Goal: Transaction & Acquisition: Obtain resource

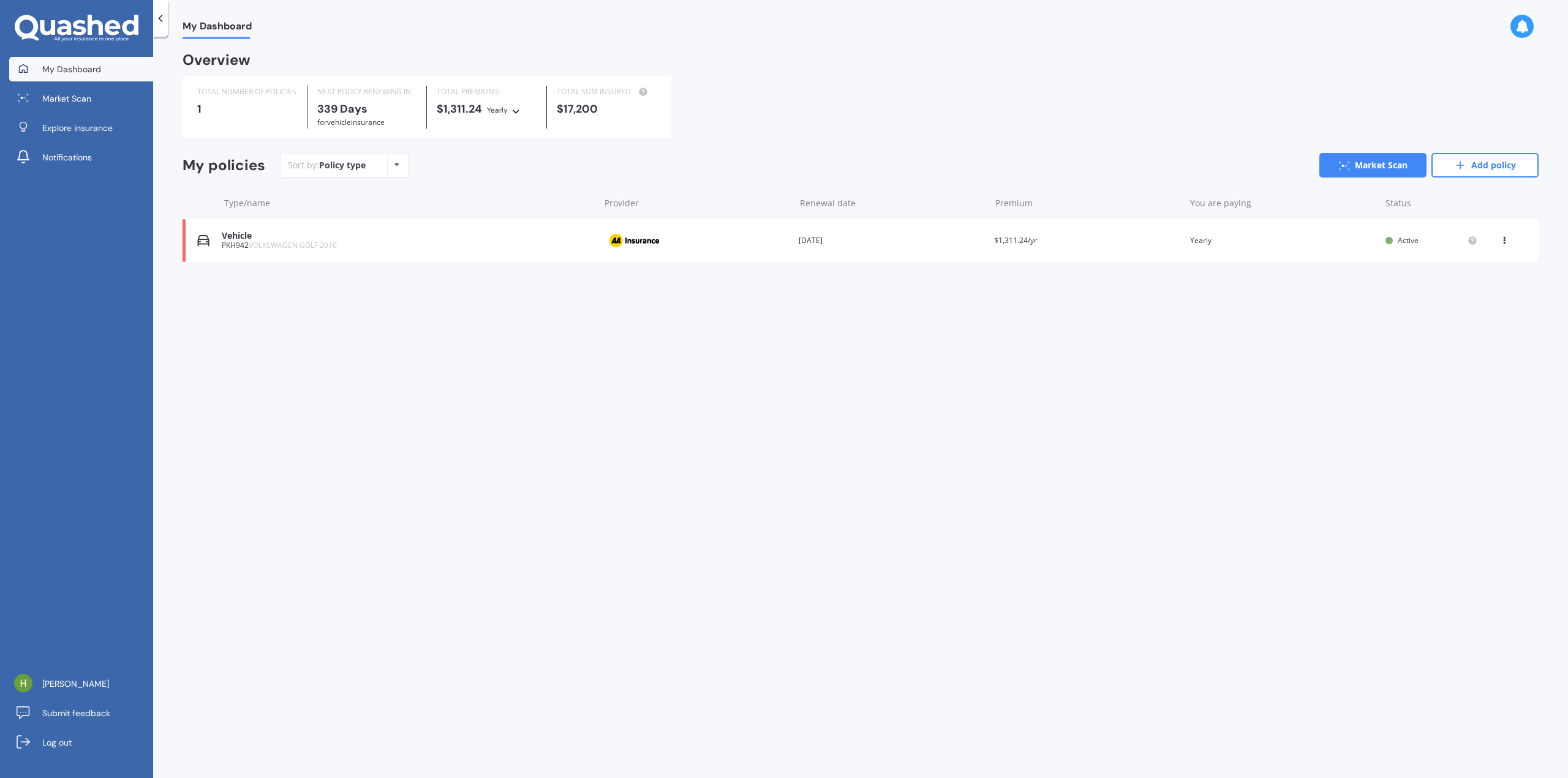
click at [96, 64] on span "My Dashboard" at bounding box center [72, 69] width 58 height 12
click at [157, 25] on div at bounding box center [161, 18] width 15 height 37
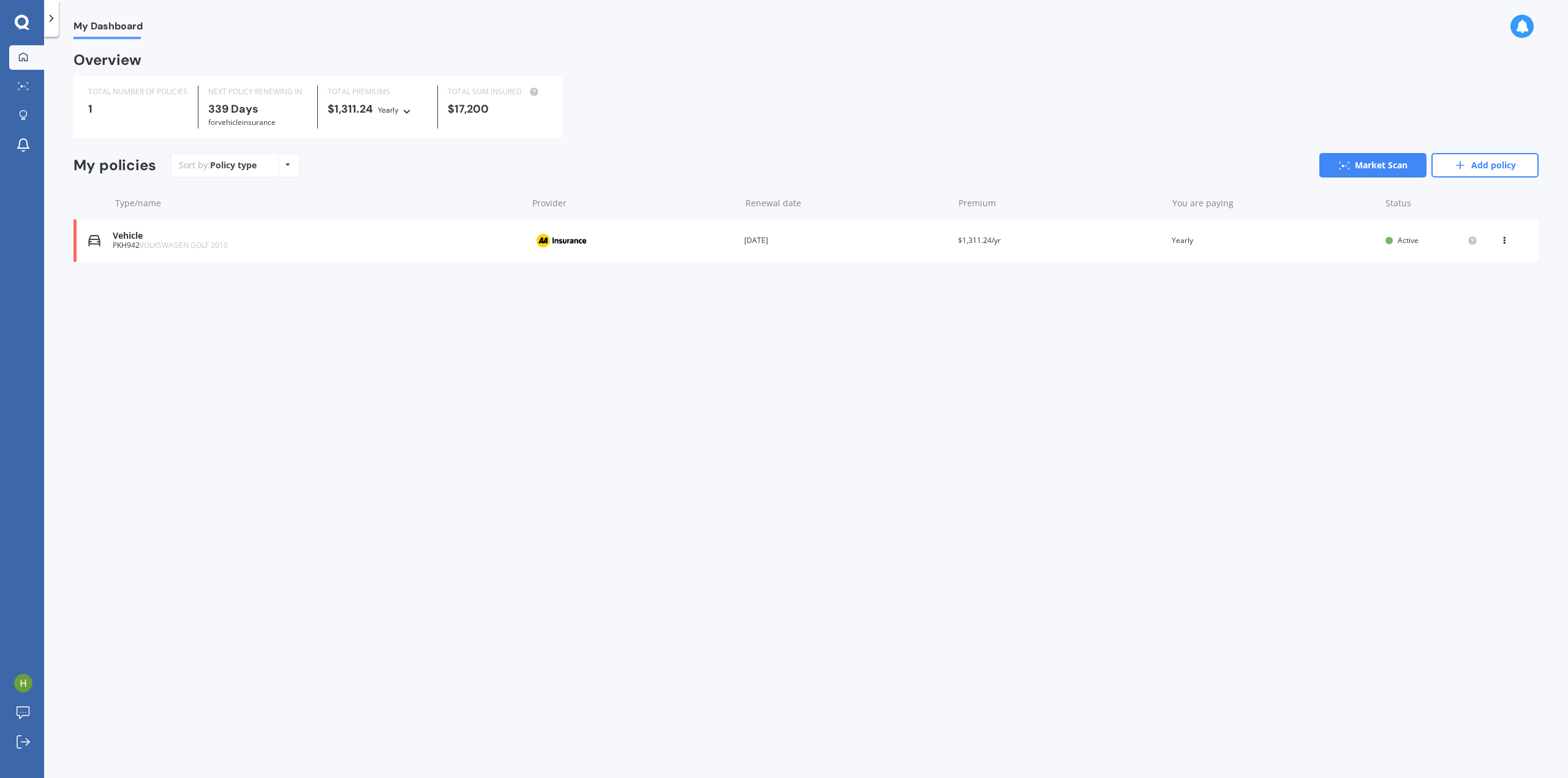
click at [57, 22] on div at bounding box center [52, 18] width 15 height 37
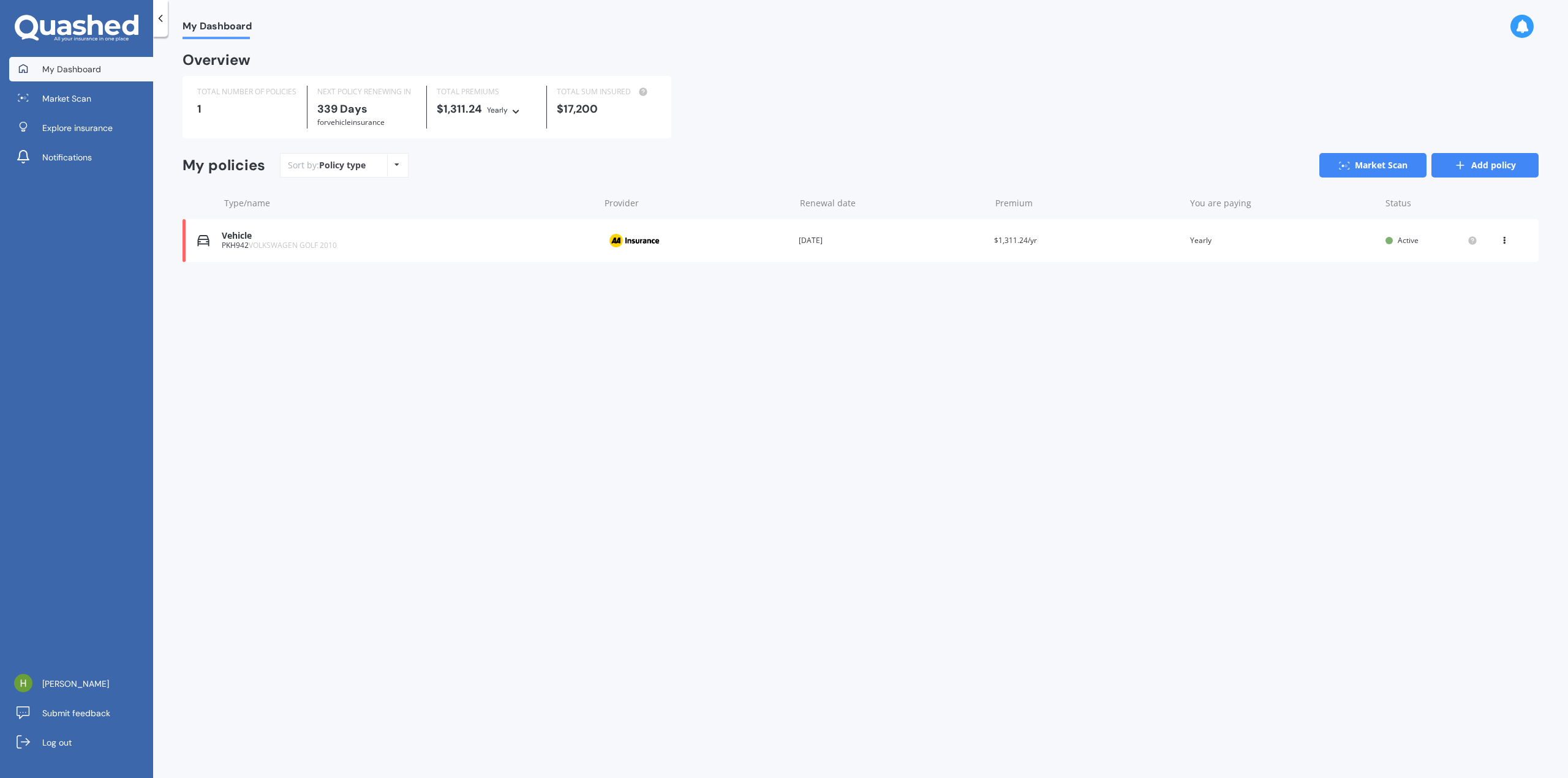
click at [1473, 167] on link "Add policy" at bounding box center [1485, 166] width 107 height 24
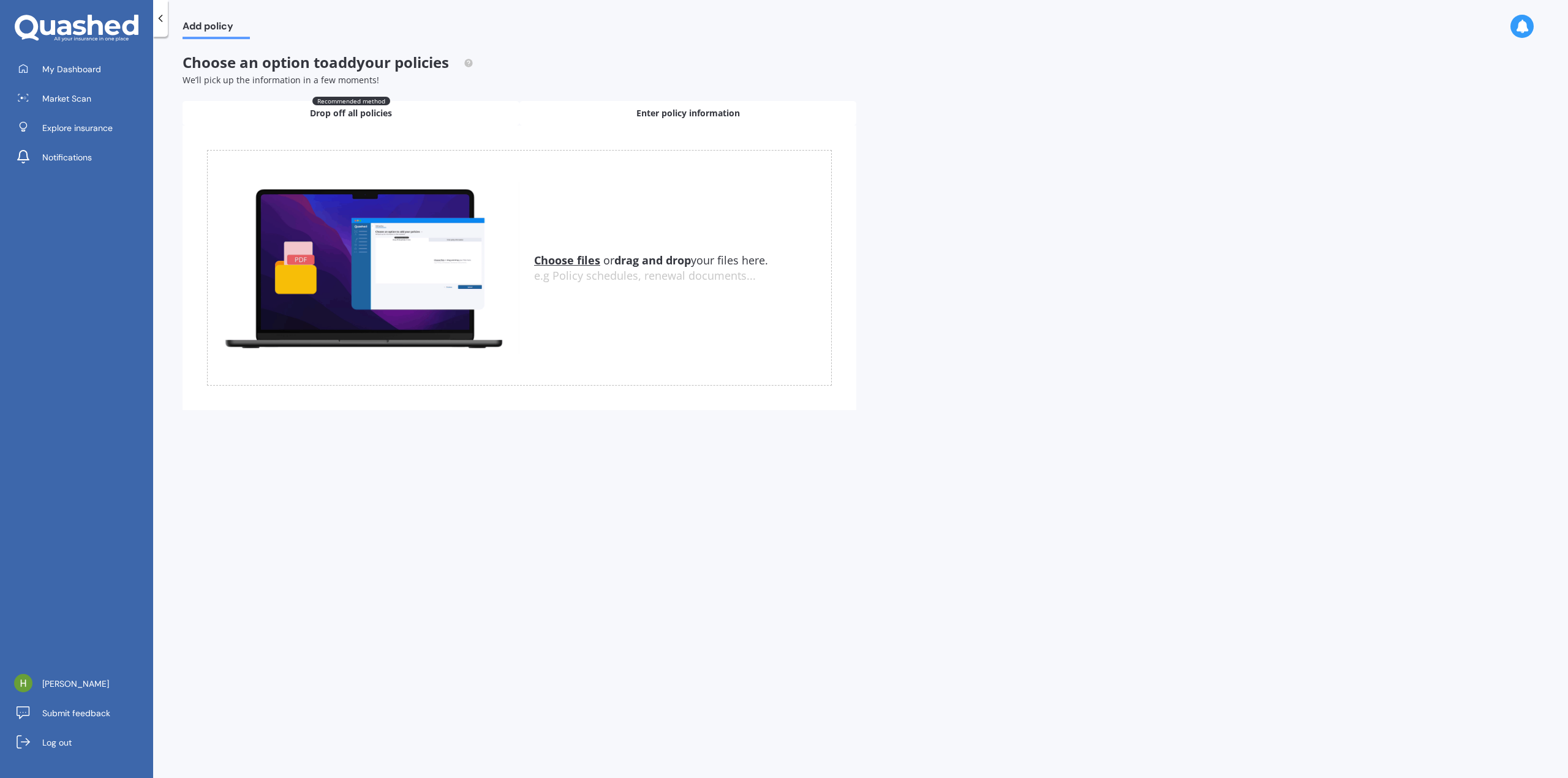
click at [669, 115] on span "Enter policy information" at bounding box center [688, 113] width 104 height 12
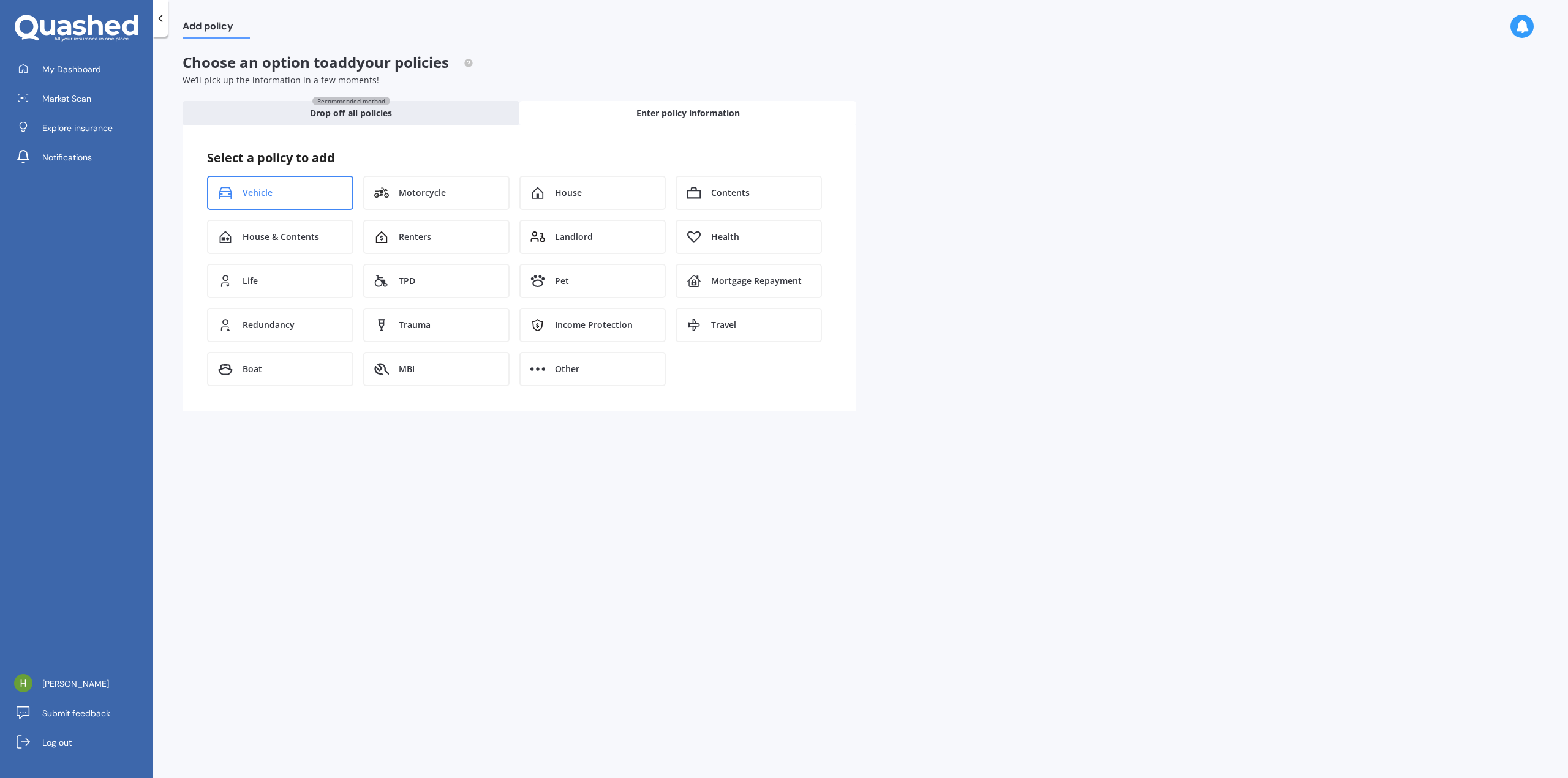
click at [259, 194] on span "Vehicle" at bounding box center [258, 193] width 30 height 12
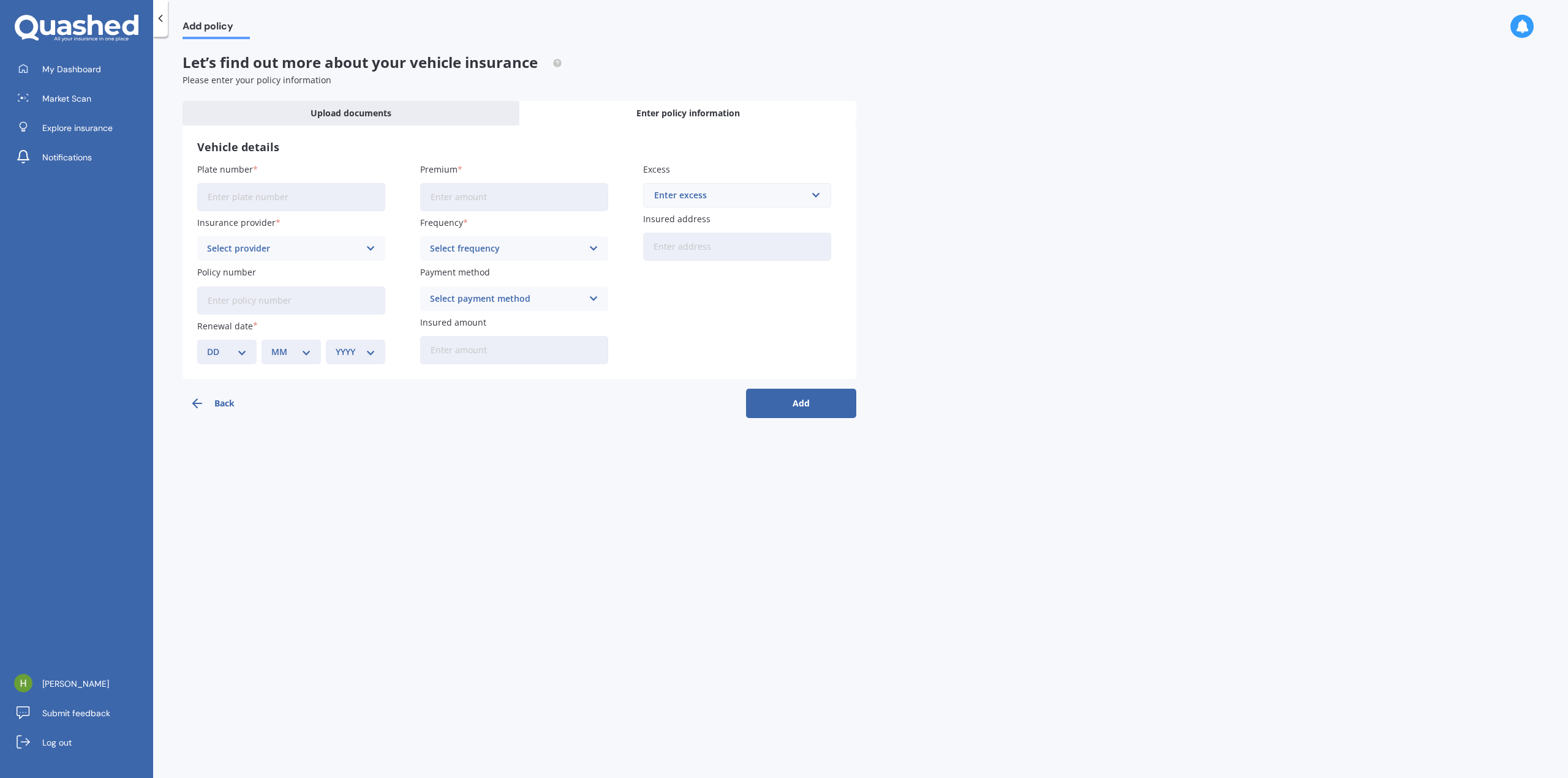
click at [270, 194] on input "Plate number" at bounding box center [292, 198] width 188 height 28
type input "LPE215"
click at [291, 251] on div "Select provider" at bounding box center [283, 248] width 152 height 13
click at [324, 245] on div "AA" at bounding box center [283, 248] width 152 height 13
click at [182, 425] on div "Add policy Let’s find out more about your vehicle insurance Please enter your p…" at bounding box center [861, 410] width 1416 height 741
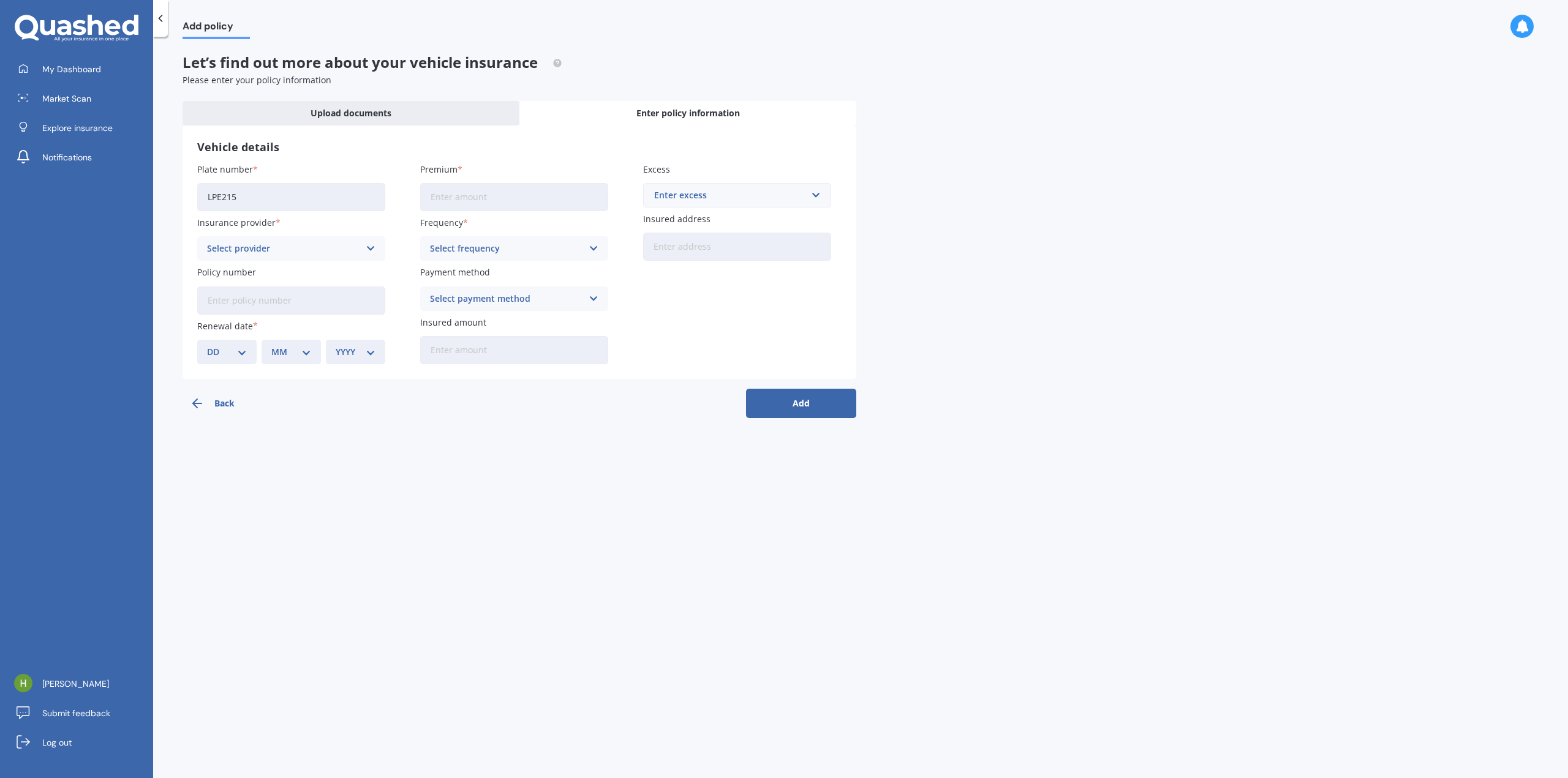
click at [200, 406] on icon "button" at bounding box center [198, 404] width 15 height 15
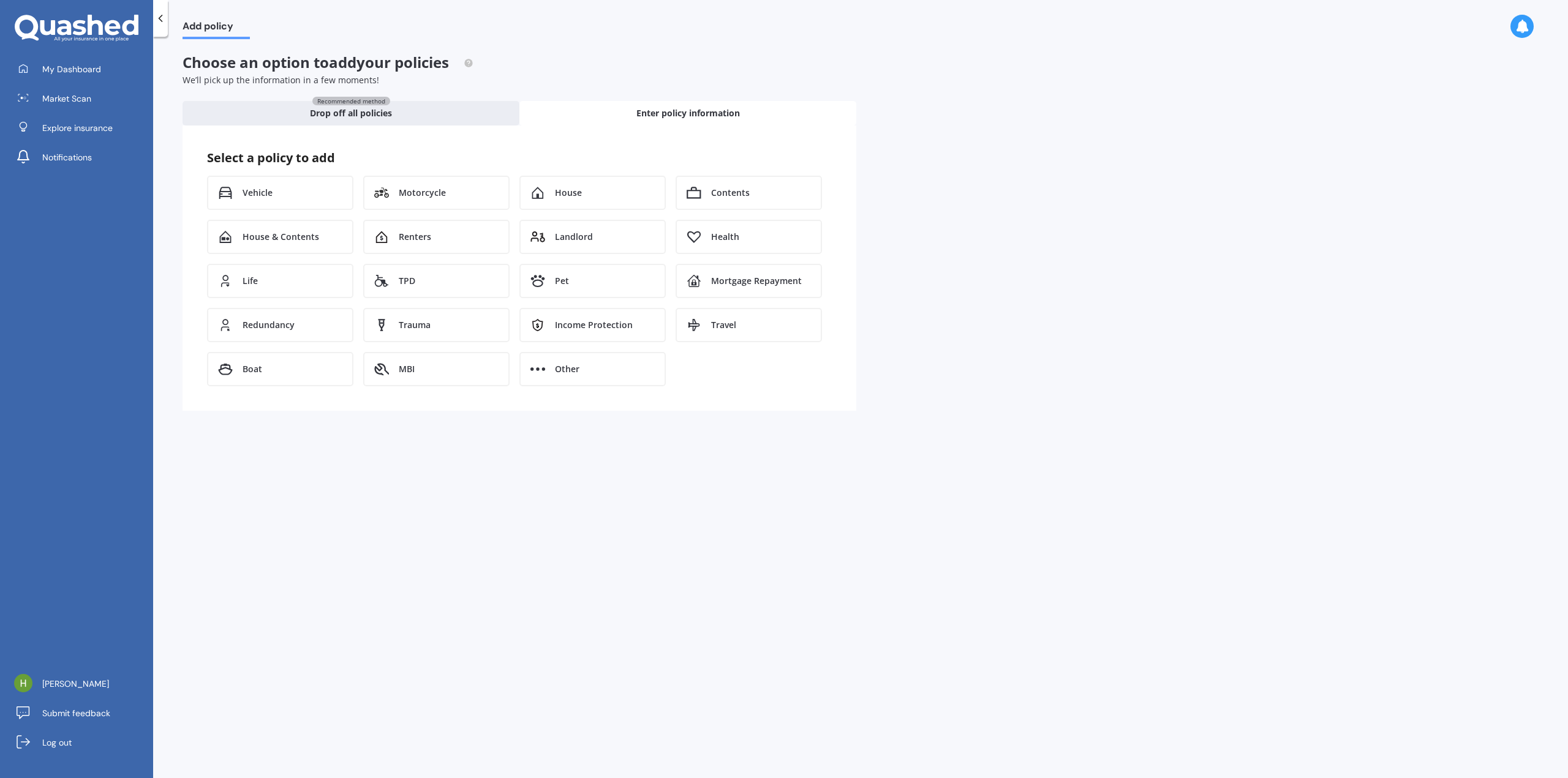
click at [200, 406] on div "Select a policy to add Vehicle Motorcycle House Contents House & Contents Rente…" at bounding box center [520, 267] width 674 height 285
click at [167, 17] on div at bounding box center [161, 18] width 15 height 37
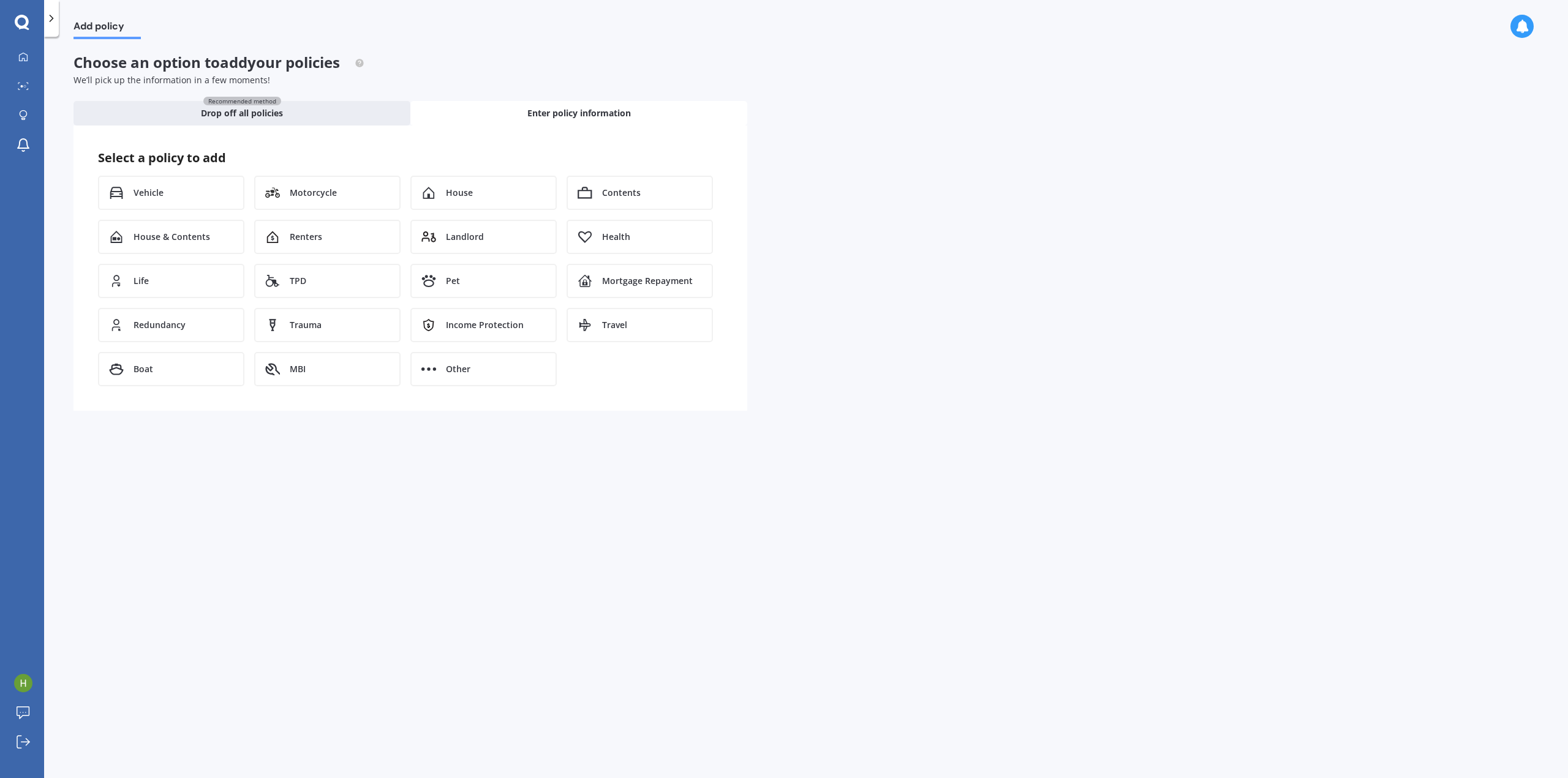
click at [54, 24] on icon at bounding box center [51, 18] width 12 height 12
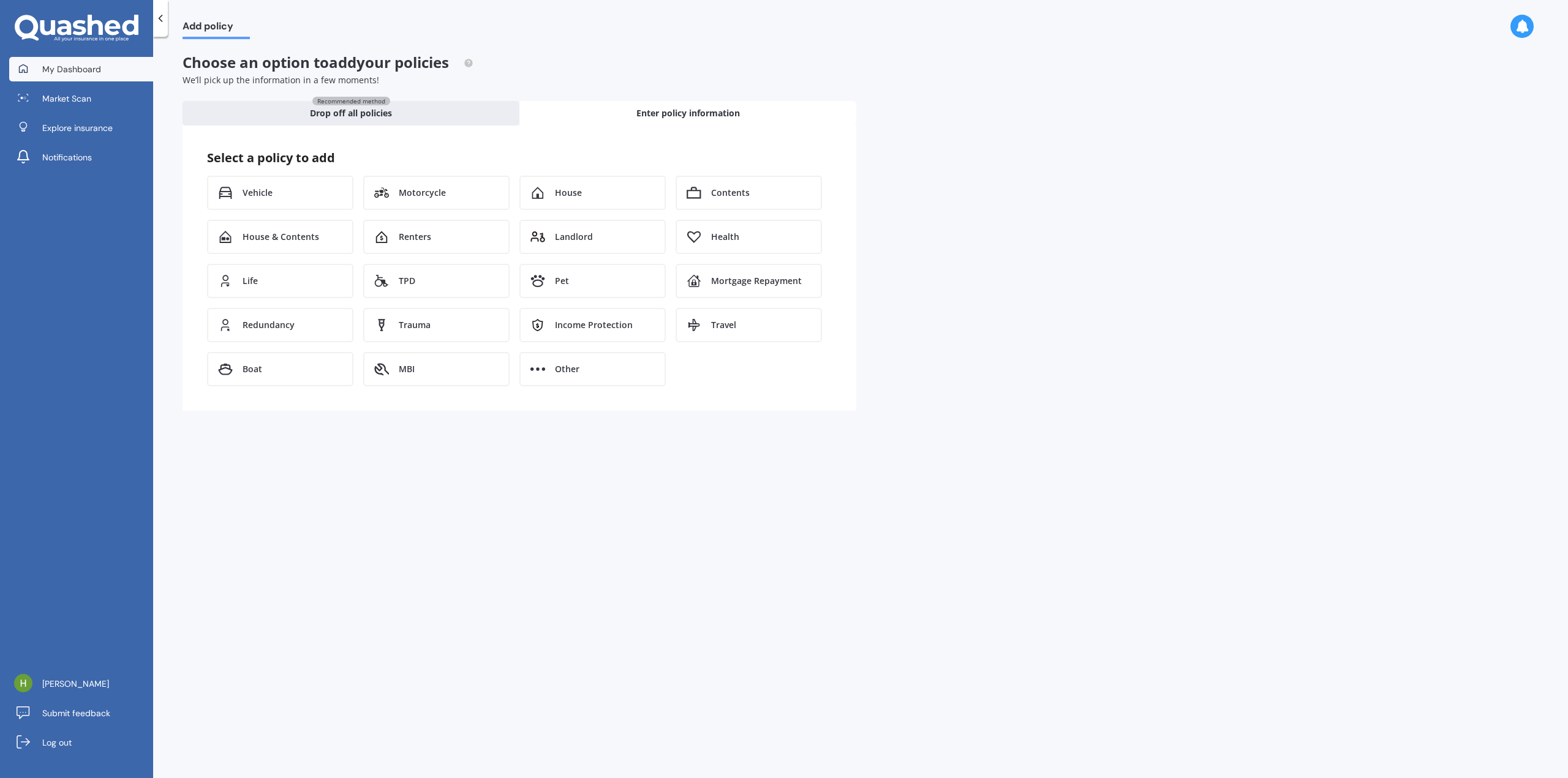
click at [48, 74] on span "My Dashboard" at bounding box center [72, 69] width 58 height 12
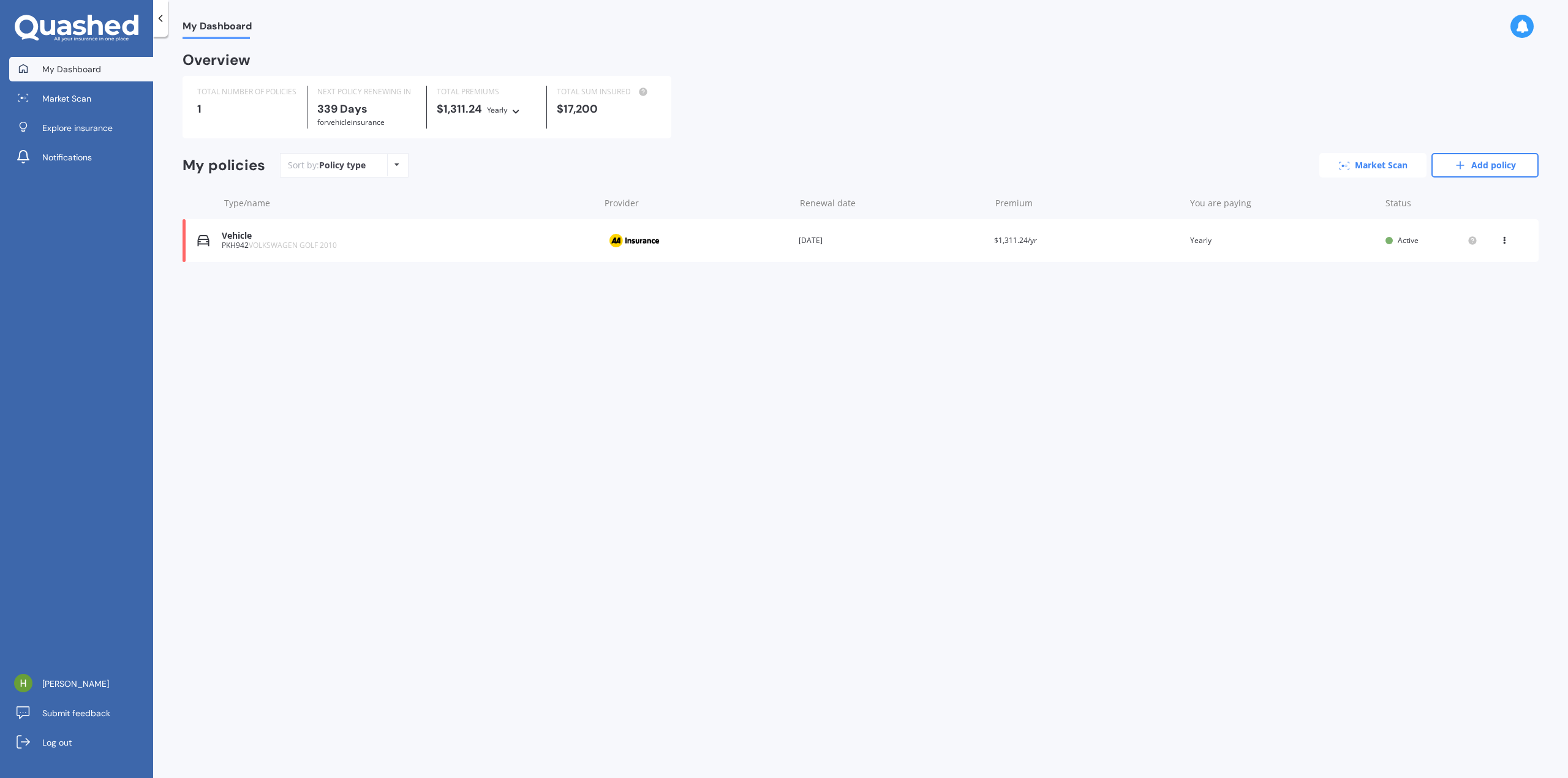
click at [1345, 166] on circle at bounding box center [1346, 166] width 3 height 3
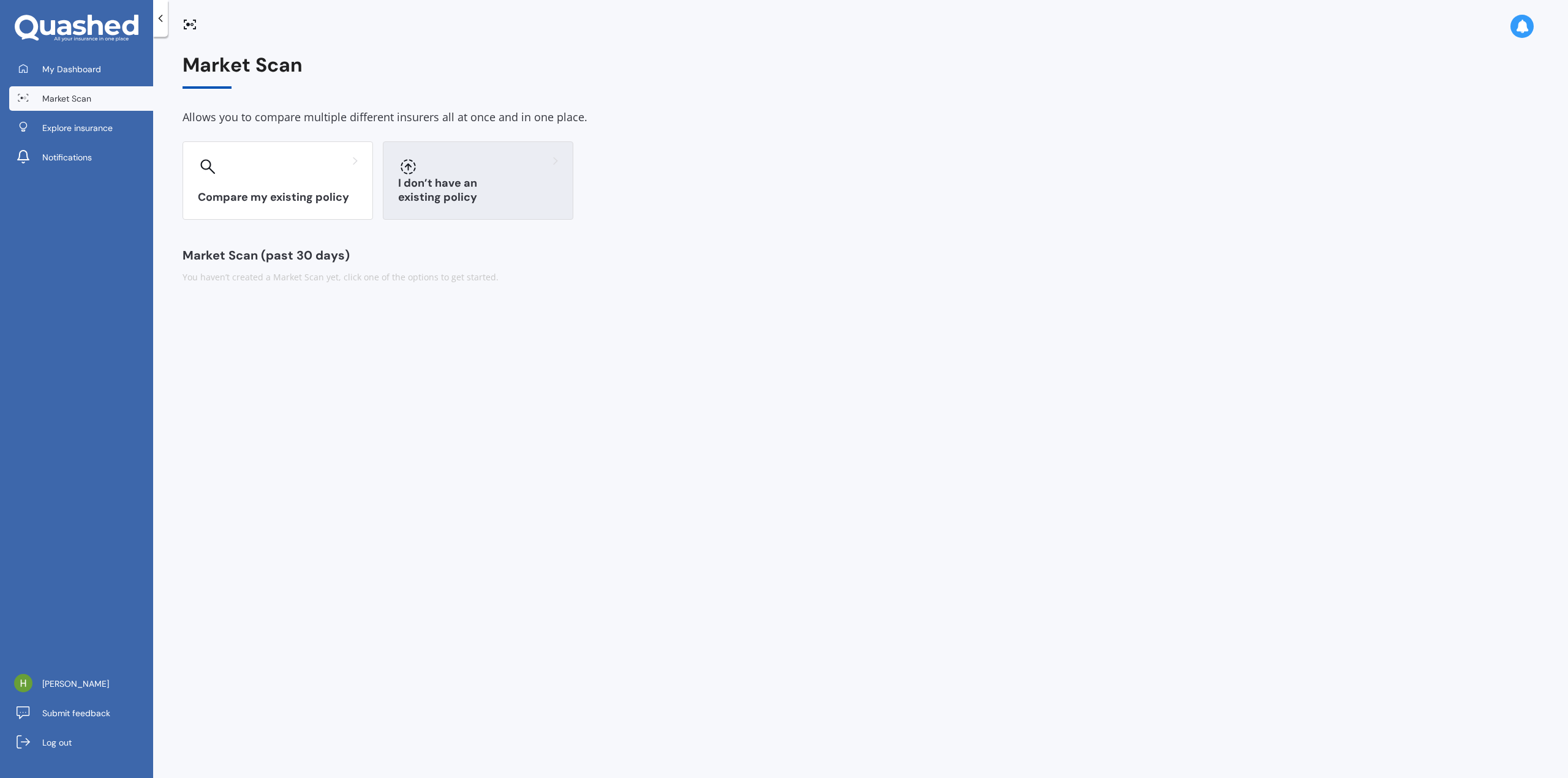
click at [482, 183] on div "I don’t have an existing policy" at bounding box center [478, 180] width 190 height 78
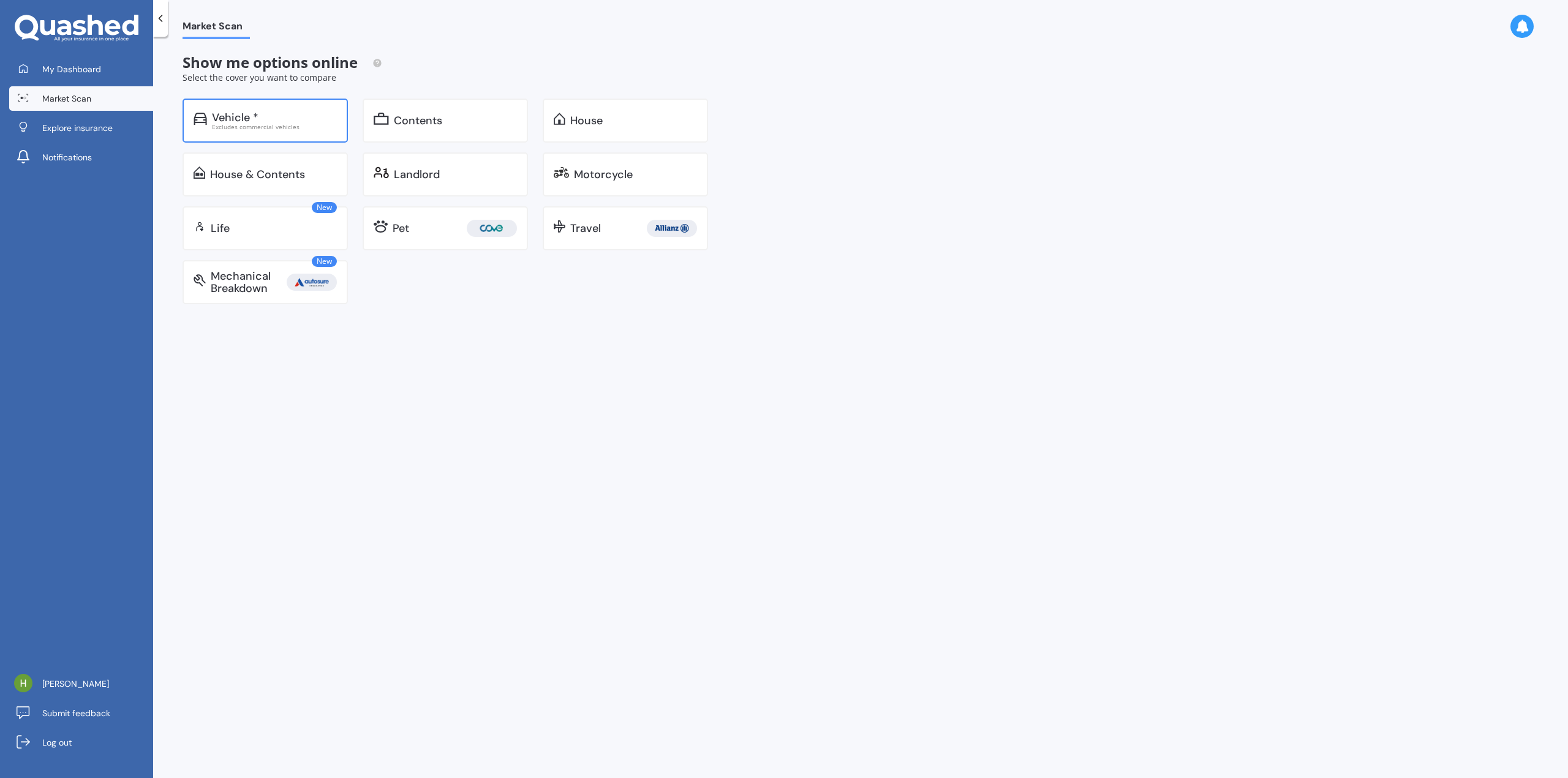
click at [280, 127] on div "Excludes commercial vehicles" at bounding box center [274, 126] width 125 height 7
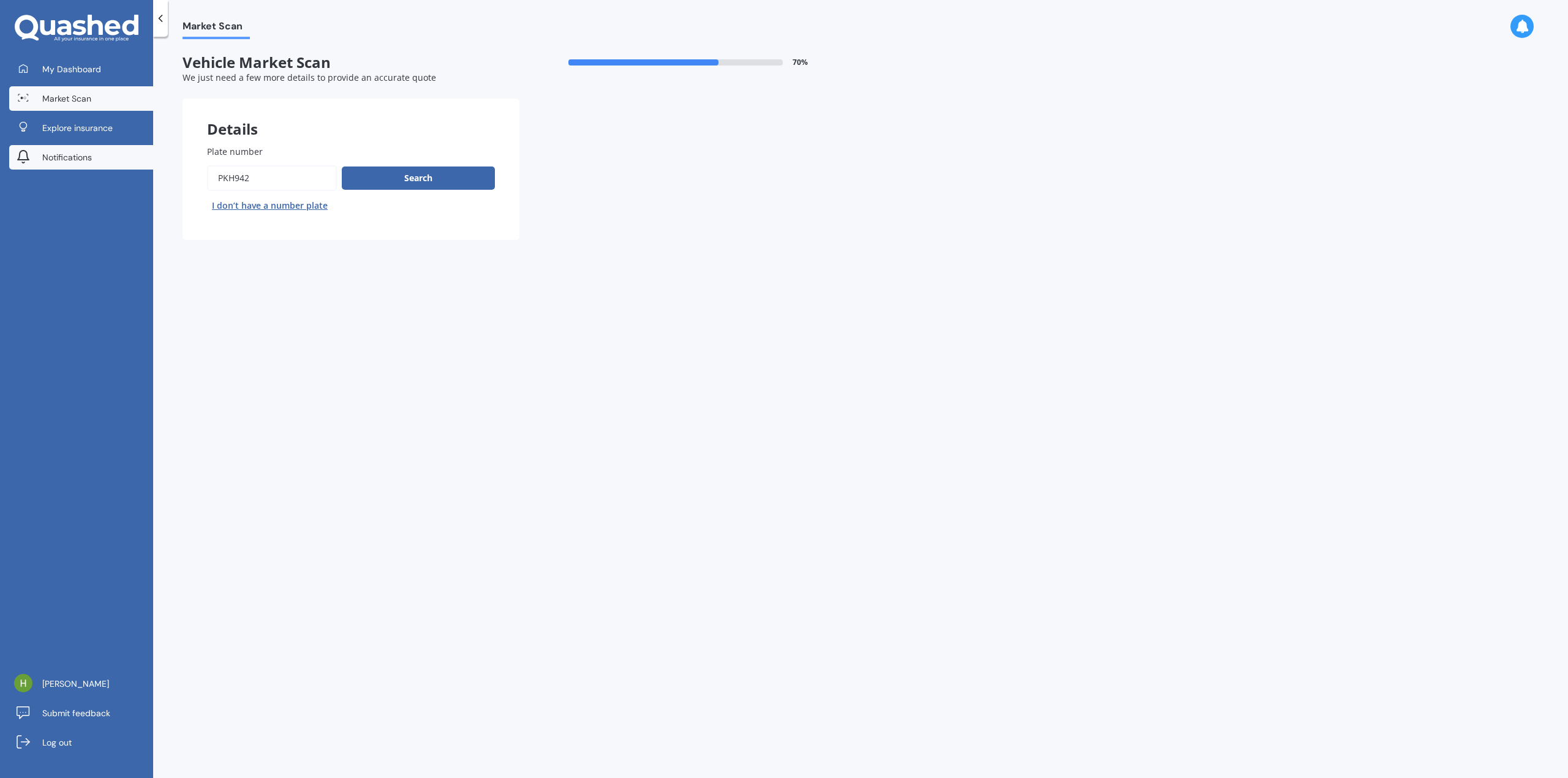
drag, startPoint x: 286, startPoint y: 170, endPoint x: 127, endPoint y: 161, distance: 159.3
click at [127, 161] on div "My Dashboard Market Scan Explore insurance Notifications [PERSON_NAME] Submit f…" at bounding box center [784, 389] width 1568 height 778
type input "LPE215"
click at [450, 184] on button "Search" at bounding box center [418, 178] width 153 height 24
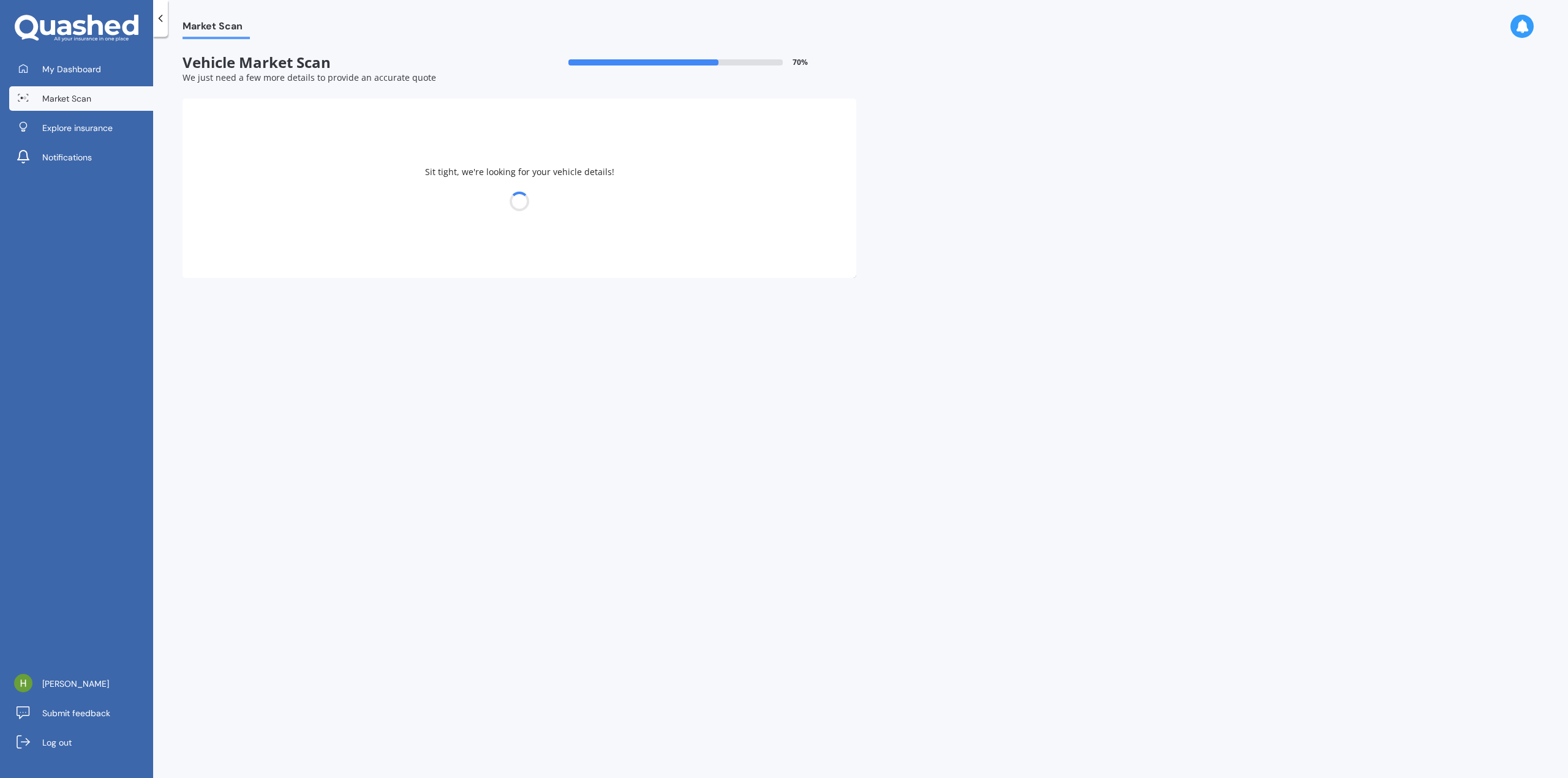
select select "09"
select select "11"
select select "1996"
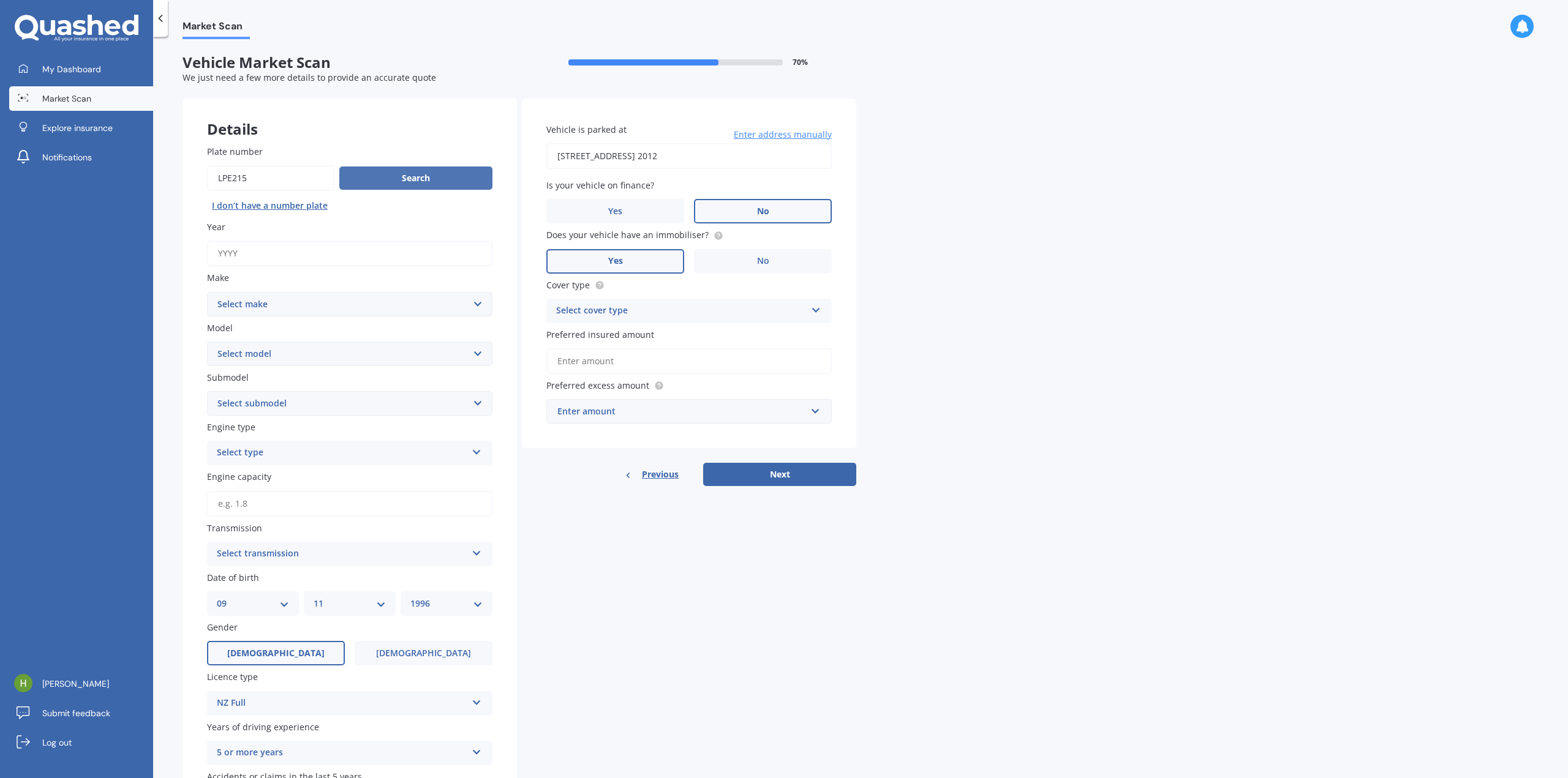
click at [454, 177] on button "Search" at bounding box center [416, 178] width 153 height 24
click at [326, 257] on input "Year" at bounding box center [349, 253] width 285 height 25
type input "2011"
click at [297, 299] on select "Select make AC ALFA ROMEO ASTON [PERSON_NAME] AUDI AUSTIN BEDFORD Bentley BMW B…" at bounding box center [349, 304] width 285 height 24
select select "HONDA"
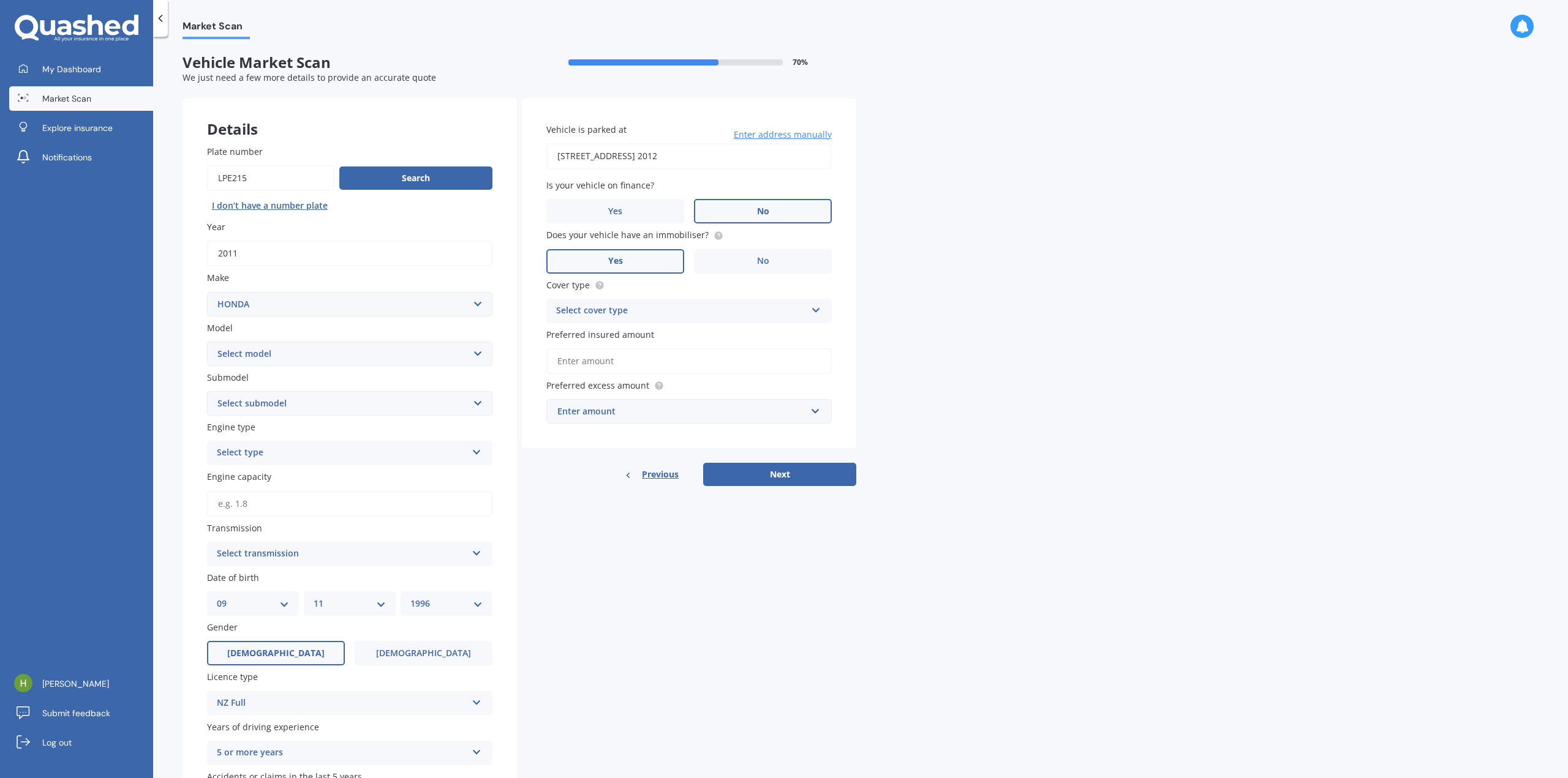
click at [207, 292] on select "Select make AC ALFA ROMEO ASTON [PERSON_NAME] AUDI AUSTIN BEDFORD Bentley BMW B…" at bounding box center [349, 304] width 285 height 24
click at [263, 366] on div "Plate number Search I don’t have a number plate Year [DATE] Make Select make AC…" at bounding box center [349, 480] width 334 height 719
click at [264, 359] on select "Select model Accord Acty Acura Airwave Ascot Avancier Beat Capa City Civic Conc…" at bounding box center [349, 354] width 285 height 24
select select "ACCORD"
click at [207, 341] on select "Select model Accord Acty Acura Airwave Ascot Avancier Beat Capa City Civic Conc…" at bounding box center [349, 354] width 285 height 24
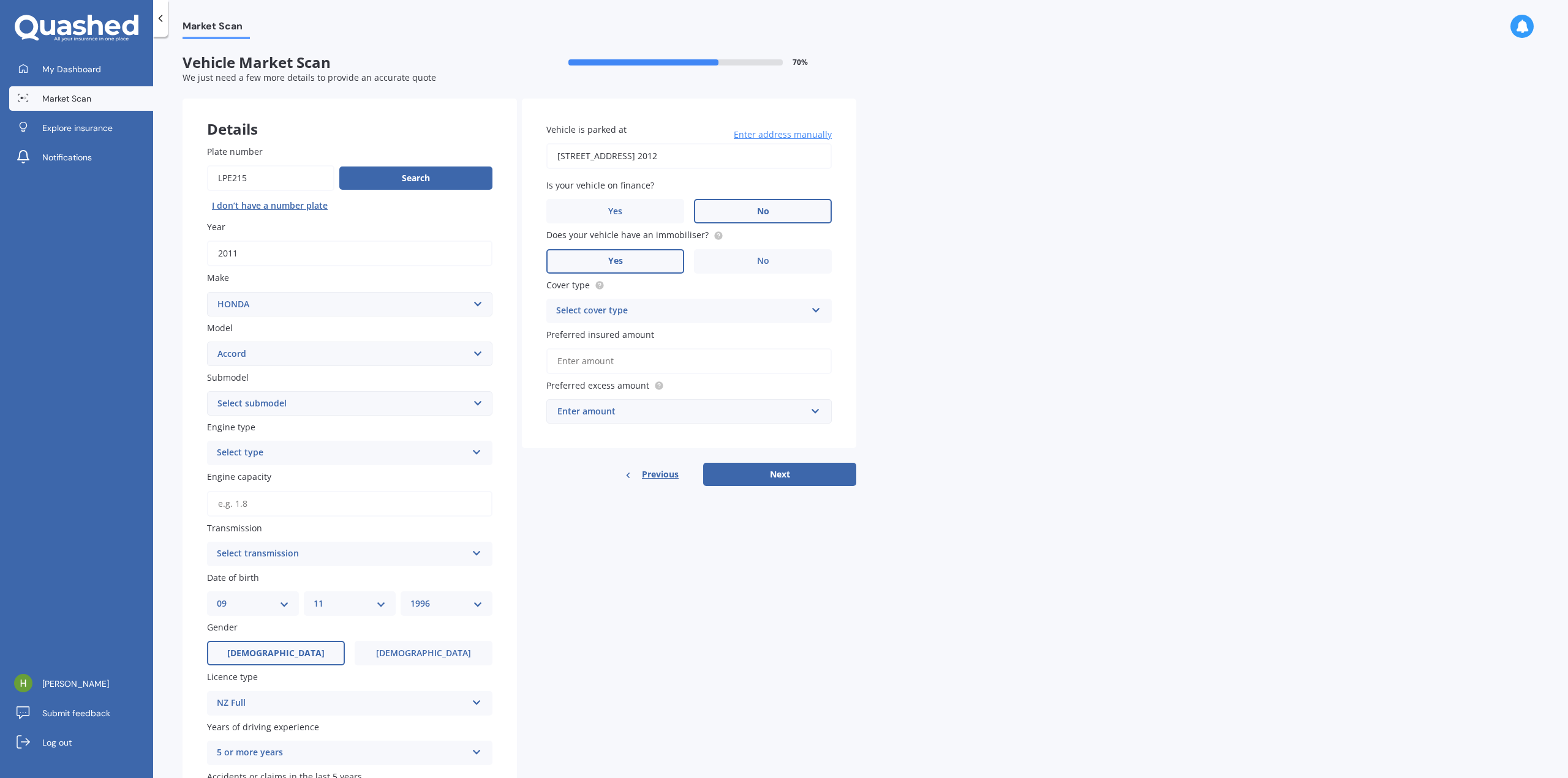
click at [262, 401] on select "Select submodel" at bounding box center [349, 404] width 285 height 24
drag, startPoint x: 578, startPoint y: 545, endPoint x: 558, endPoint y: 457, distance: 90.2
click at [578, 545] on div "Details Plate number Search I don’t have a number plate Year [DATE] Make Select…" at bounding box center [520, 469] width 674 height 741
click at [283, 452] on div "Select type" at bounding box center [342, 453] width 250 height 15
click at [274, 474] on div "Petrol" at bounding box center [350, 476] width 284 height 22
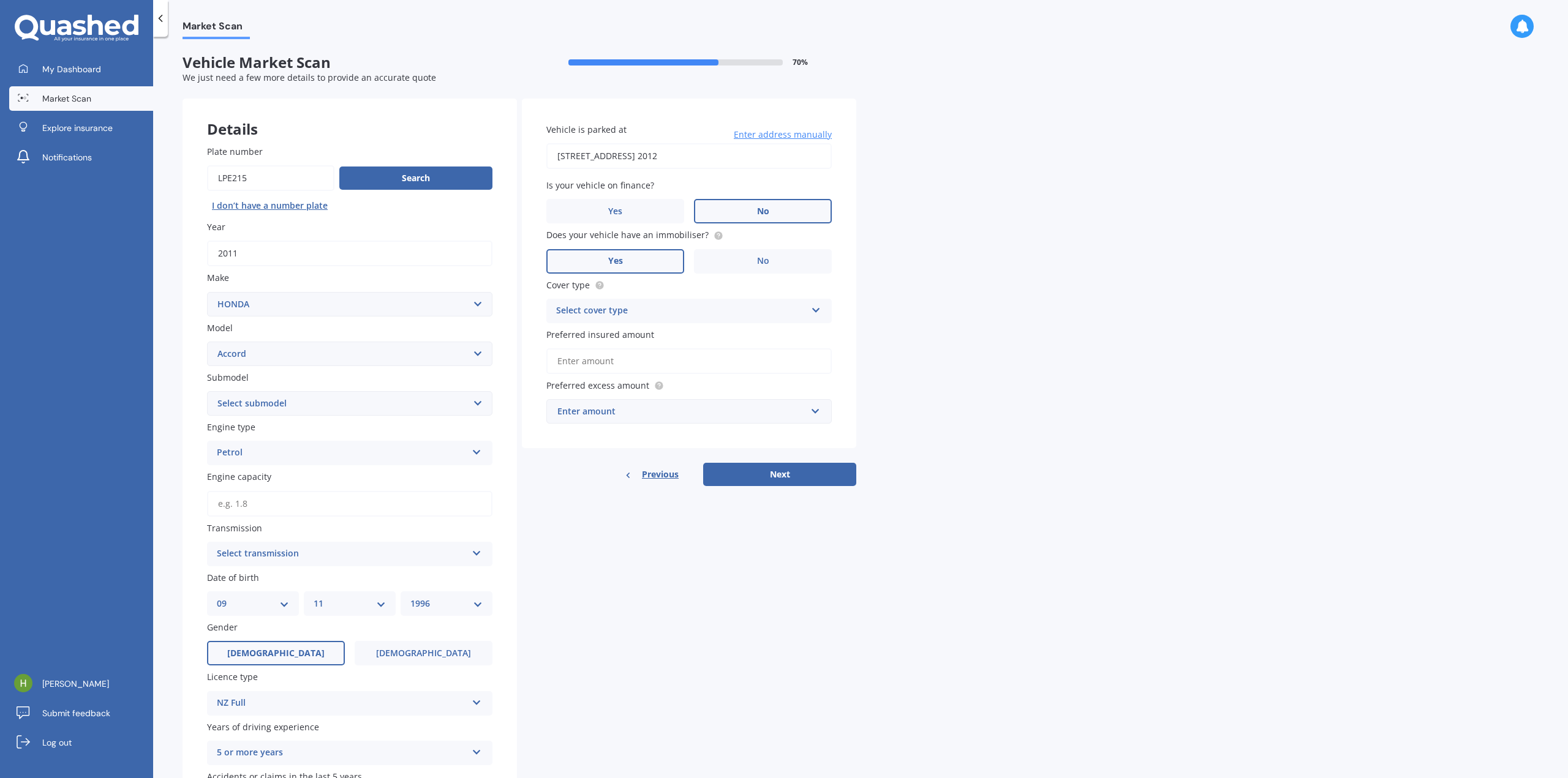
click at [277, 507] on input "Engine capacity" at bounding box center [349, 503] width 285 height 25
type input "2.2"
click at [287, 548] on div "Select transmission" at bounding box center [342, 554] width 250 height 15
click at [271, 582] on div "Auto" at bounding box center [350, 578] width 284 height 22
click at [658, 304] on div "Select cover type" at bounding box center [681, 311] width 250 height 15
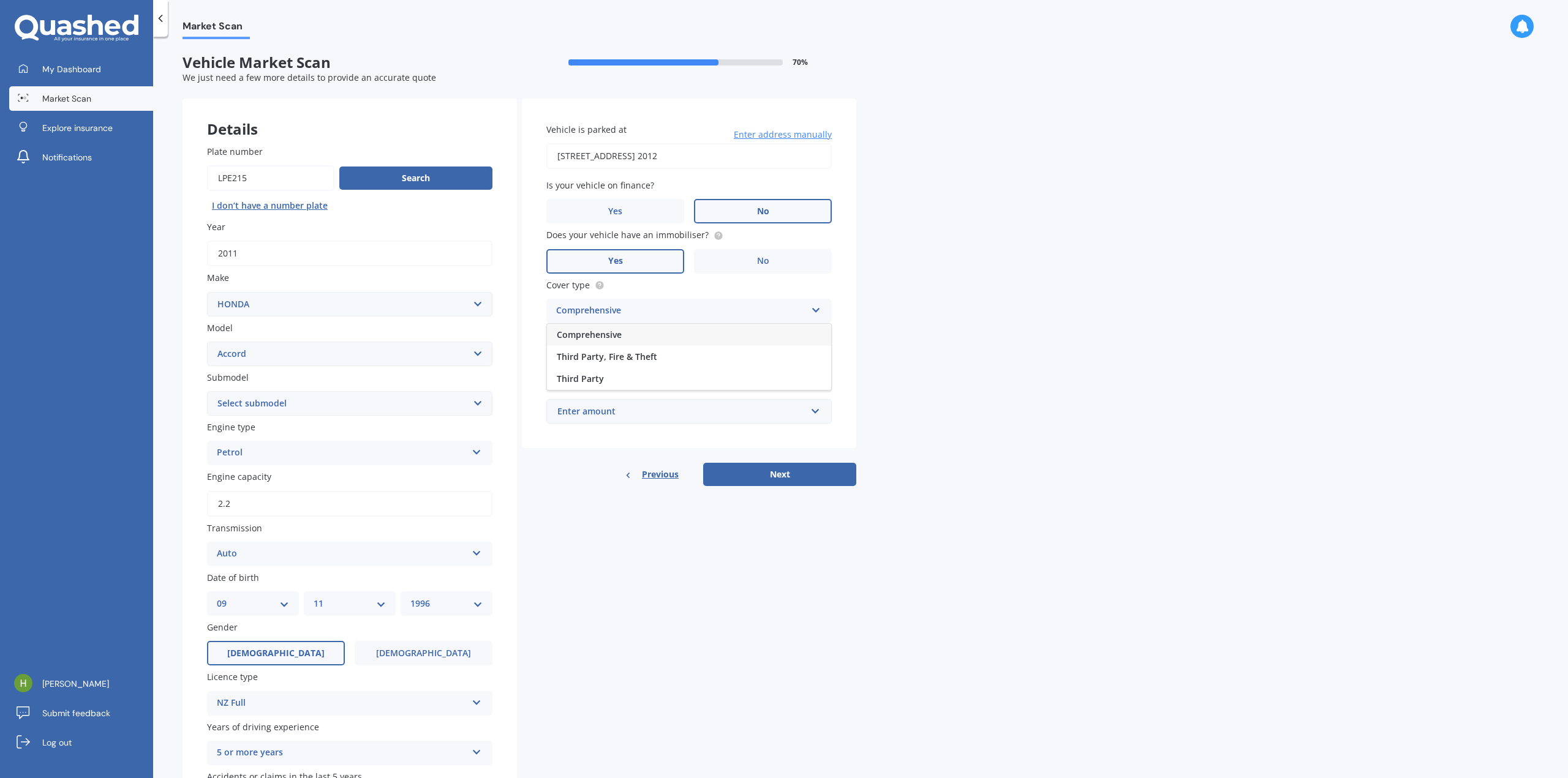
click at [629, 331] on div "Comprehensive" at bounding box center [689, 334] width 284 height 22
click at [651, 363] on input "Preferred insured amount" at bounding box center [689, 360] width 285 height 25
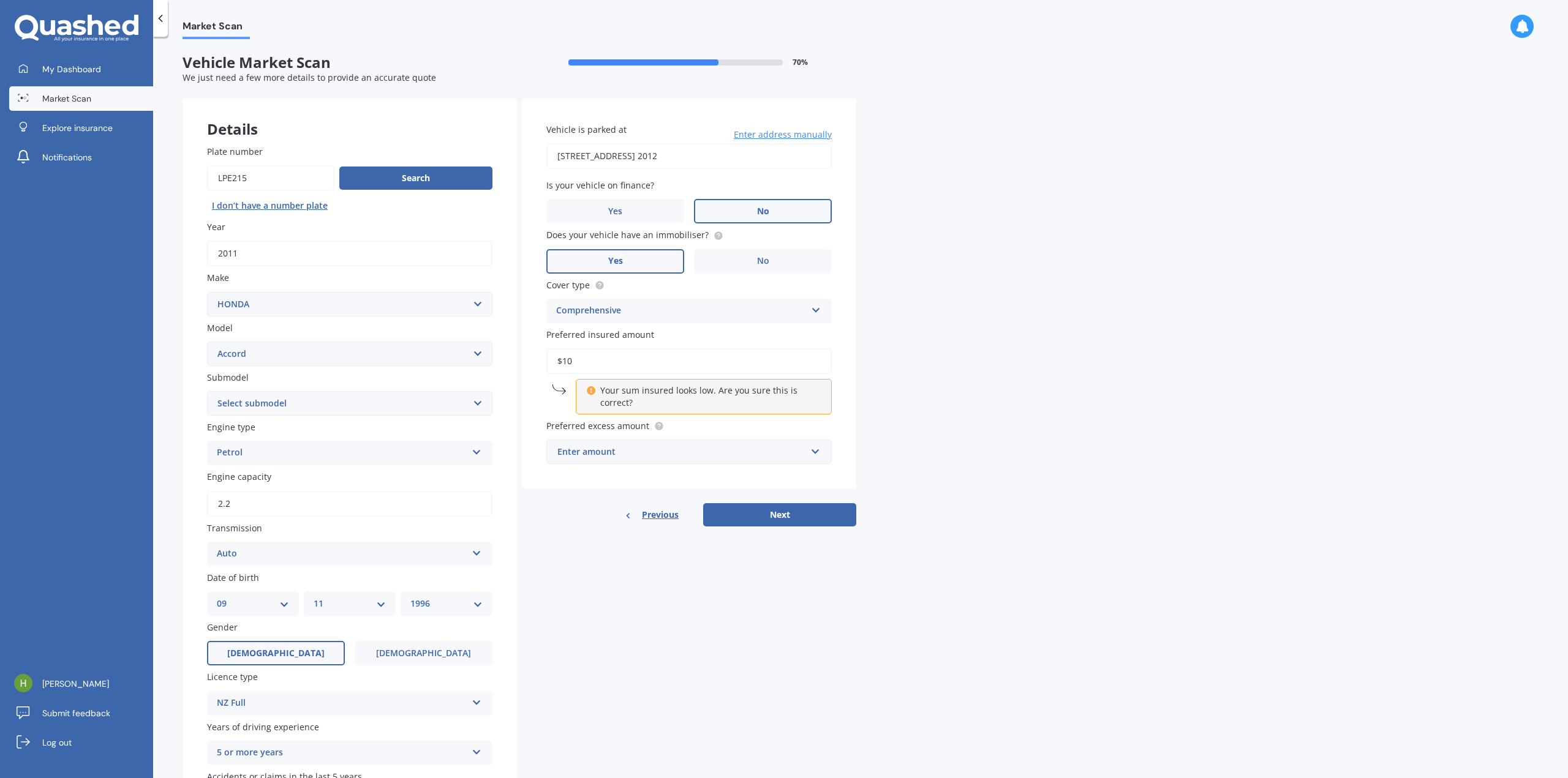
type input "$1"
type input "$8"
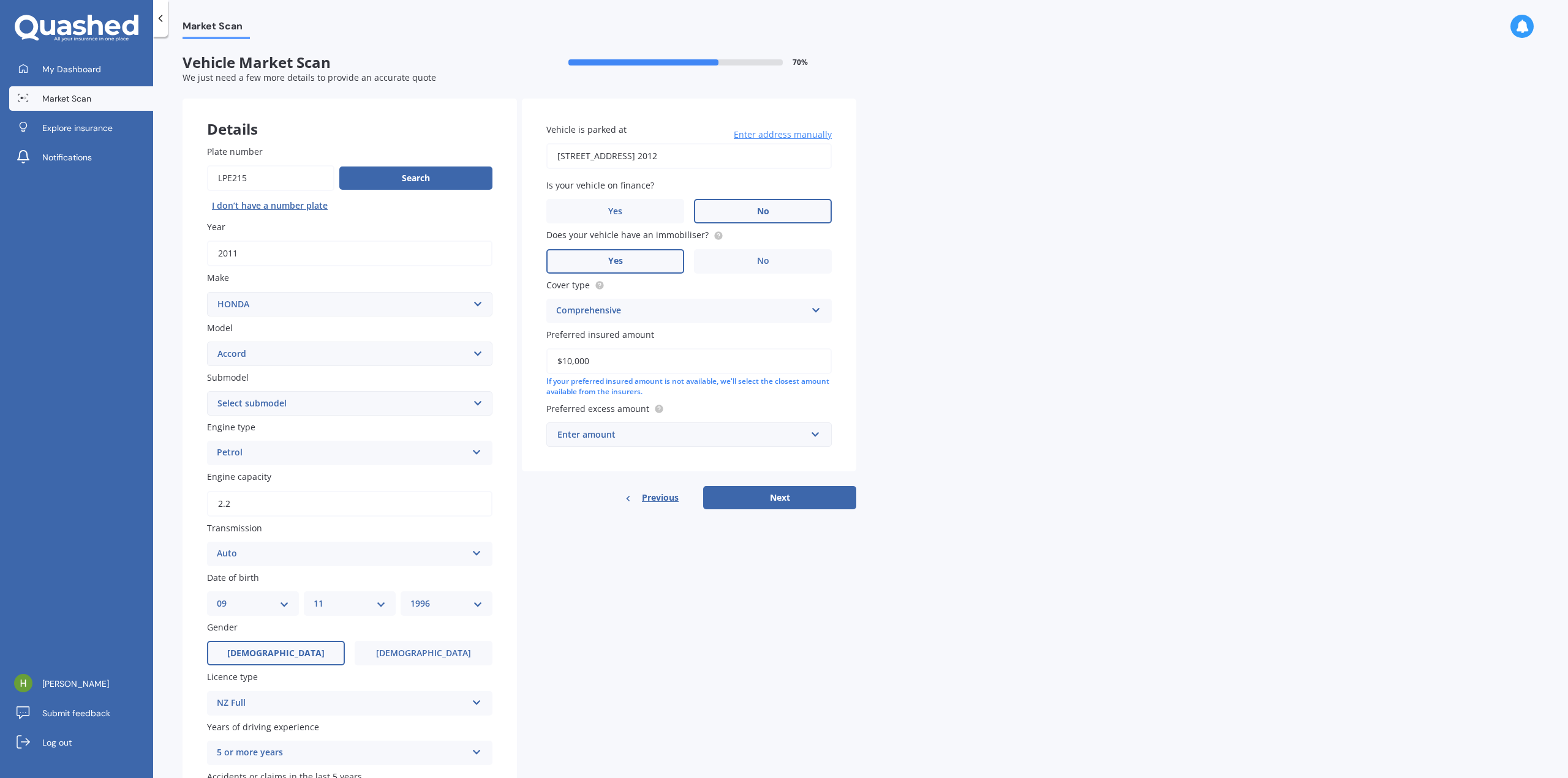
type input "$10,000"
click at [646, 441] on input "text" at bounding box center [685, 435] width 275 height 24
click at [603, 503] on div "$500" at bounding box center [689, 503] width 284 height 23
click at [750, 513] on button "Next" at bounding box center [779, 511] width 153 height 24
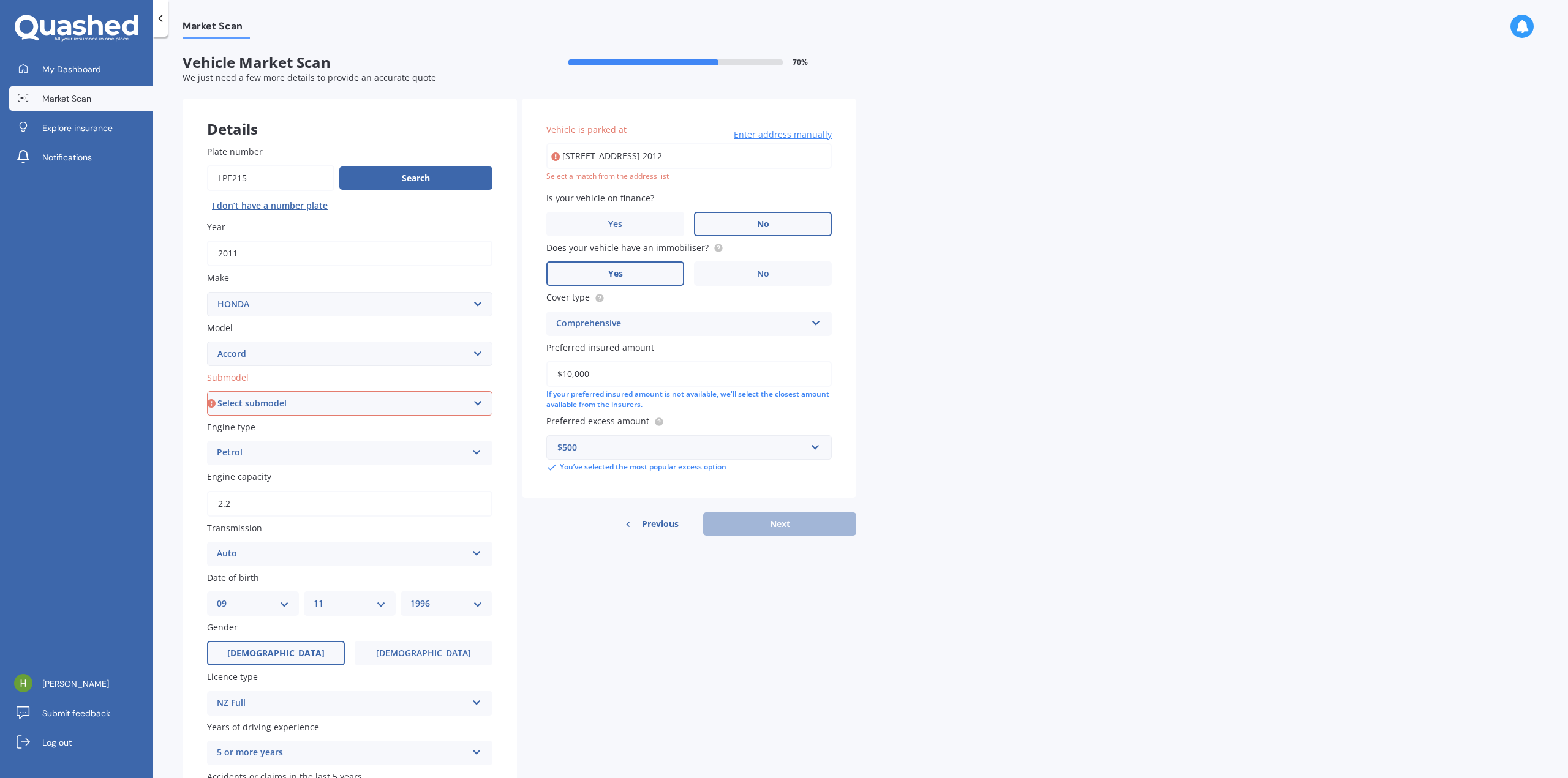
click at [332, 388] on div "Submodel Select submodel (all other) 2.2i Euro 2.0 Euro 2.4 Euro 2.4 Tourer Eur…" at bounding box center [349, 393] width 285 height 45
drag, startPoint x: 326, startPoint y: 406, endPoint x: 323, endPoint y: 413, distance: 7.6
click at [325, 409] on select "Select submodel (all other) 2.2i Euro 2.0 Euro 2.4 Euro 2.4 Tourer Euro R EX EX…" at bounding box center [349, 404] width 285 height 24
select select "(ALL OTHER)"
click at [207, 391] on select "Select submodel (all other) 2.2i Euro 2.0 Euro 2.4 Euro 2.4 Tourer Euro R EX EX…" at bounding box center [349, 404] width 285 height 24
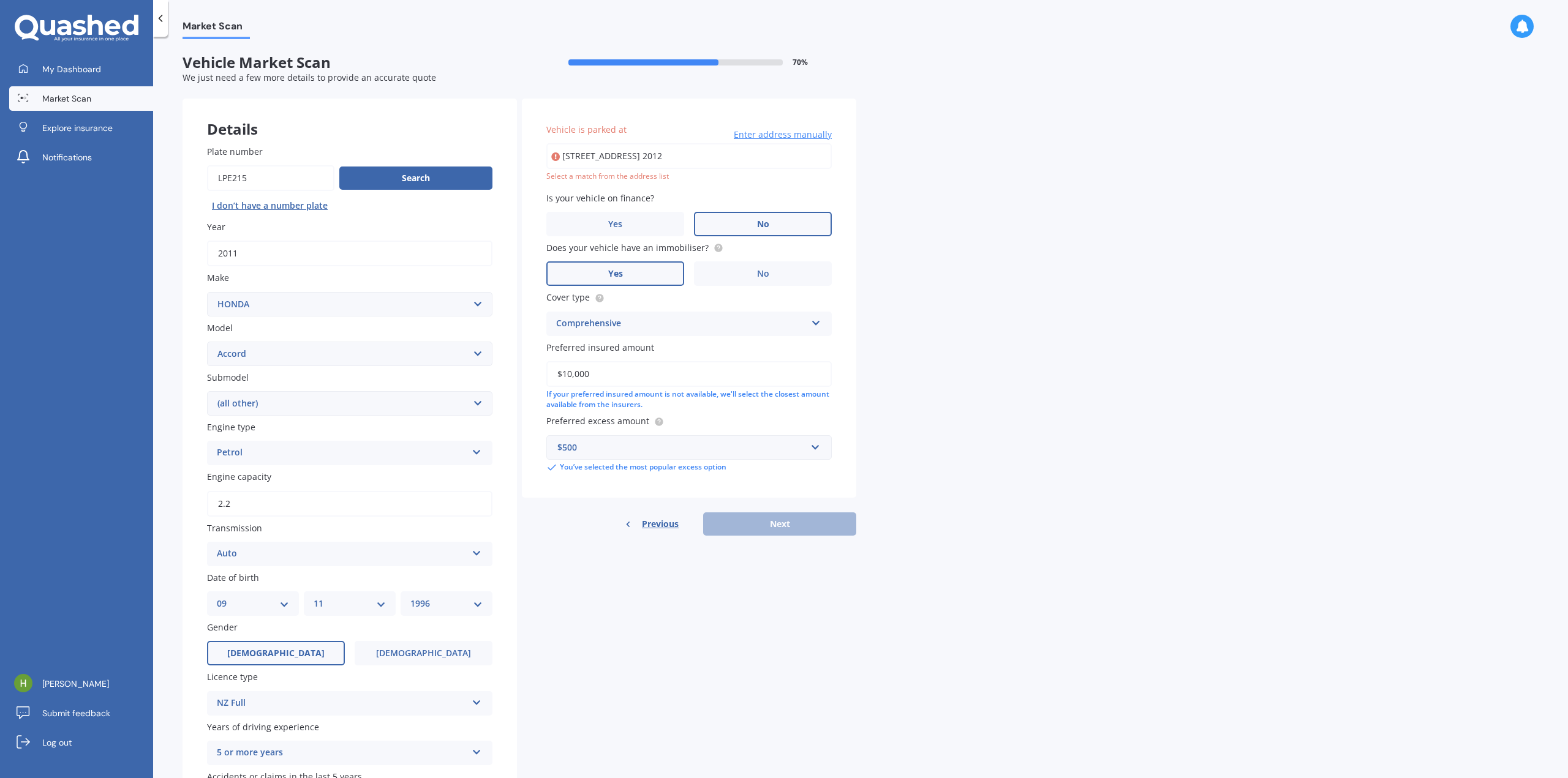
click at [317, 398] on select "Select submodel (all other) 2.2i Euro 2.0 Euro 2.4 Euro 2.4 Tourer Euro R EX EX…" at bounding box center [349, 404] width 285 height 24
click at [668, 535] on div "Previous" at bounding box center [651, 524] width 54 height 24
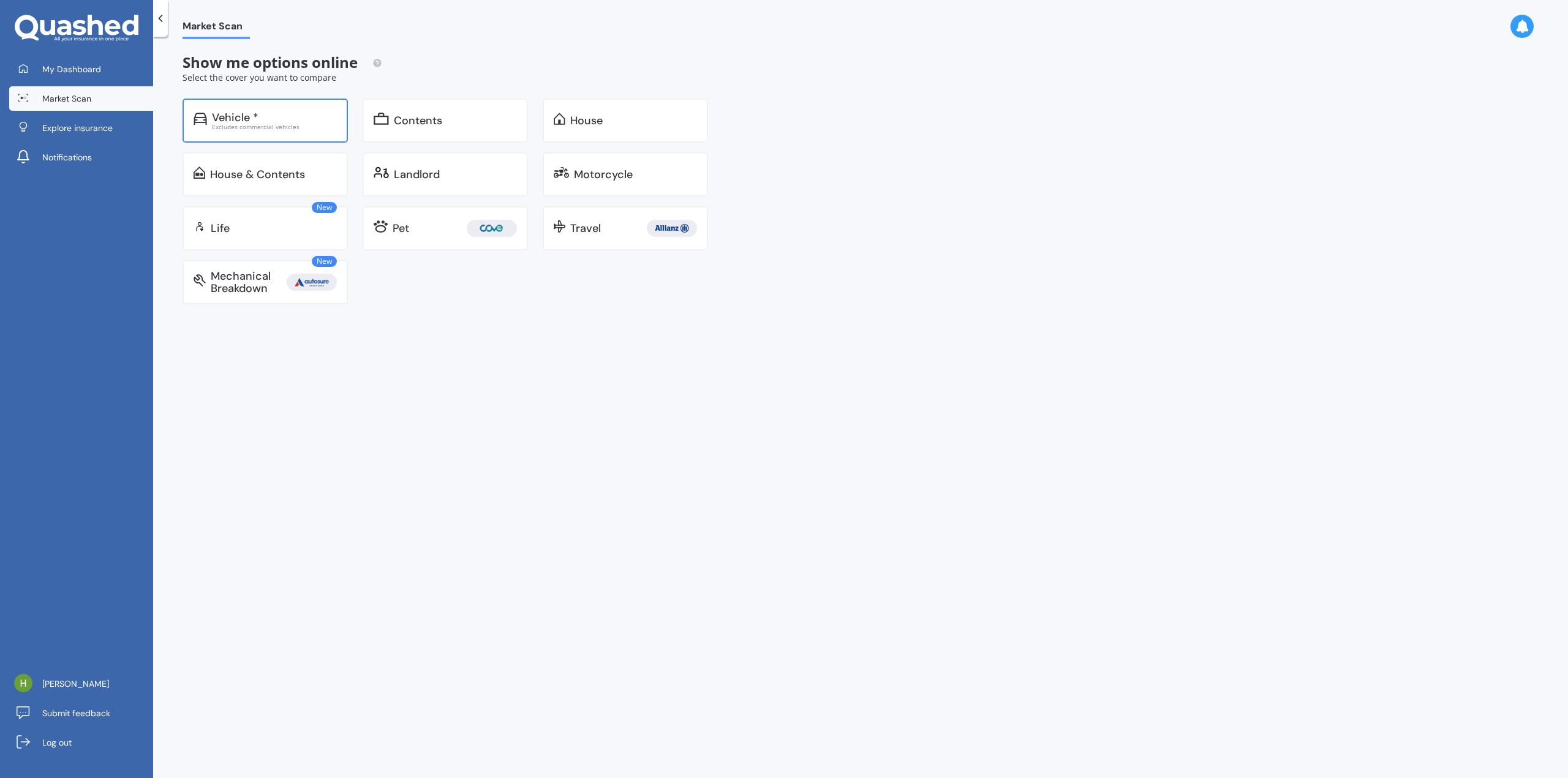
click at [264, 129] on div "Excludes commercial vehicles" at bounding box center [274, 126] width 125 height 7
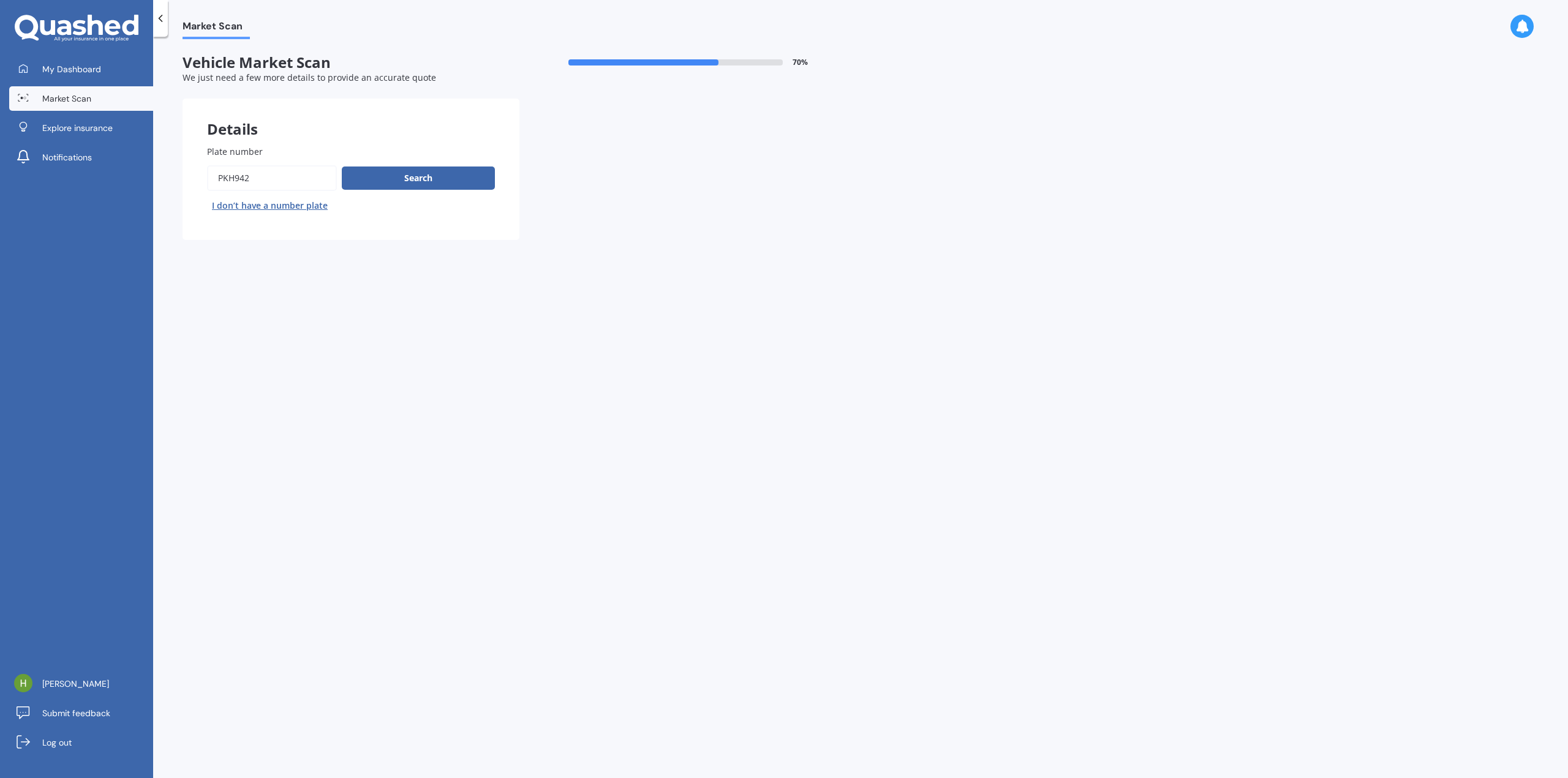
drag, startPoint x: 279, startPoint y: 178, endPoint x: 232, endPoint y: 173, distance: 47.3
click at [232, 173] on input "Plate number" at bounding box center [272, 178] width 130 height 25
click at [280, 178] on input "Plate number" at bounding box center [272, 178] width 130 height 25
type input "LPE215"
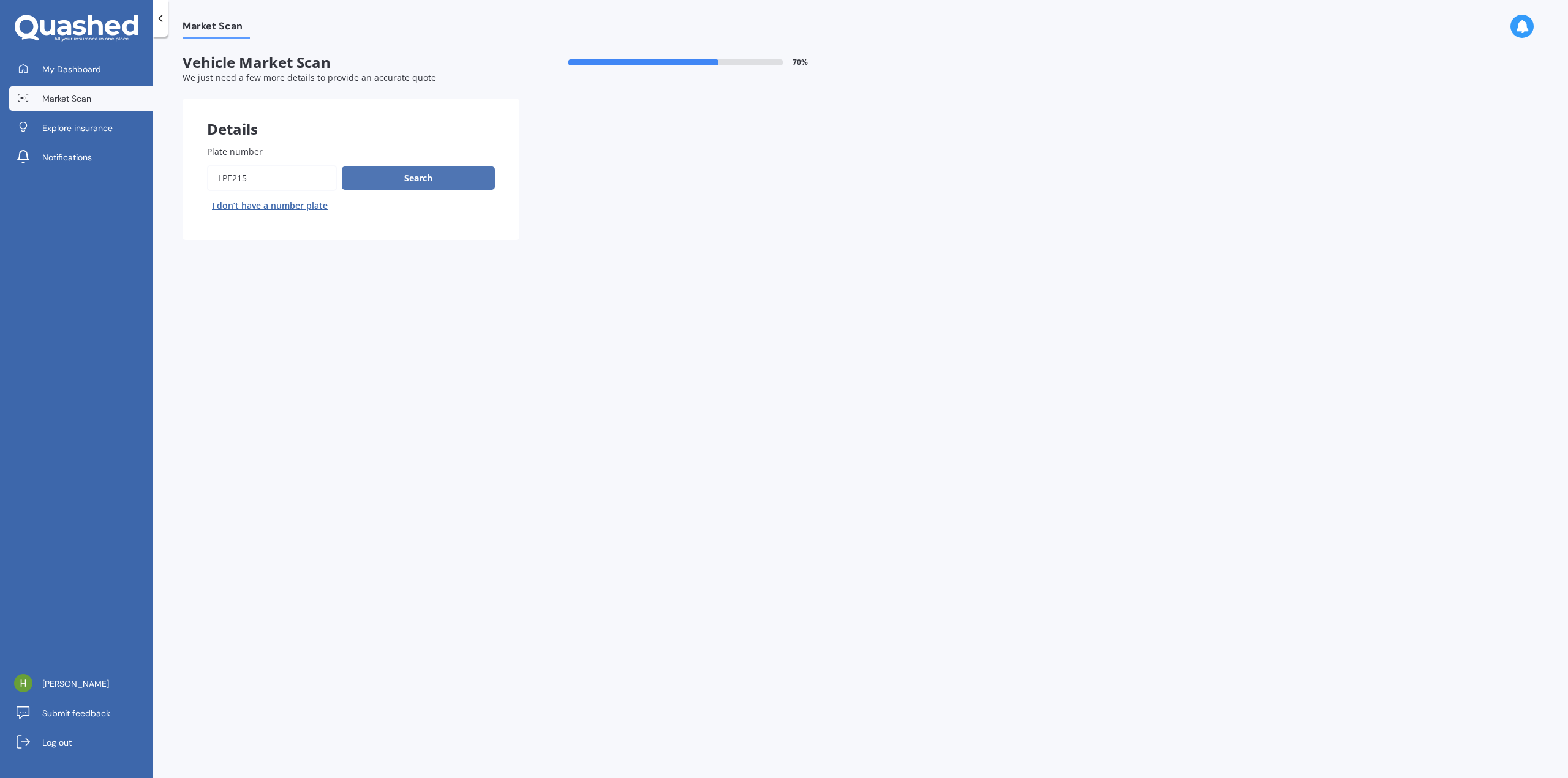
click at [419, 182] on button "Search" at bounding box center [418, 178] width 153 height 24
select select "09"
select select "11"
select select "1996"
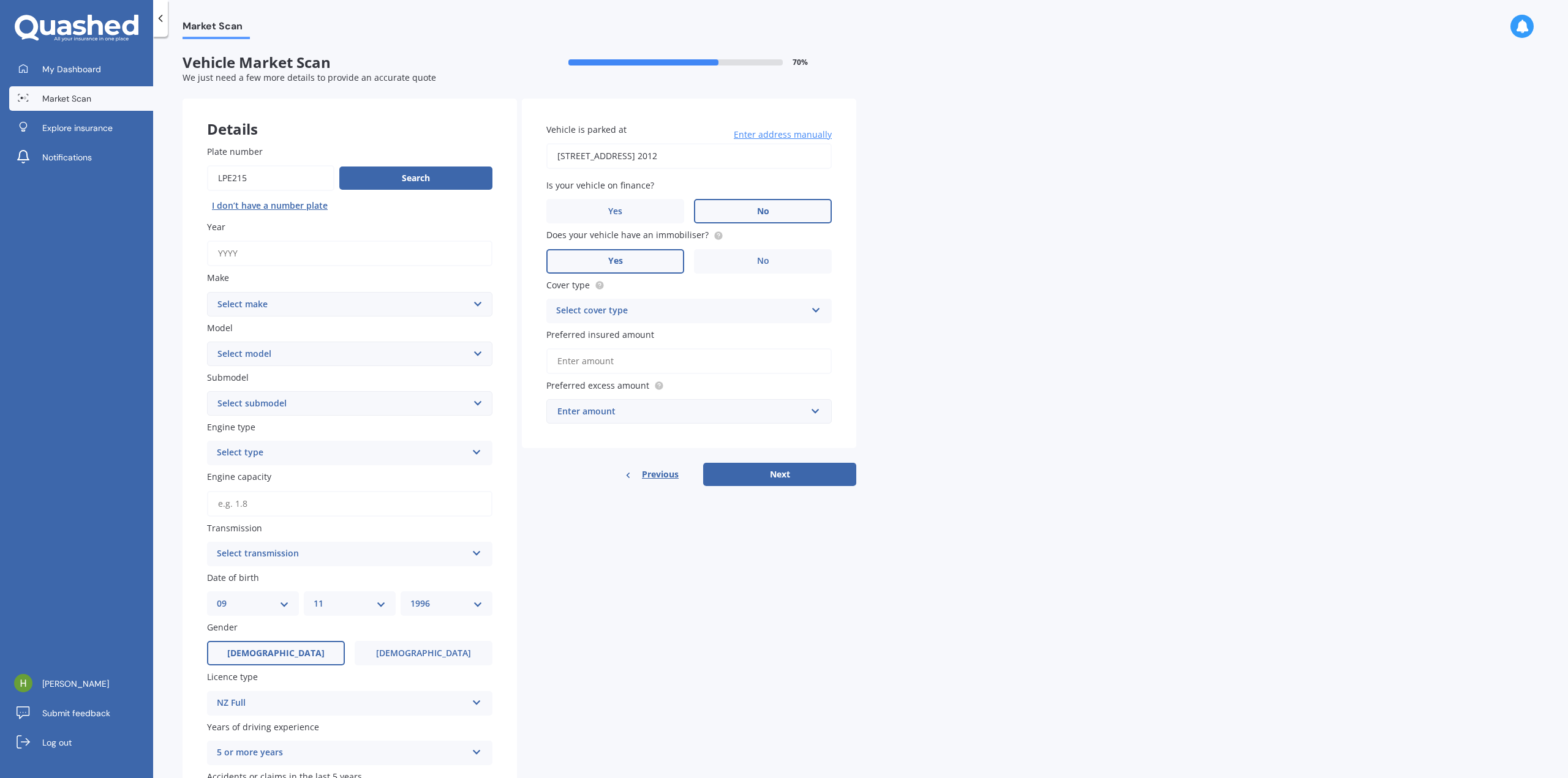
click at [372, 251] on input "Year" at bounding box center [349, 253] width 285 height 25
type input "2011"
click at [316, 305] on select "Select make AC ALFA ROMEO ASTON [PERSON_NAME] AUDI AUSTIN BEDFORD Bentley BMW B…" at bounding box center [349, 304] width 285 height 24
select select "HONDA"
click at [207, 292] on select "Select make AC ALFA ROMEO ASTON [PERSON_NAME] AUDI AUSTIN BEDFORD Bentley BMW B…" at bounding box center [349, 304] width 285 height 24
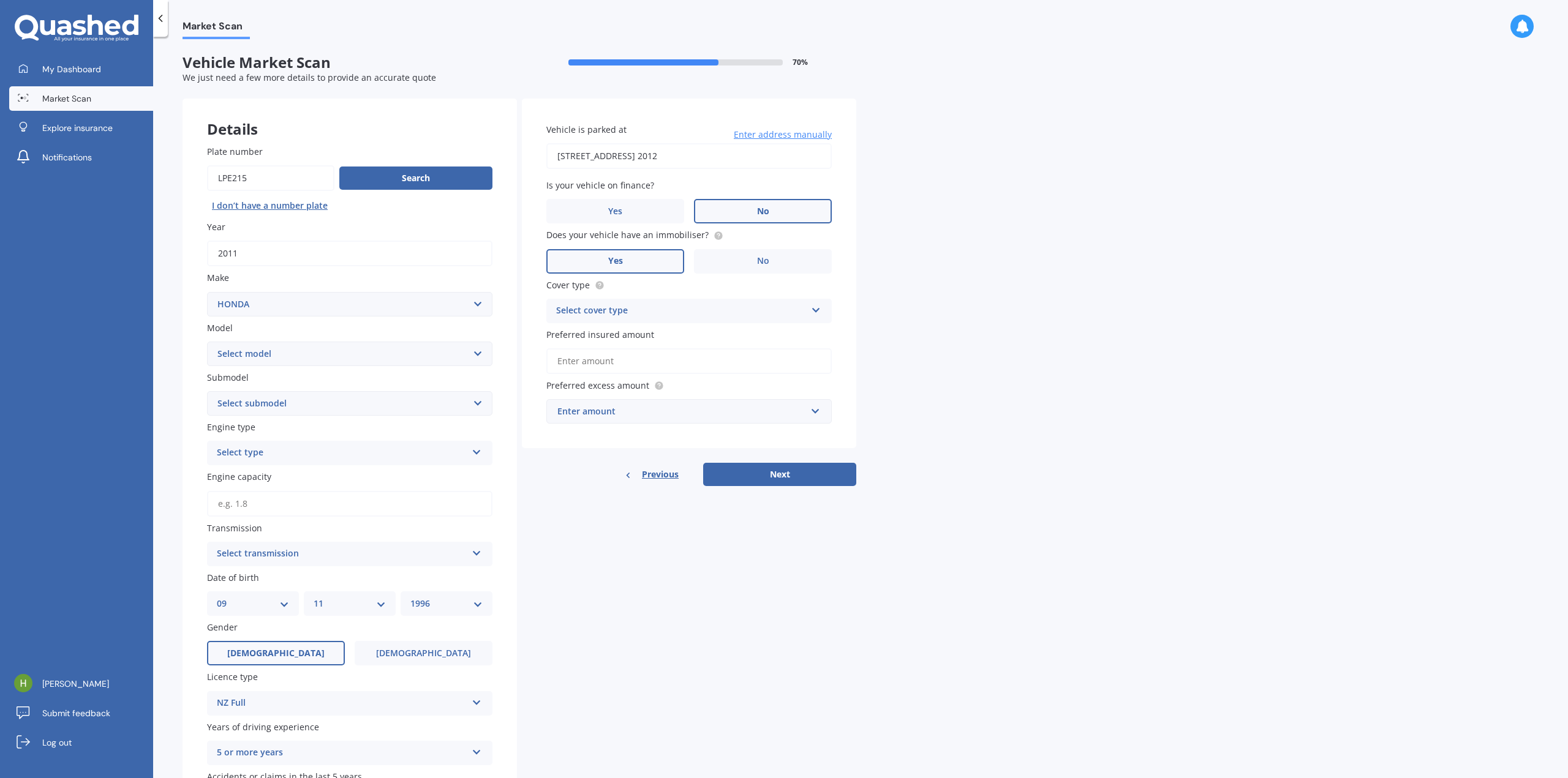
click at [280, 356] on select "Select model Accord Acty Acura Airwave Ascot Avancier Beat Capa City Civic Conc…" at bounding box center [349, 354] width 285 height 24
select select "ACCORD"
click at [207, 341] on select "Select model Accord Acty Acura Airwave Ascot Avancier Beat Capa City Civic Conc…" at bounding box center [349, 354] width 285 height 24
click at [278, 395] on select "Select submodel" at bounding box center [349, 404] width 285 height 24
select select "(ALL OTHER)"
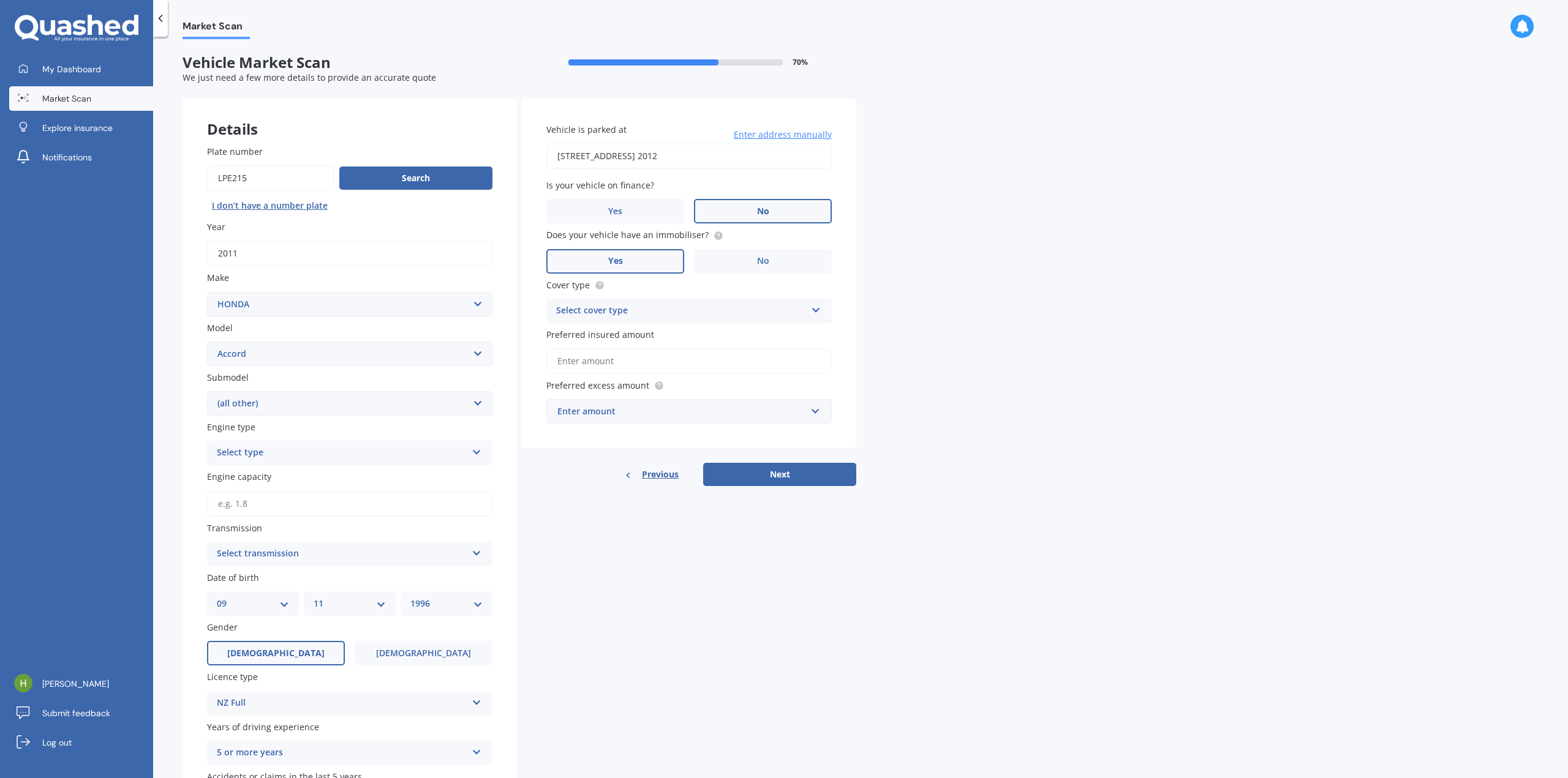
click at [207, 391] on select "Select submodel (all other) 2.2i Euro 2.0 Euro 2.4 Euro 2.4 Tourer Euro R EX EX…" at bounding box center [349, 404] width 285 height 24
click at [289, 456] on div "Select type" at bounding box center [342, 453] width 250 height 15
click at [280, 487] on div "Petrol Diesel EV Hybrid" at bounding box center [349, 510] width 285 height 89
click at [292, 448] on div "Select type" at bounding box center [344, 453] width 244 height 13
drag, startPoint x: 279, startPoint y: 474, endPoint x: 271, endPoint y: 466, distance: 11.3
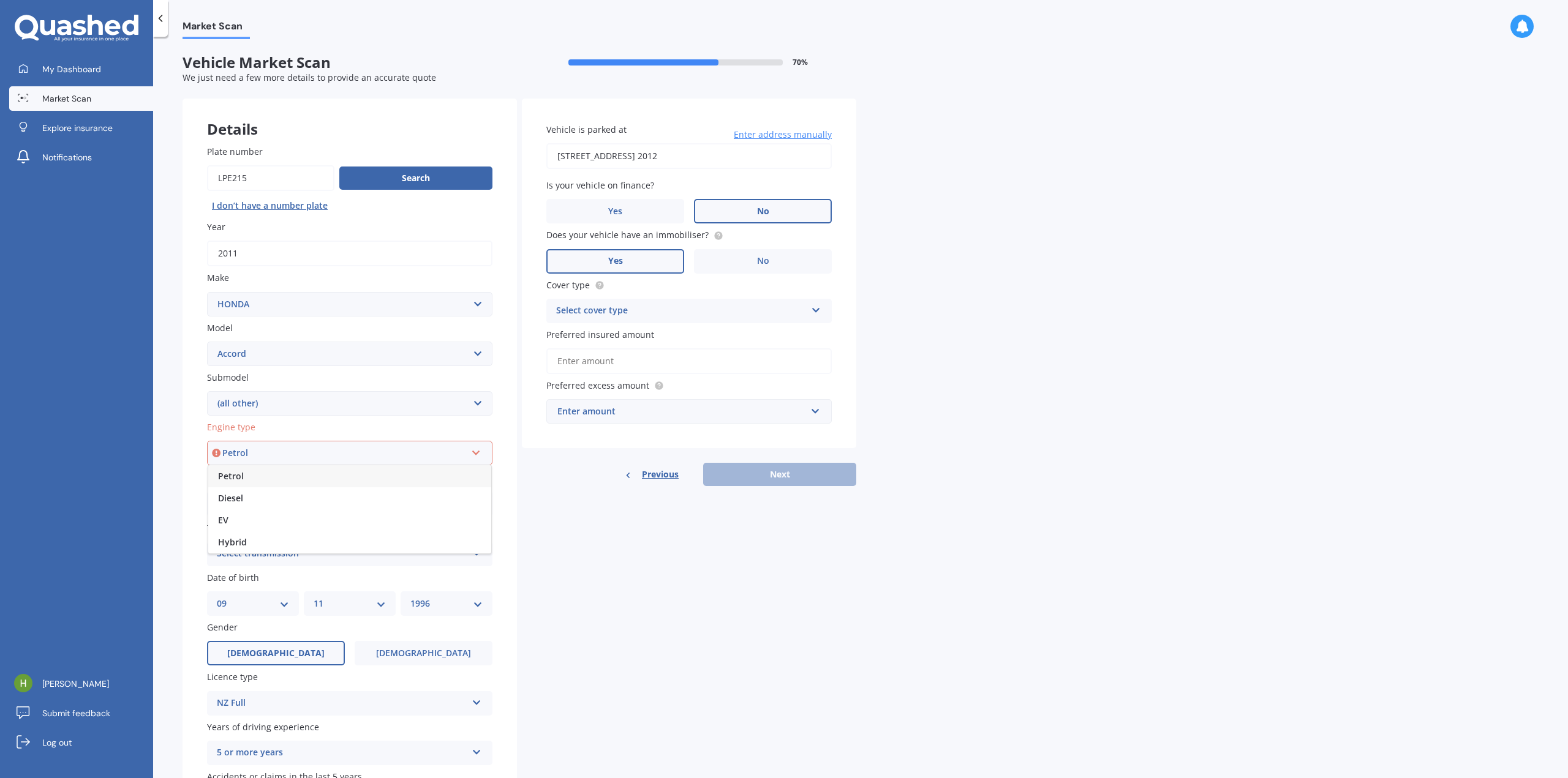
click at [279, 474] on div "Petrol" at bounding box center [349, 476] width 283 height 22
click at [261, 506] on input "Engine capacity" at bounding box center [349, 503] width 285 height 25
click at [261, 504] on input "23.0" at bounding box center [349, 503] width 285 height 25
type input "2.0"
type input "2.2"
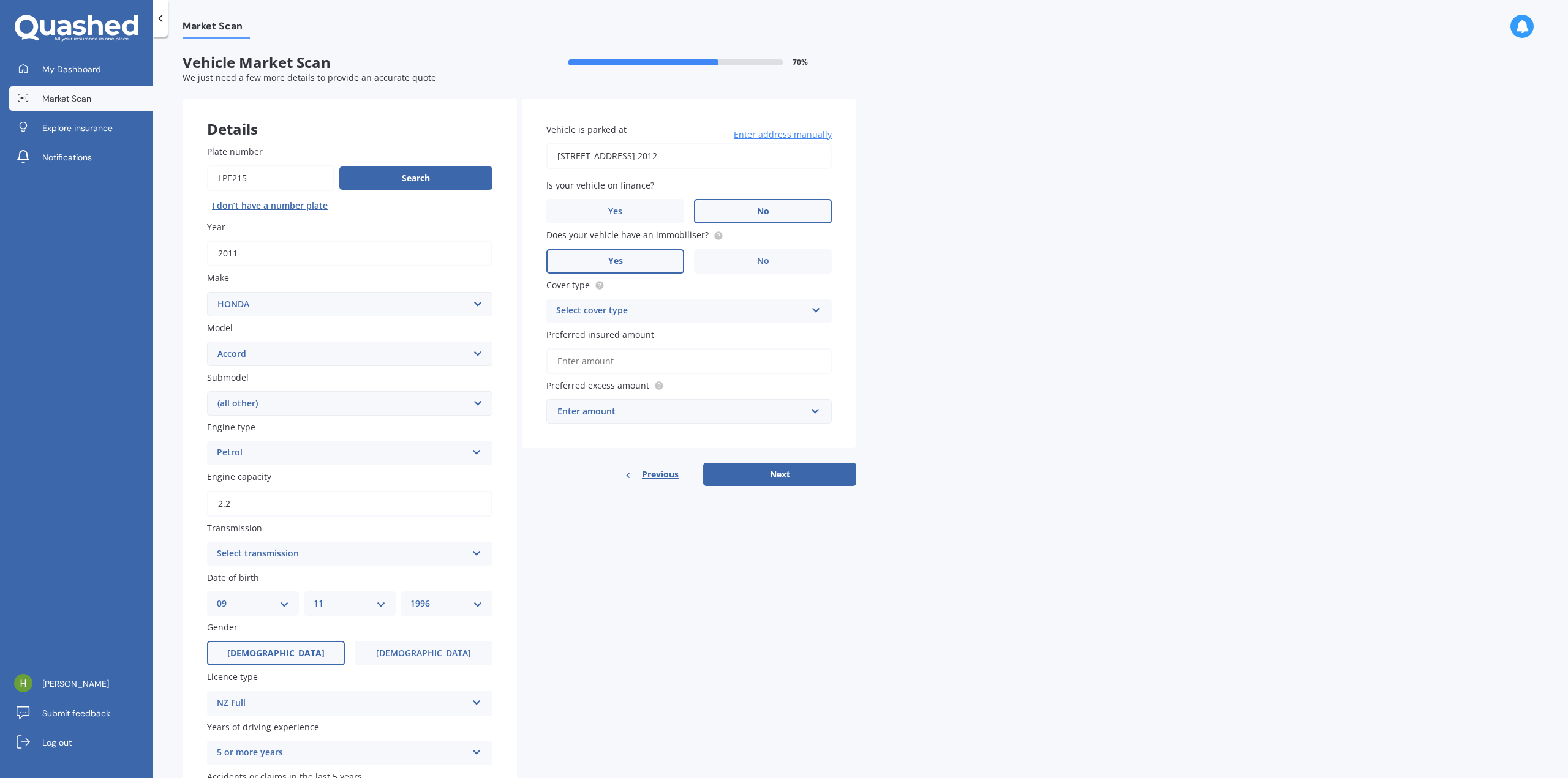
click at [275, 548] on div "Select transmission" at bounding box center [342, 554] width 250 height 15
click at [264, 580] on div "Auto" at bounding box center [350, 578] width 284 height 22
click at [683, 310] on div "Select cover type" at bounding box center [681, 311] width 250 height 15
click at [661, 335] on div "Comprehensive" at bounding box center [689, 334] width 284 height 22
click at [636, 364] on input "Preferred insured amount" at bounding box center [689, 360] width 285 height 25
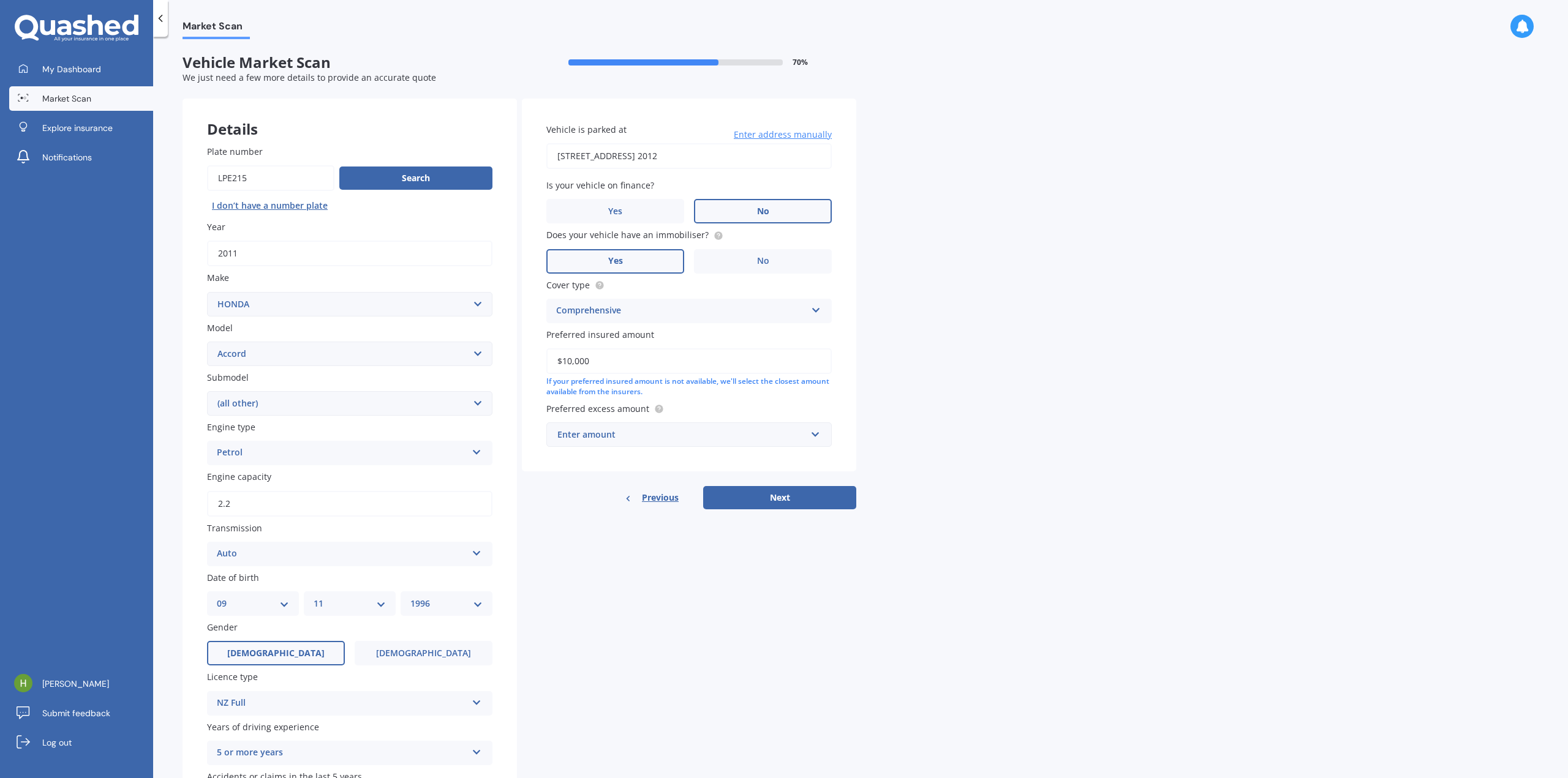
type input "$10,000"
click at [609, 431] on div "Enter amount" at bounding box center [681, 435] width 248 height 13
click at [581, 502] on div "$500" at bounding box center [689, 503] width 284 height 23
click at [765, 512] on button "Next" at bounding box center [779, 511] width 153 height 24
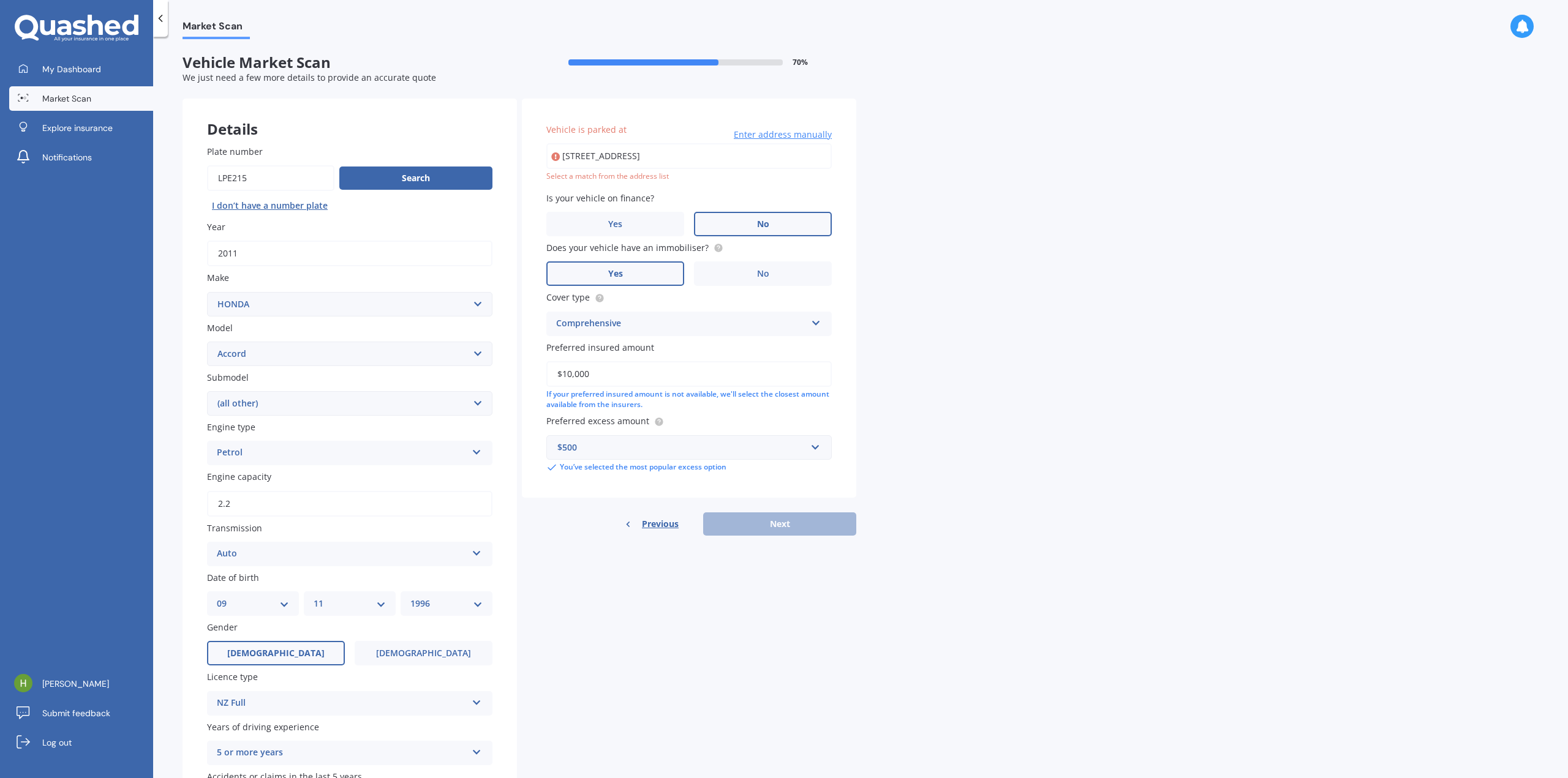
type input "[STREET_ADDRESS] 2012"
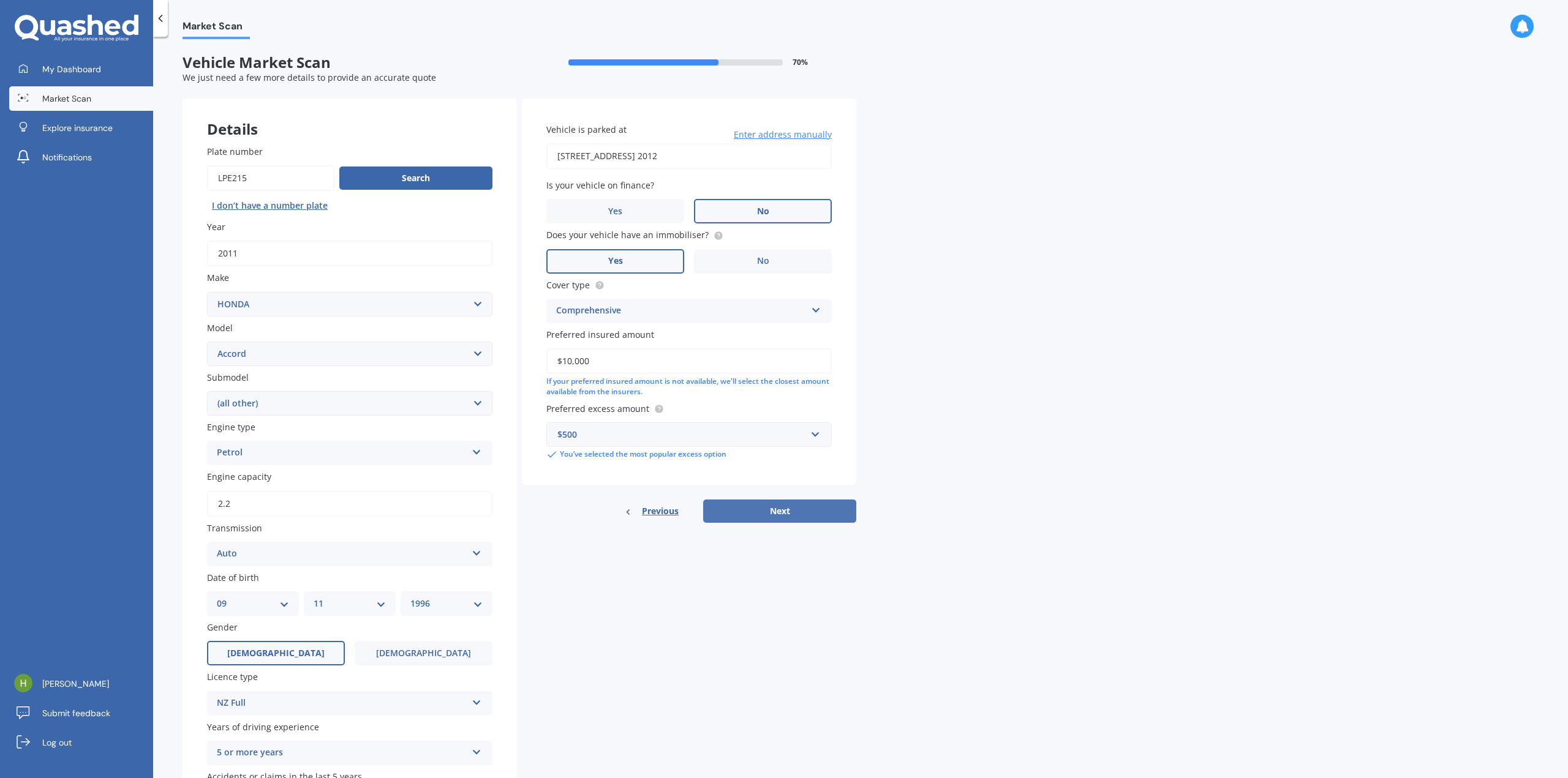
click at [766, 511] on button "Next" at bounding box center [779, 511] width 153 height 24
select select "09"
select select "11"
select select "1996"
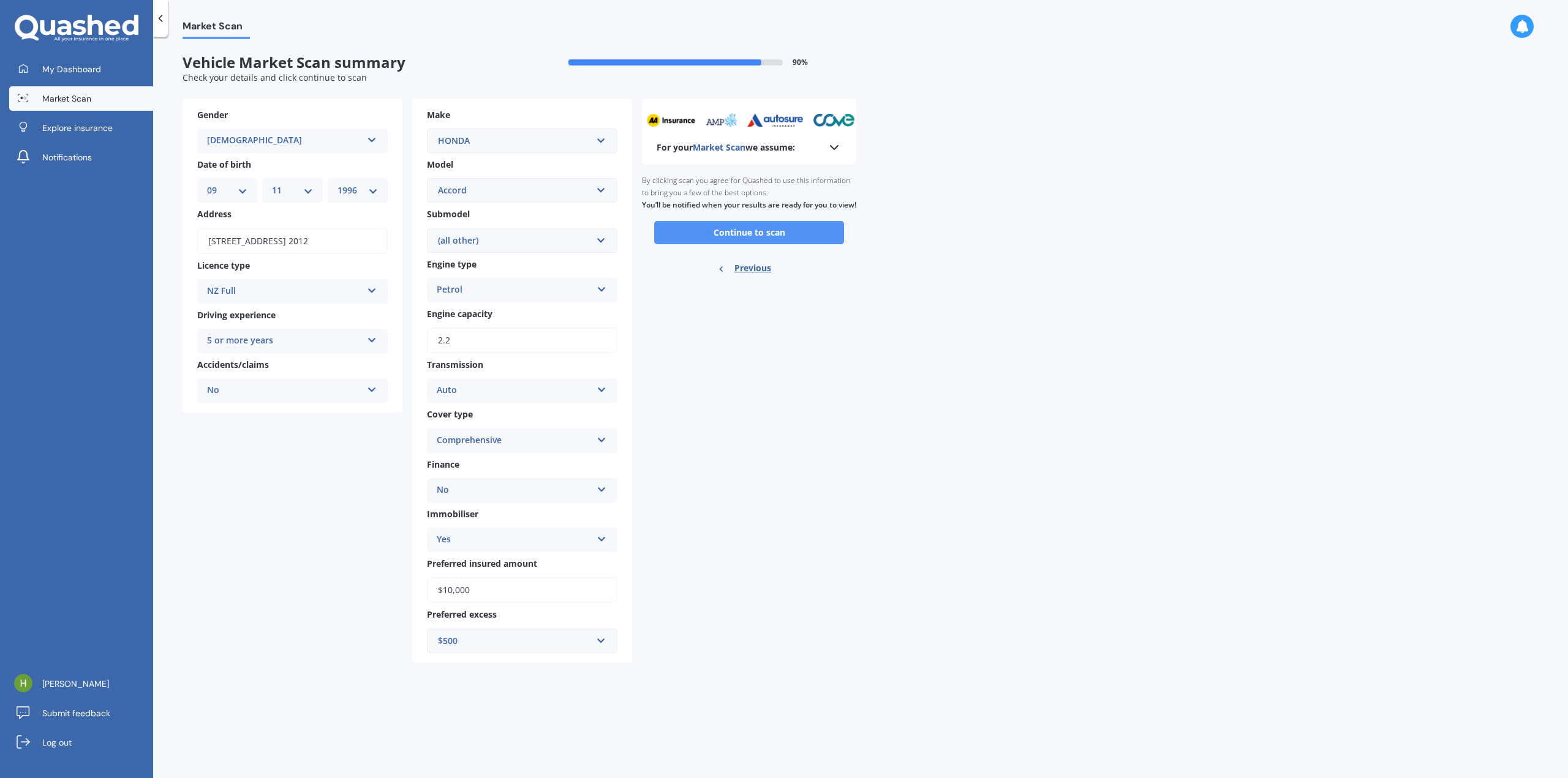
click at [733, 245] on button "Continue to scan" at bounding box center [749, 232] width 190 height 24
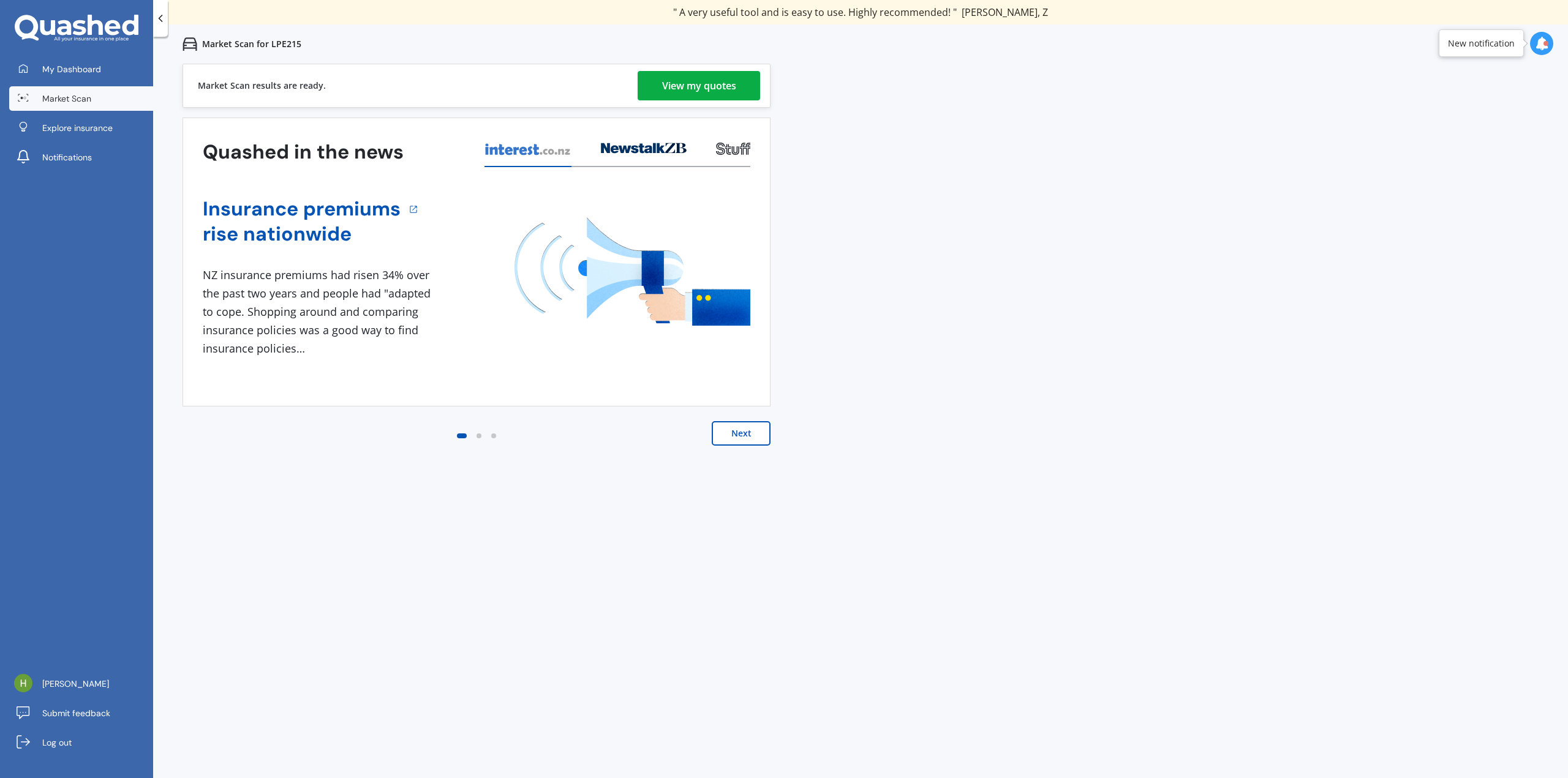
click at [669, 85] on div "View my quotes" at bounding box center [699, 86] width 74 height 29
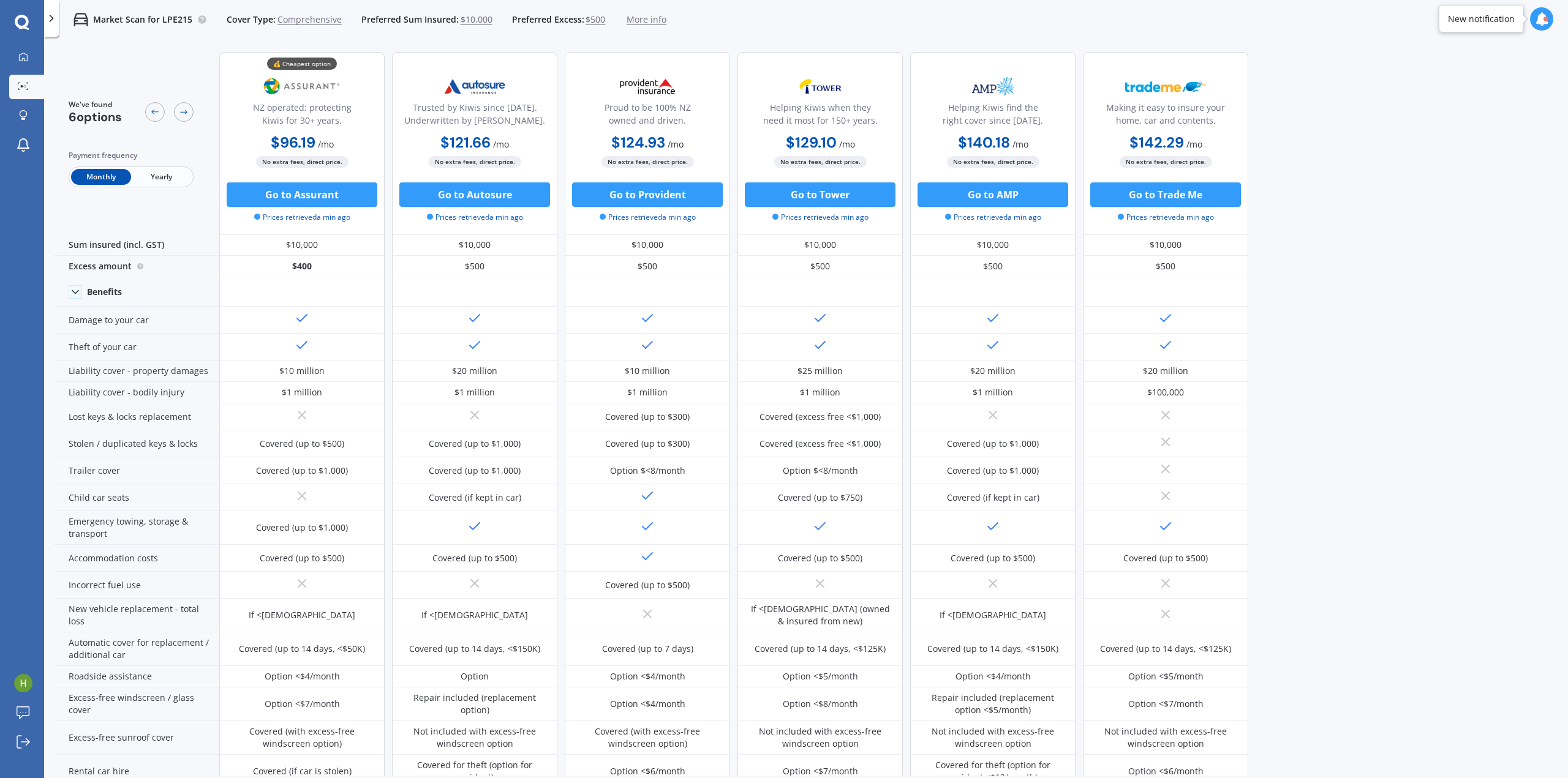
click at [155, 181] on span "Yearly" at bounding box center [161, 177] width 60 height 16
click at [476, 22] on span "$10,000" at bounding box center [476, 19] width 32 height 12
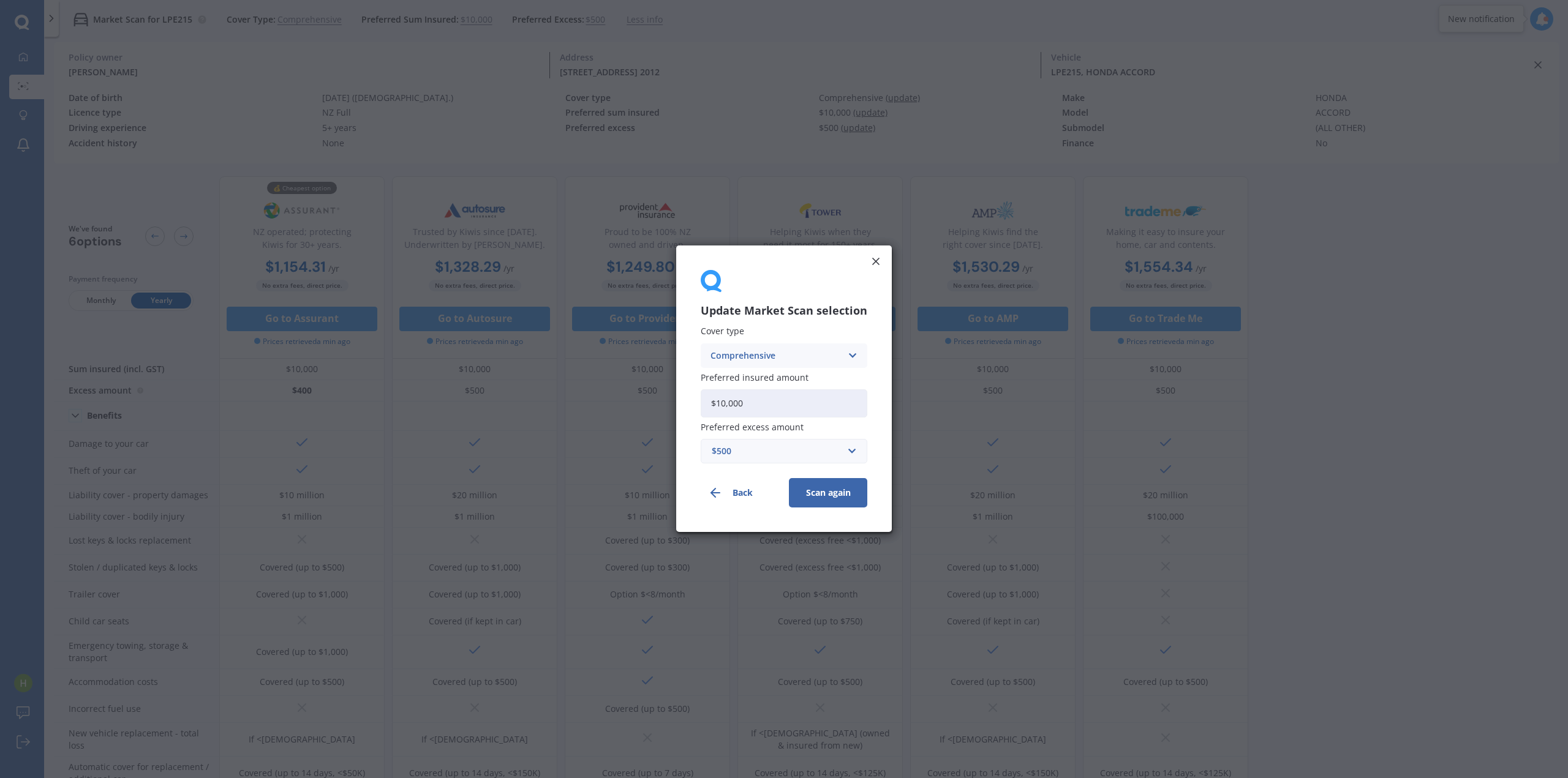
drag, startPoint x: 773, startPoint y: 402, endPoint x: 624, endPoint y: 385, distance: 150.0
click at [624, 385] on div "Update Market Scan selection Cover type Comprehensive Comprehensive Third Party…" at bounding box center [784, 389] width 1568 height 778
type input "$8,000"
click at [825, 486] on button "Scan again" at bounding box center [827, 493] width 78 height 29
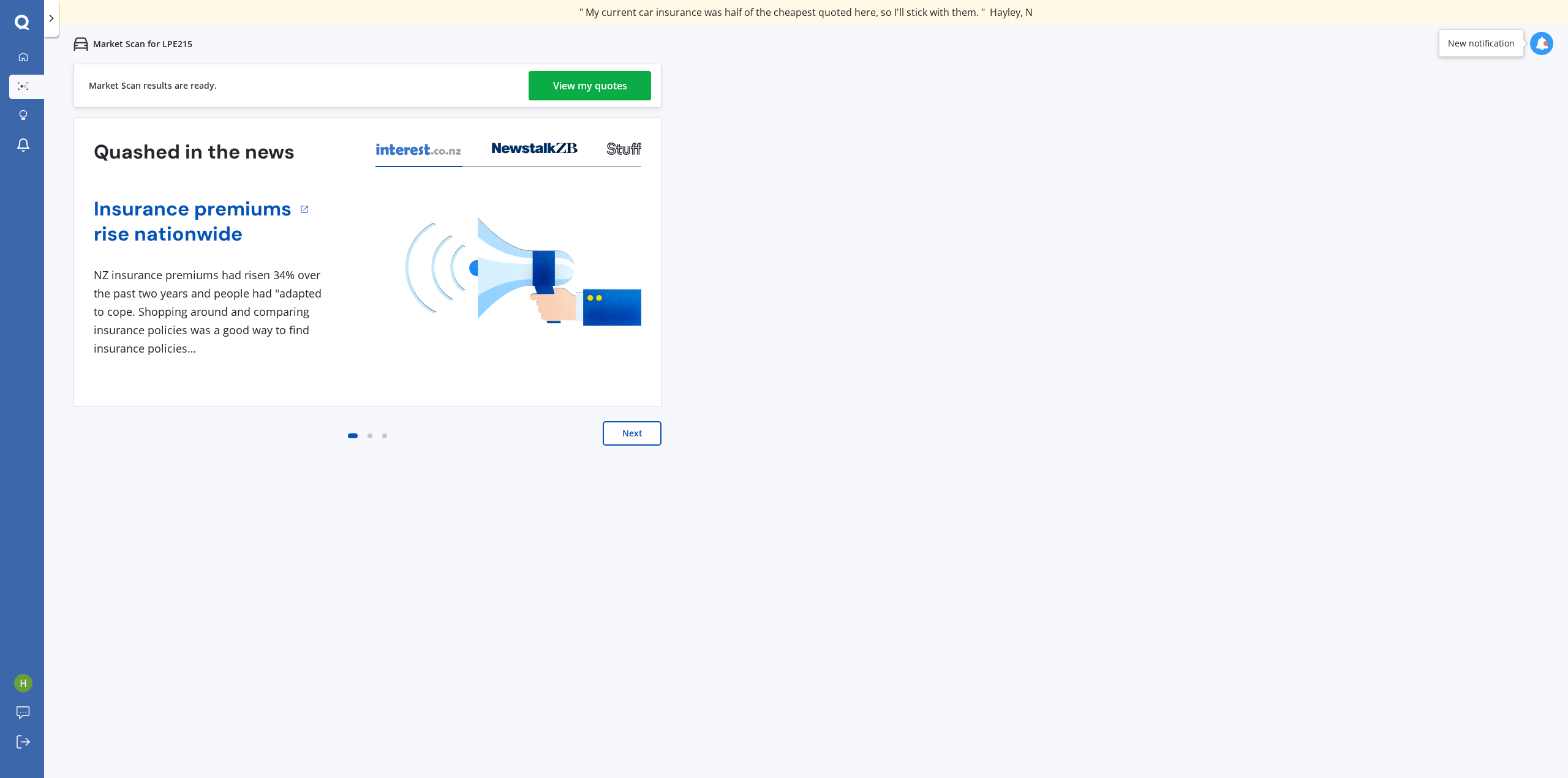
click at [568, 84] on div "View my quotes" at bounding box center [590, 86] width 74 height 29
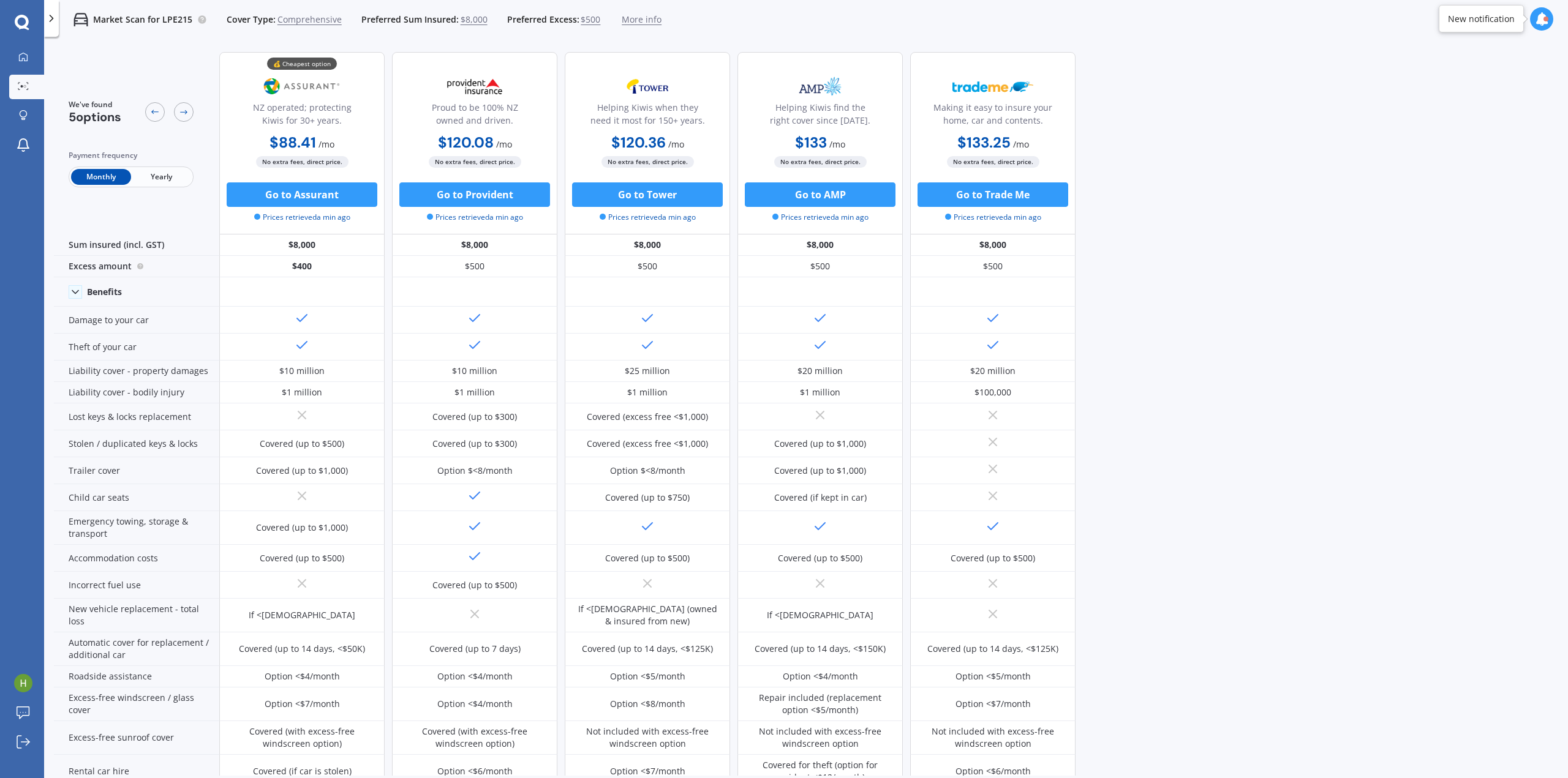
click at [153, 177] on span "Yearly" at bounding box center [161, 177] width 60 height 16
click at [191, 23] on div "Market Scan for LPE215 Cover Type: Comprehensive Preferred Sum Insured: $8,000 …" at bounding box center [360, 20] width 603 height 40
click at [8, 61] on div "My Dashboard Market Scan Explore insurance Notifications" at bounding box center [22, 103] width 44 height 118
click at [24, 56] on icon at bounding box center [24, 56] width 9 height 9
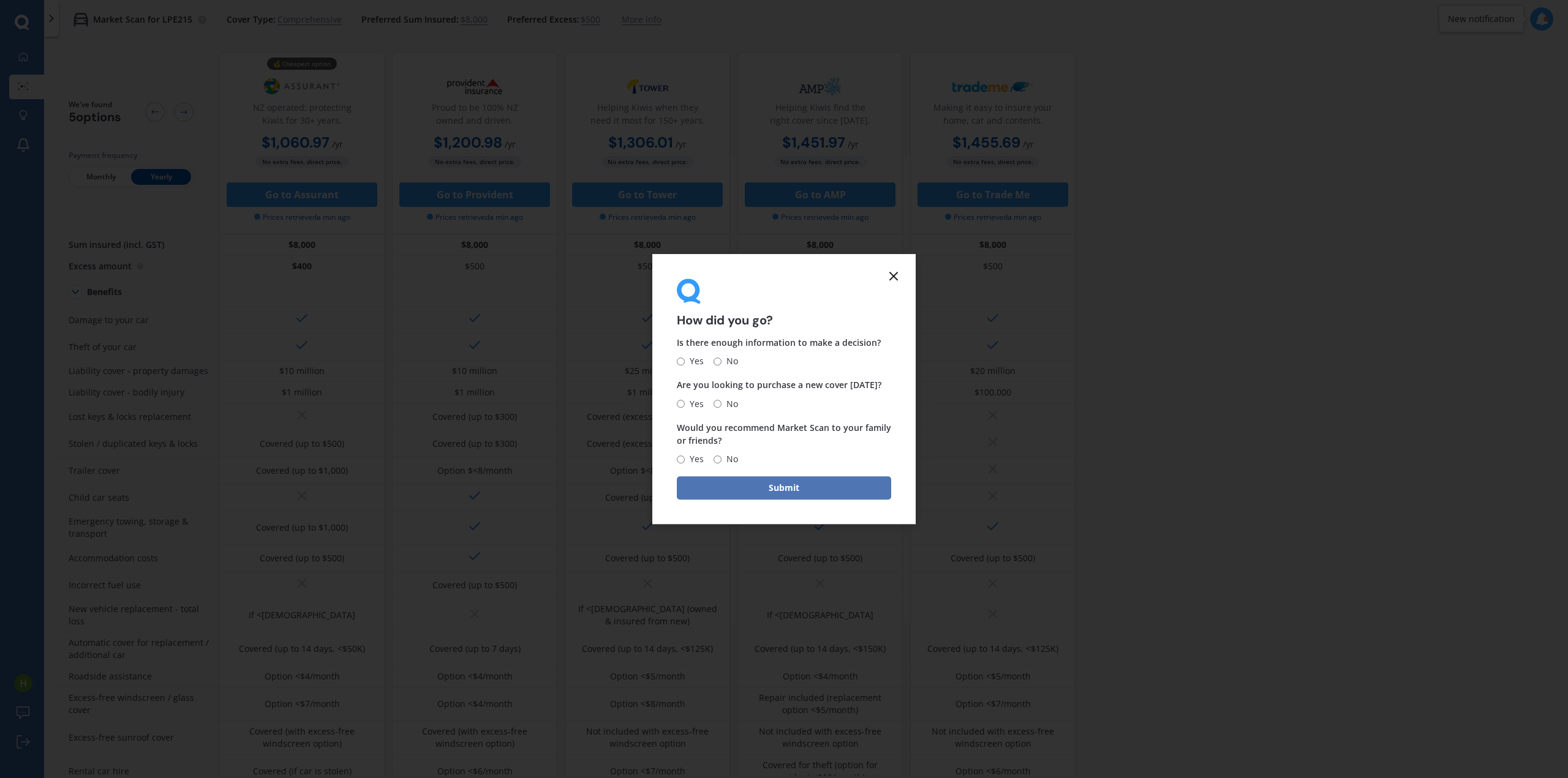
click at [804, 488] on button "Submit" at bounding box center [784, 487] width 215 height 24
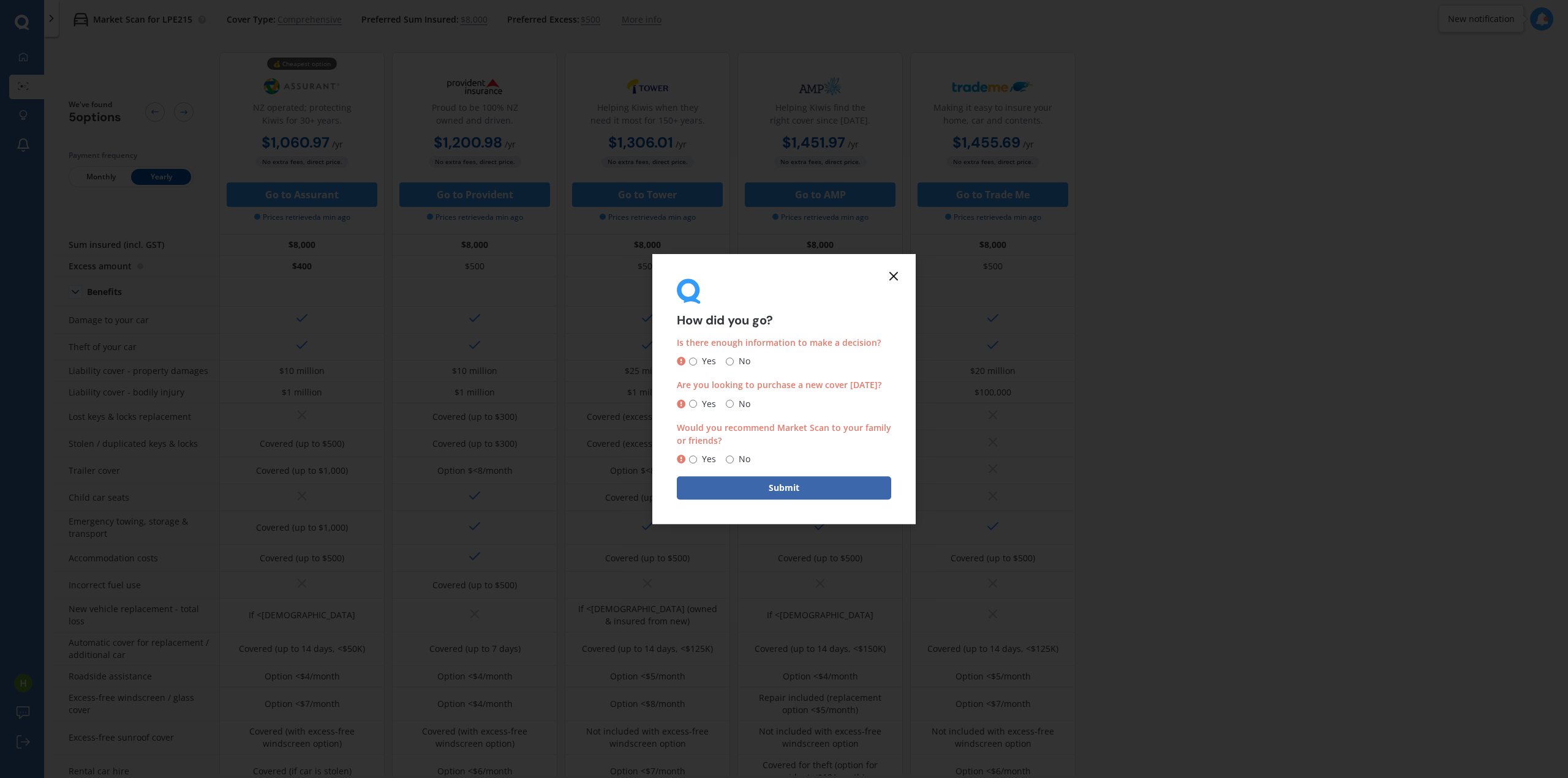
click at [731, 360] on input "No" at bounding box center [729, 361] width 8 height 8
radio input "true"
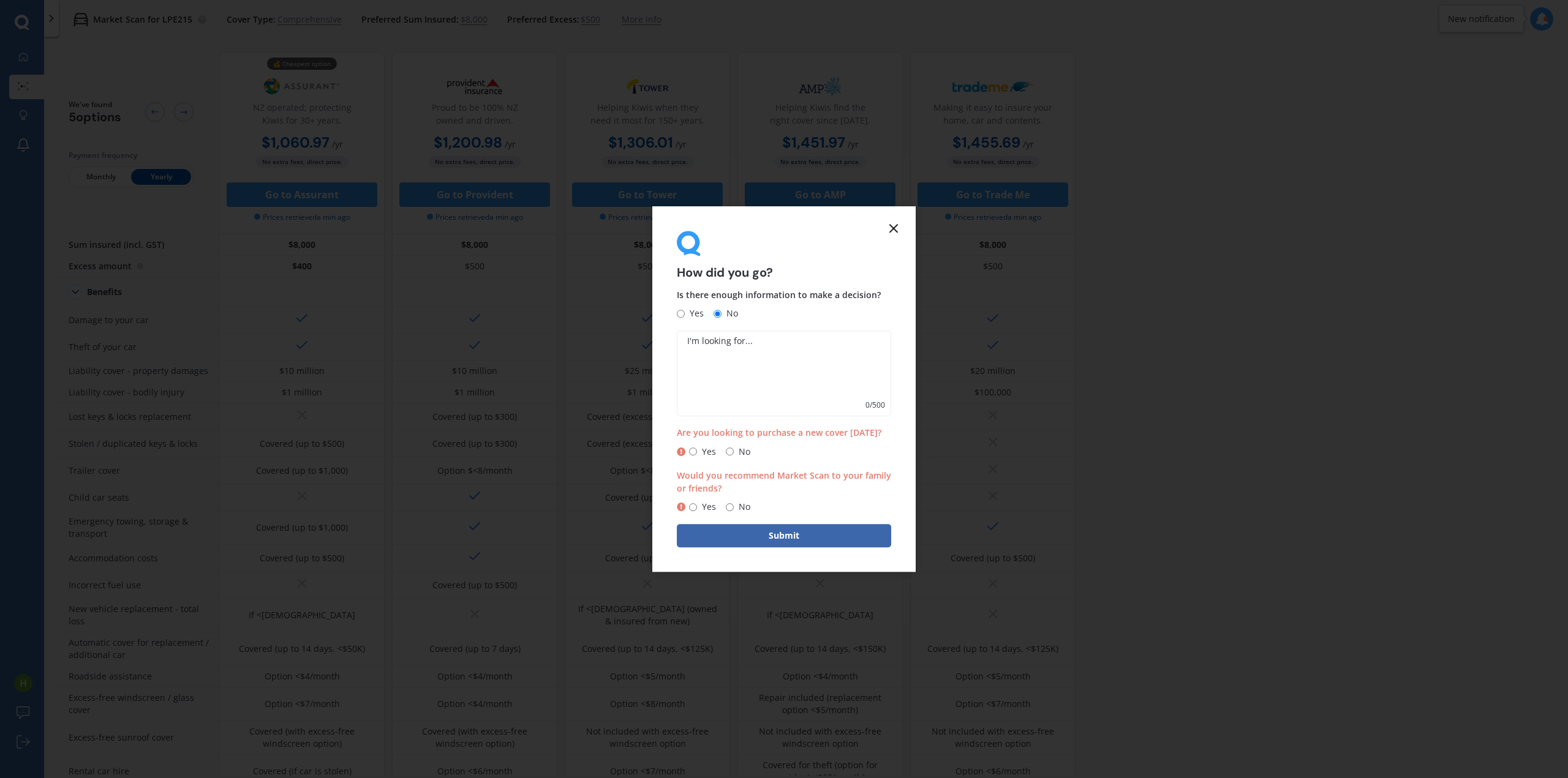
click at [724, 448] on div "Yes No" at bounding box center [713, 453] width 73 height 15
click at [728, 453] on input "No" at bounding box center [729, 452] width 8 height 8
radio input "true"
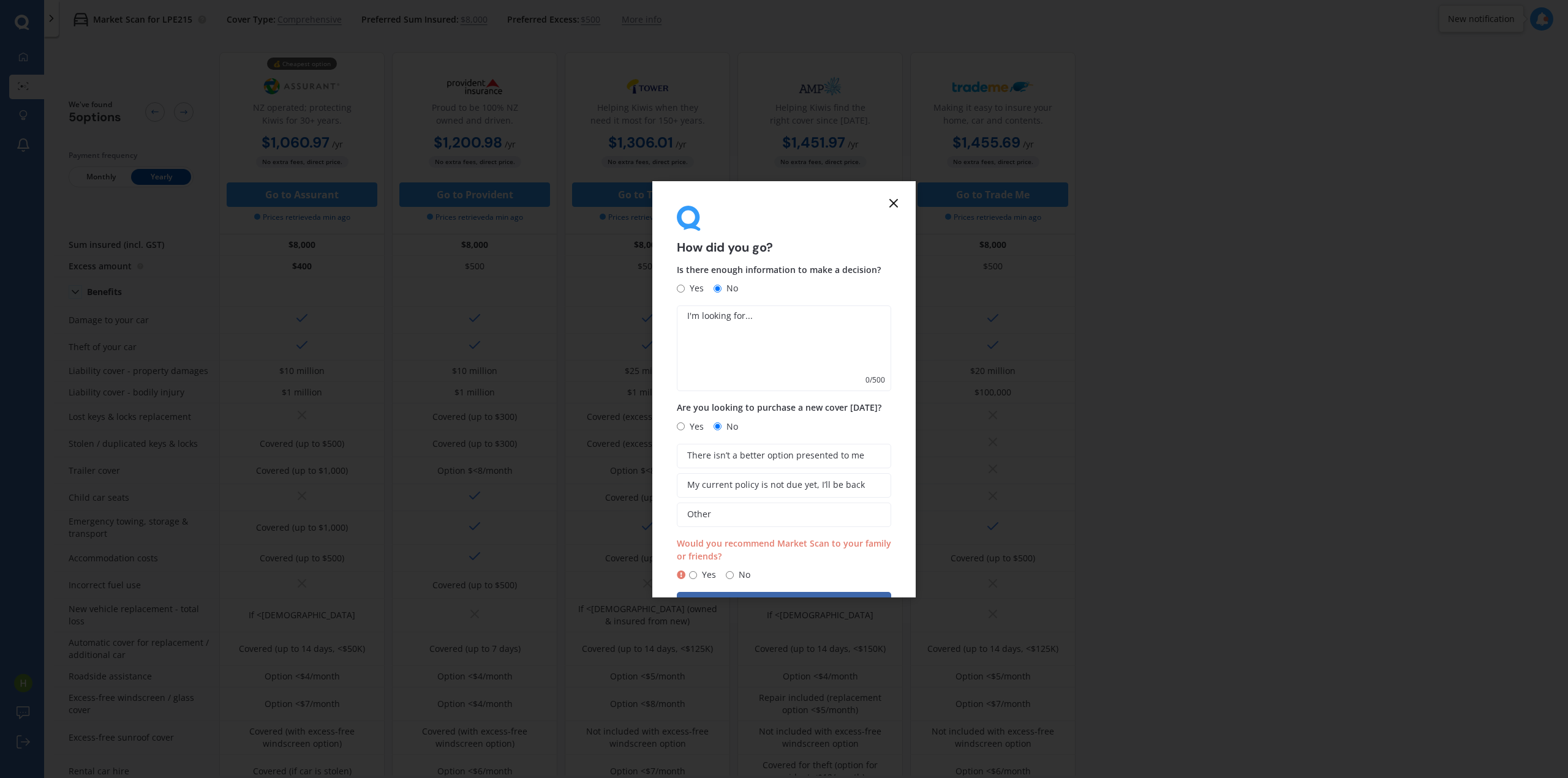
scroll to position [42, 0]
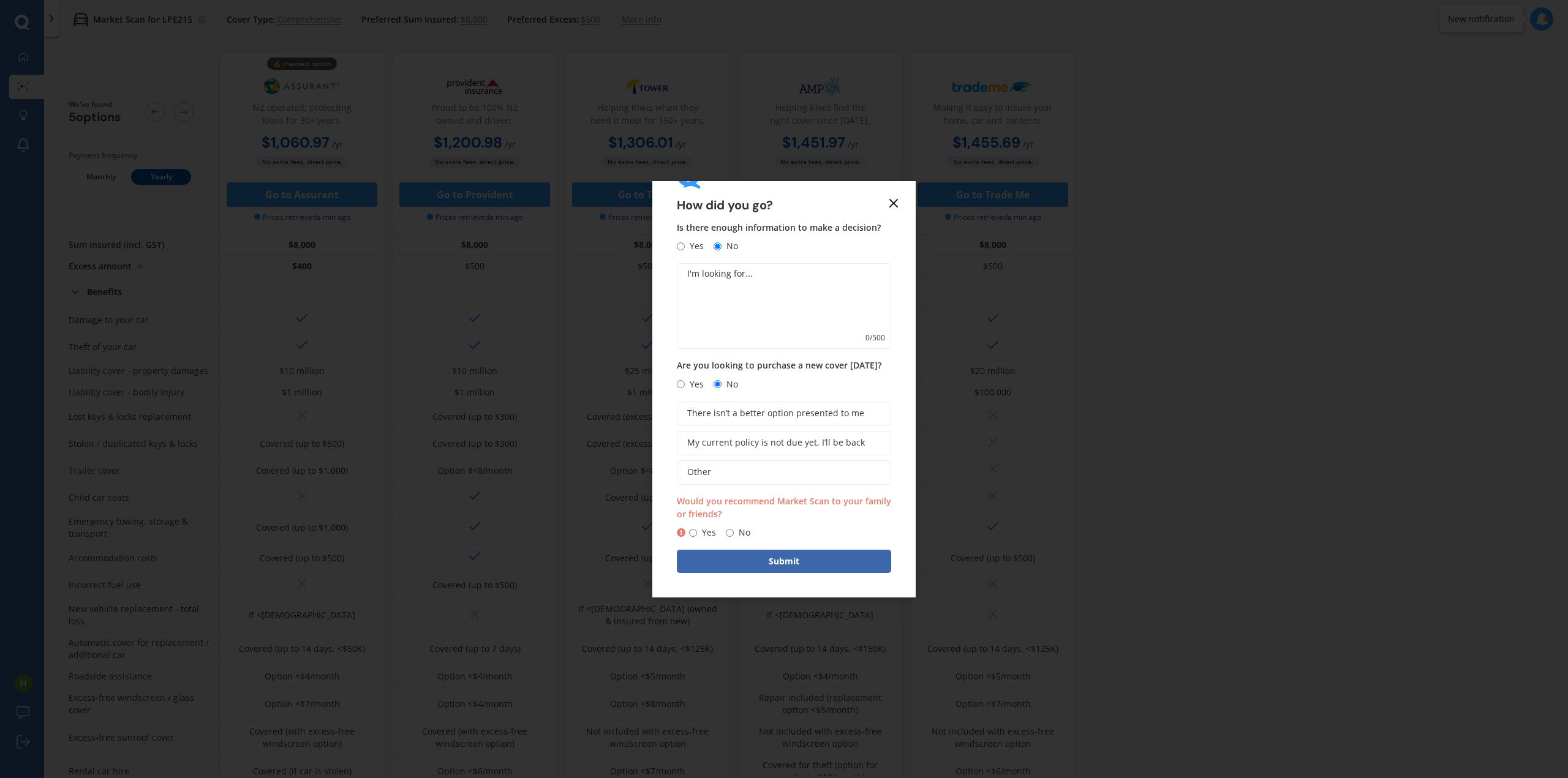
click at [697, 533] on span "Yes" at bounding box center [707, 532] width 19 height 15
click at [697, 533] on input "Yes" at bounding box center [693, 532] width 8 height 8
radio input "true"
click at [708, 559] on button "Submit" at bounding box center [784, 562] width 215 height 24
click at [685, 253] on span "Yes" at bounding box center [695, 246] width 19 height 15
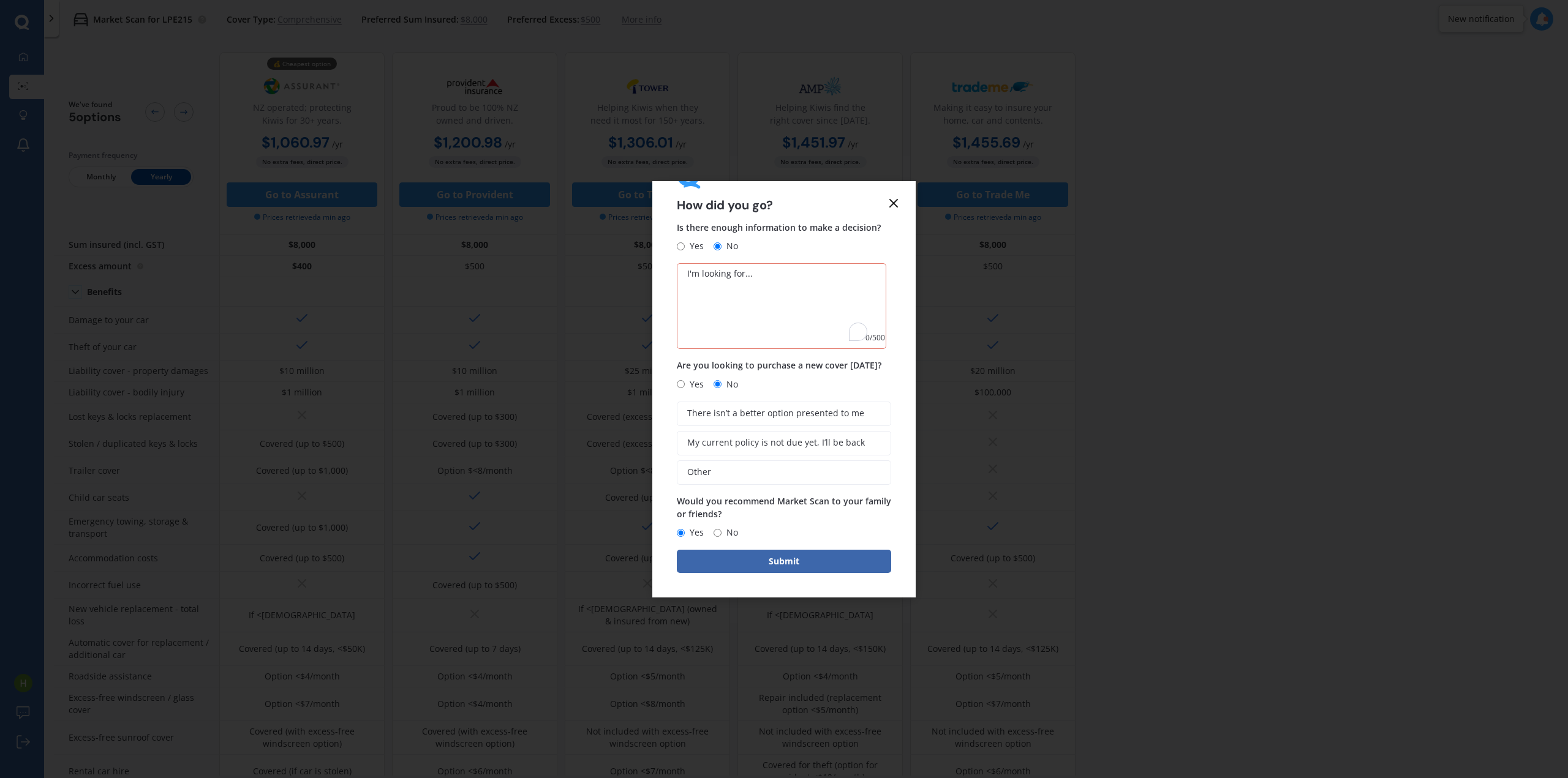
click at [685, 250] on input "Yes" at bounding box center [680, 246] width 8 height 8
radio input "true"
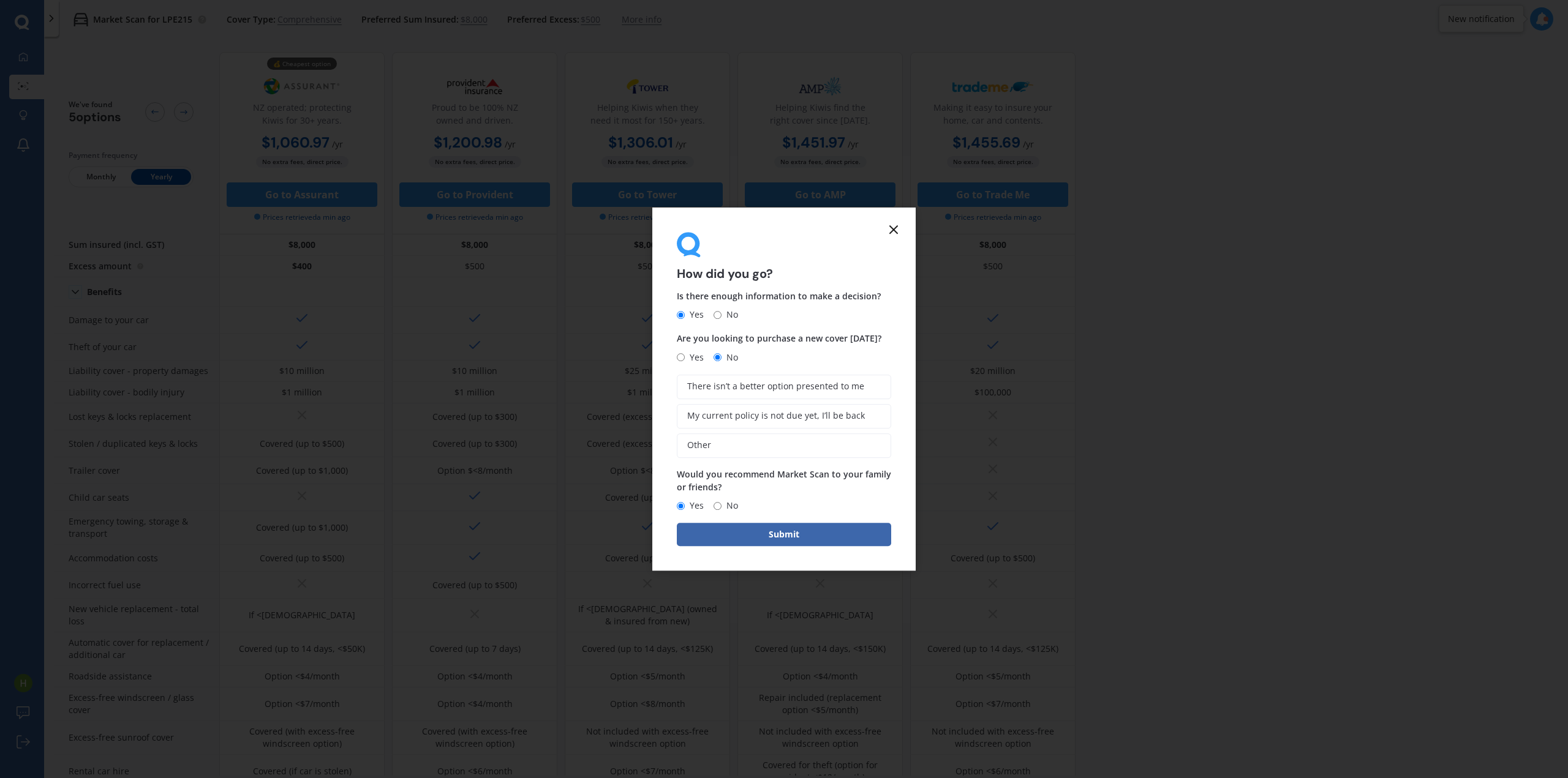
click at [718, 318] on input "No" at bounding box center [717, 315] width 8 height 8
radio input "true"
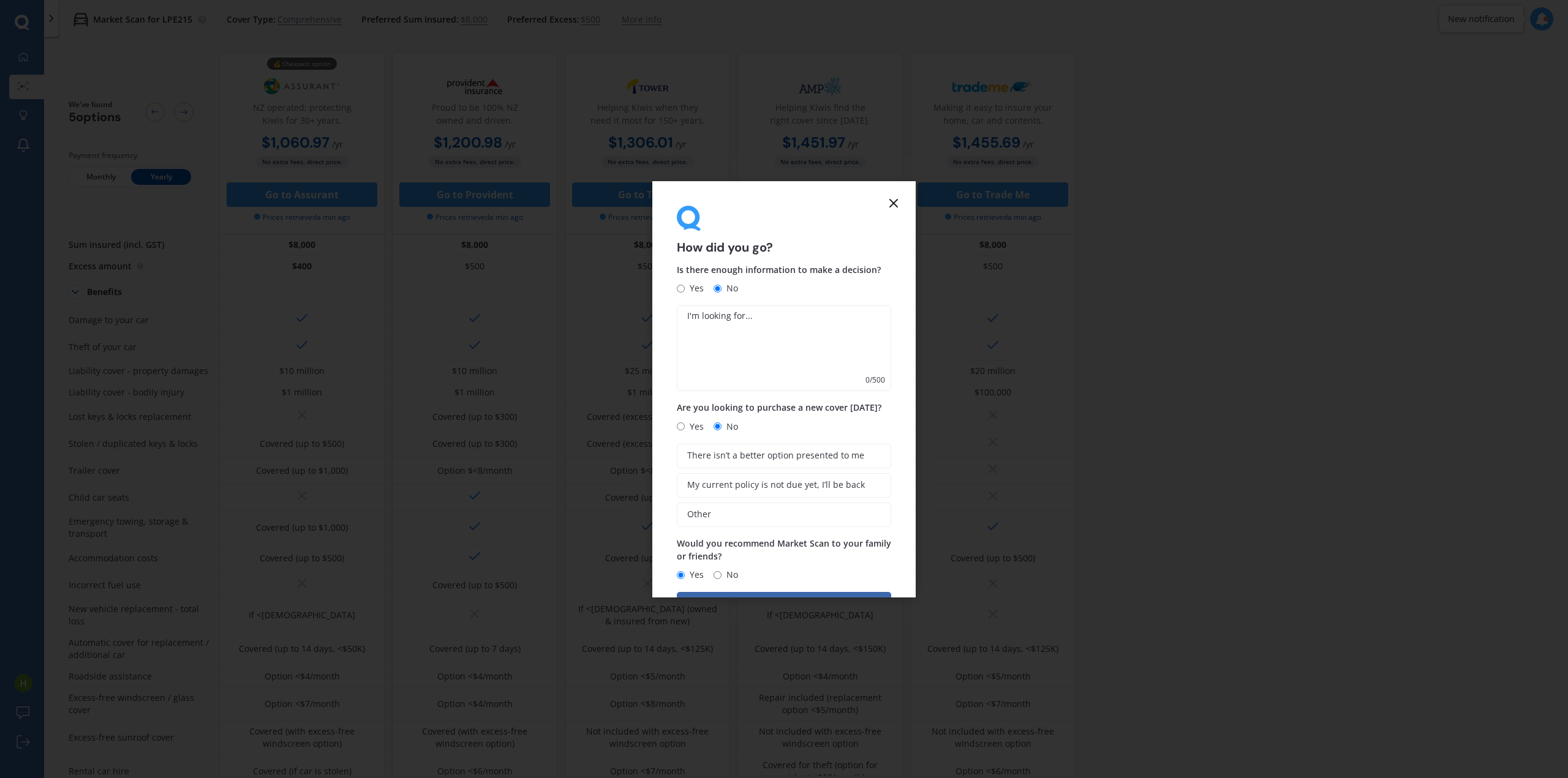
click at [718, 318] on textarea at bounding box center [784, 348] width 215 height 86
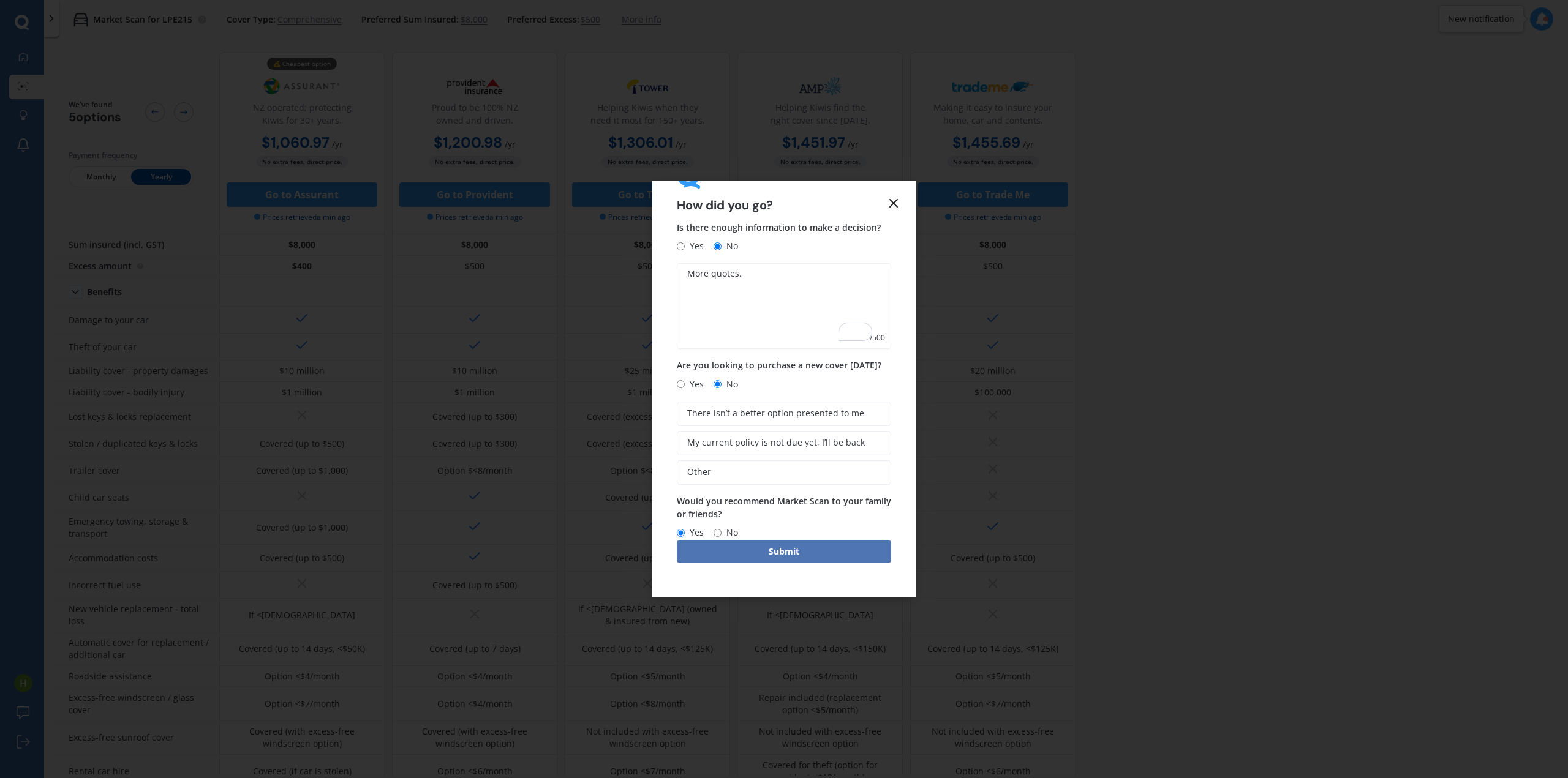
type textarea "More quotes."
click at [823, 552] on button "Submit" at bounding box center [784, 551] width 215 height 24
click at [818, 417] on span "There isn’t a better option presented to me" at bounding box center [788, 413] width 177 height 10
click at [0, 0] on input "There isn’t a better option presented to me" at bounding box center [0, 0] width 0 height 0
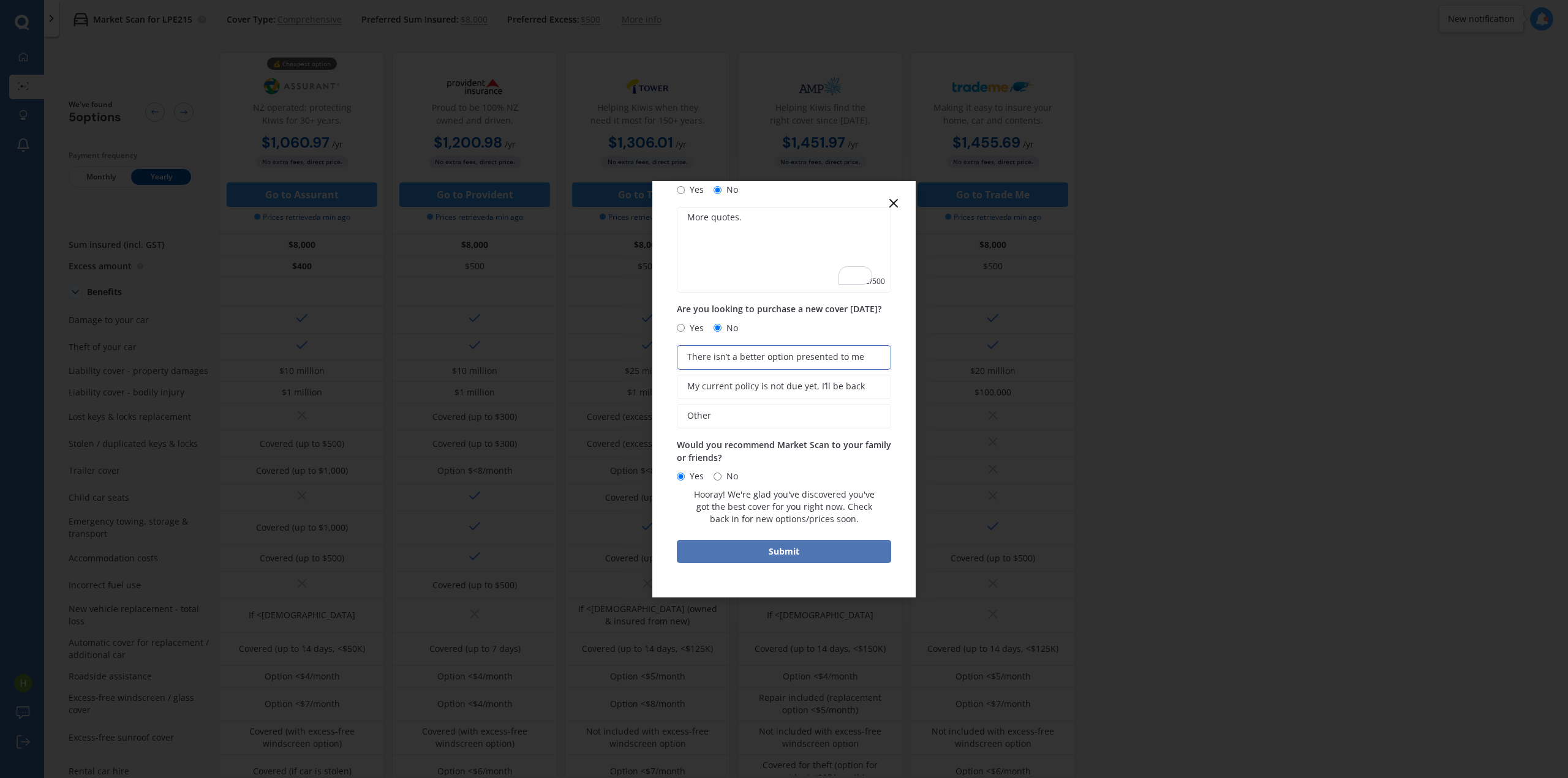
click at [802, 555] on button "Submit" at bounding box center [784, 551] width 215 height 24
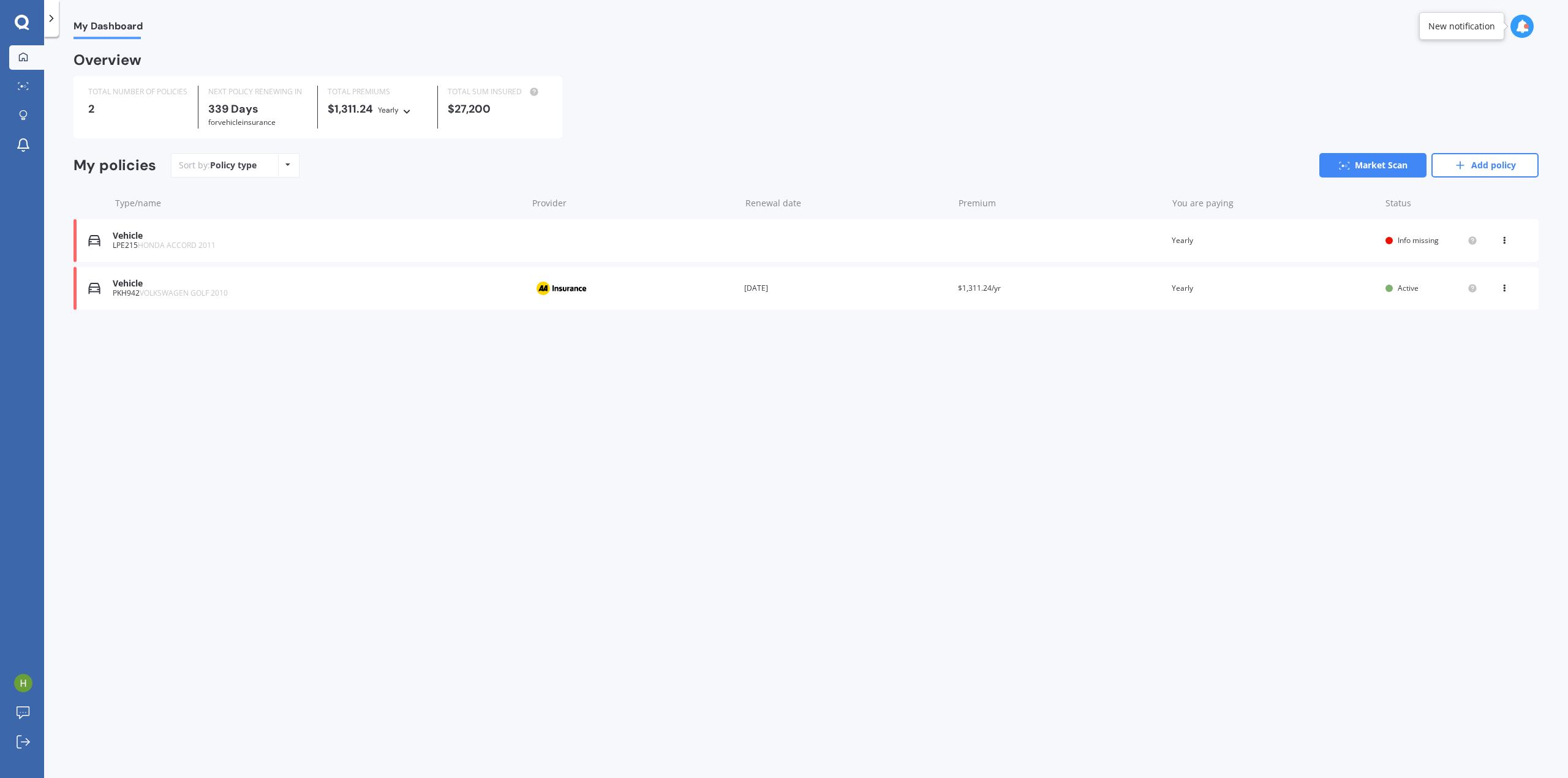
click at [337, 229] on div "Vehicle LPE215 HONDA ACCORD 2011 Renewal date Premium You are paying Yearly Sta…" at bounding box center [806, 241] width 1465 height 43
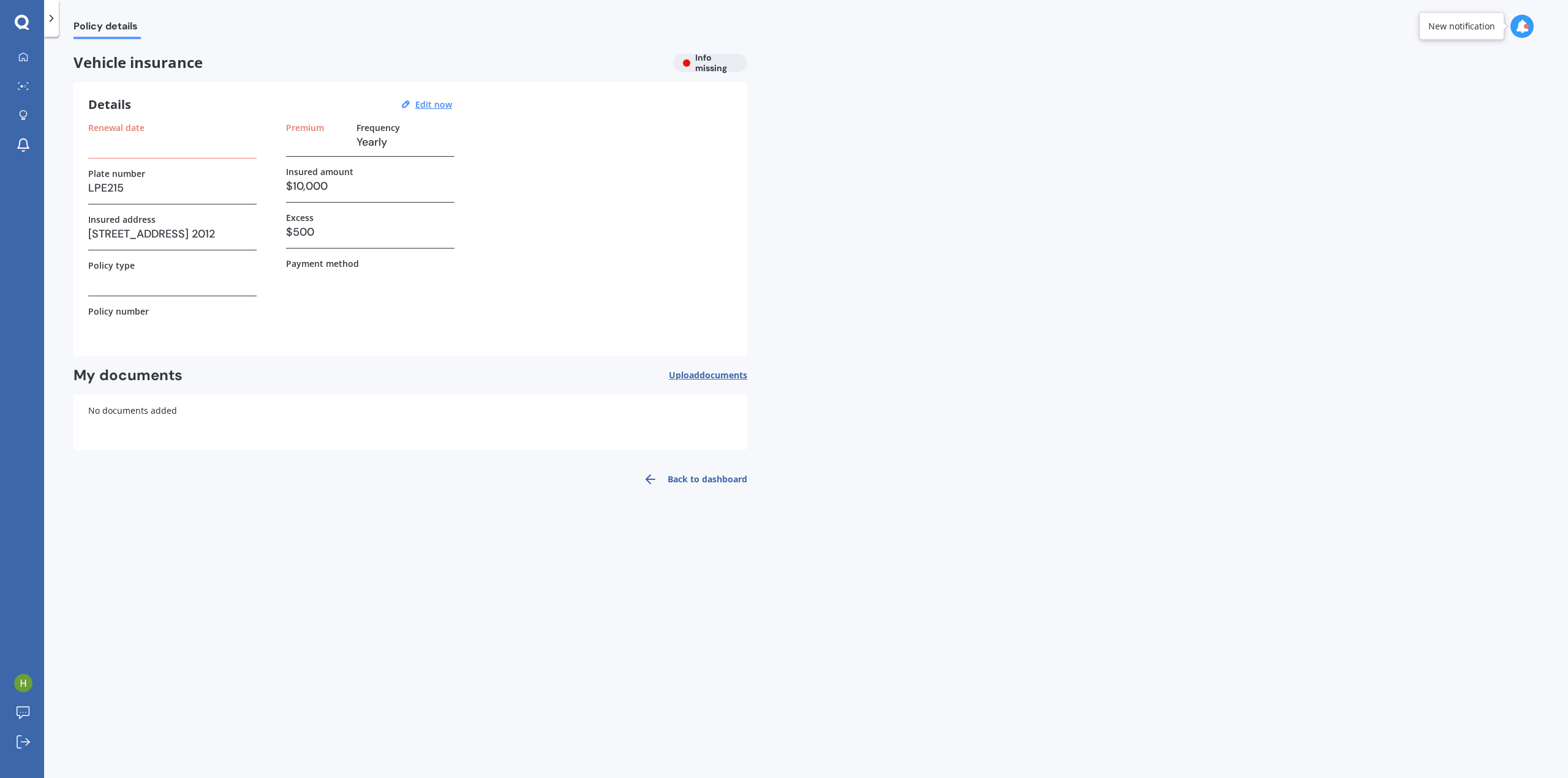
click at [135, 139] on h3 at bounding box center [172, 142] width 168 height 19
click at [448, 106] on u "Edit now" at bounding box center [433, 104] width 37 height 11
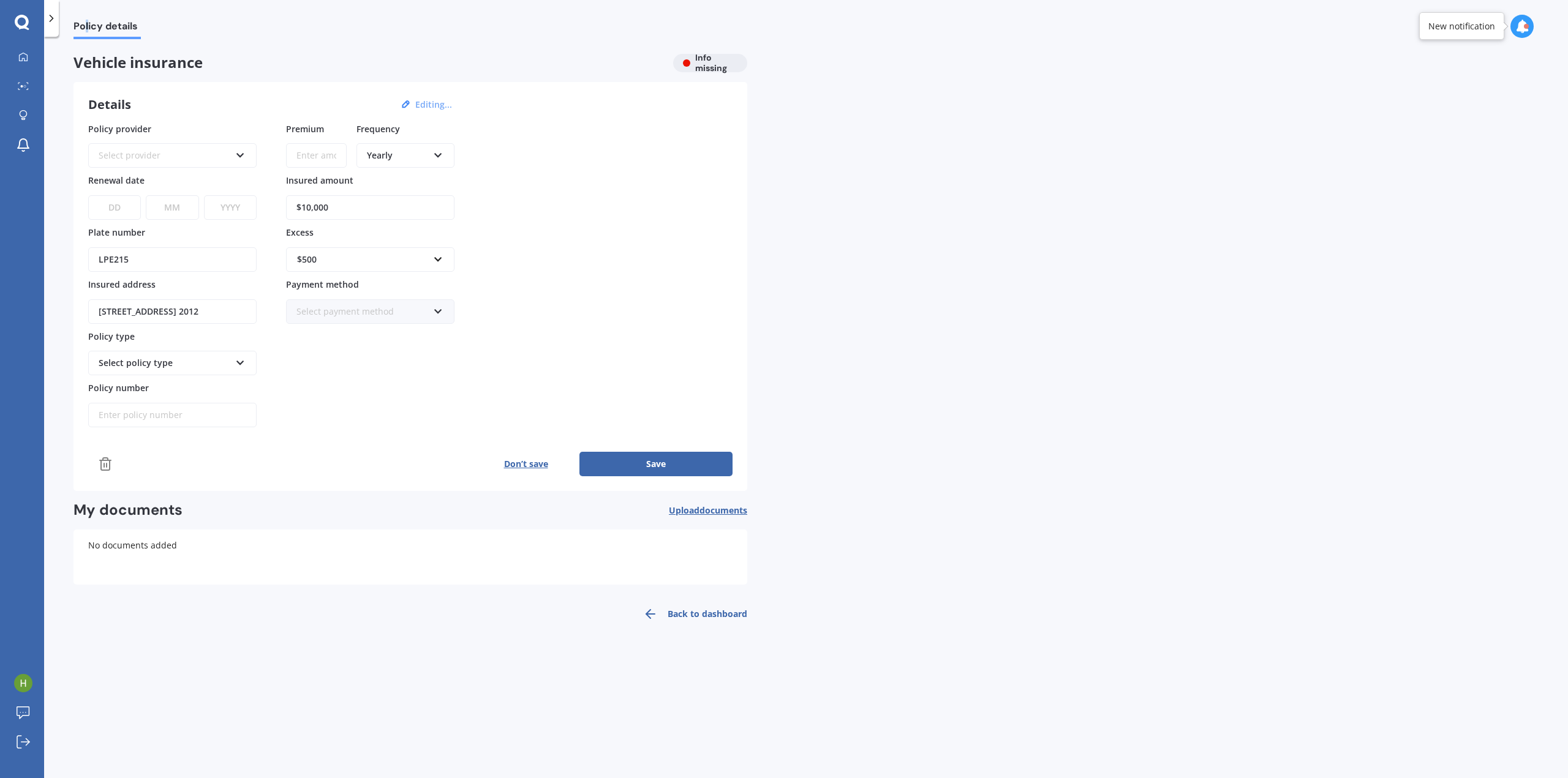
click at [87, 26] on span "Policy details" at bounding box center [107, 28] width 68 height 17
drag, startPoint x: 715, startPoint y: 575, endPoint x: 691, endPoint y: 616, distance: 47.5
click at [691, 616] on link "Back to dashboard" at bounding box center [692, 613] width 111 height 29
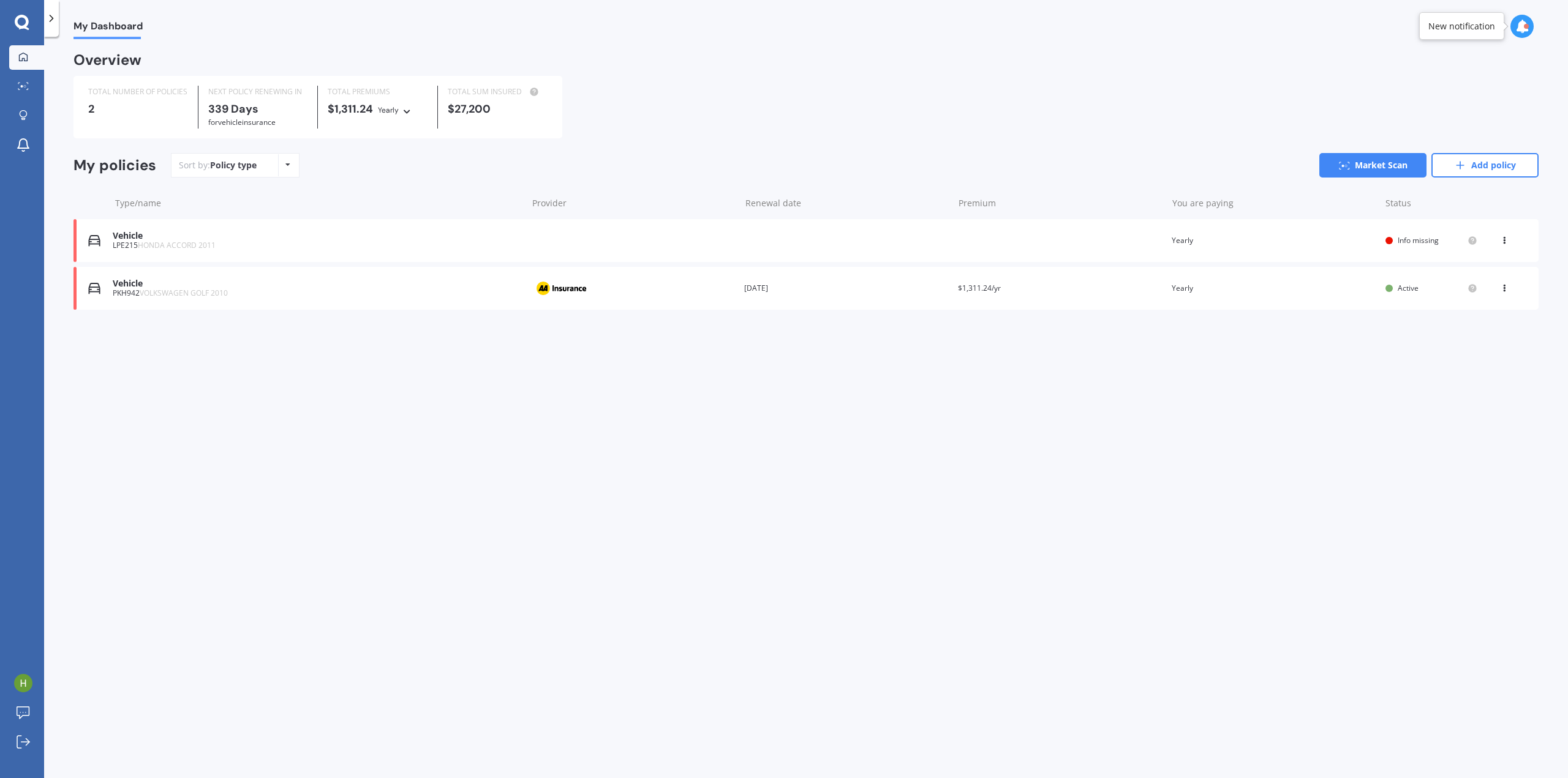
click at [1505, 239] on icon at bounding box center [1504, 238] width 8 height 8
click at [1483, 287] on div "Delete" at bounding box center [1478, 289] width 121 height 24
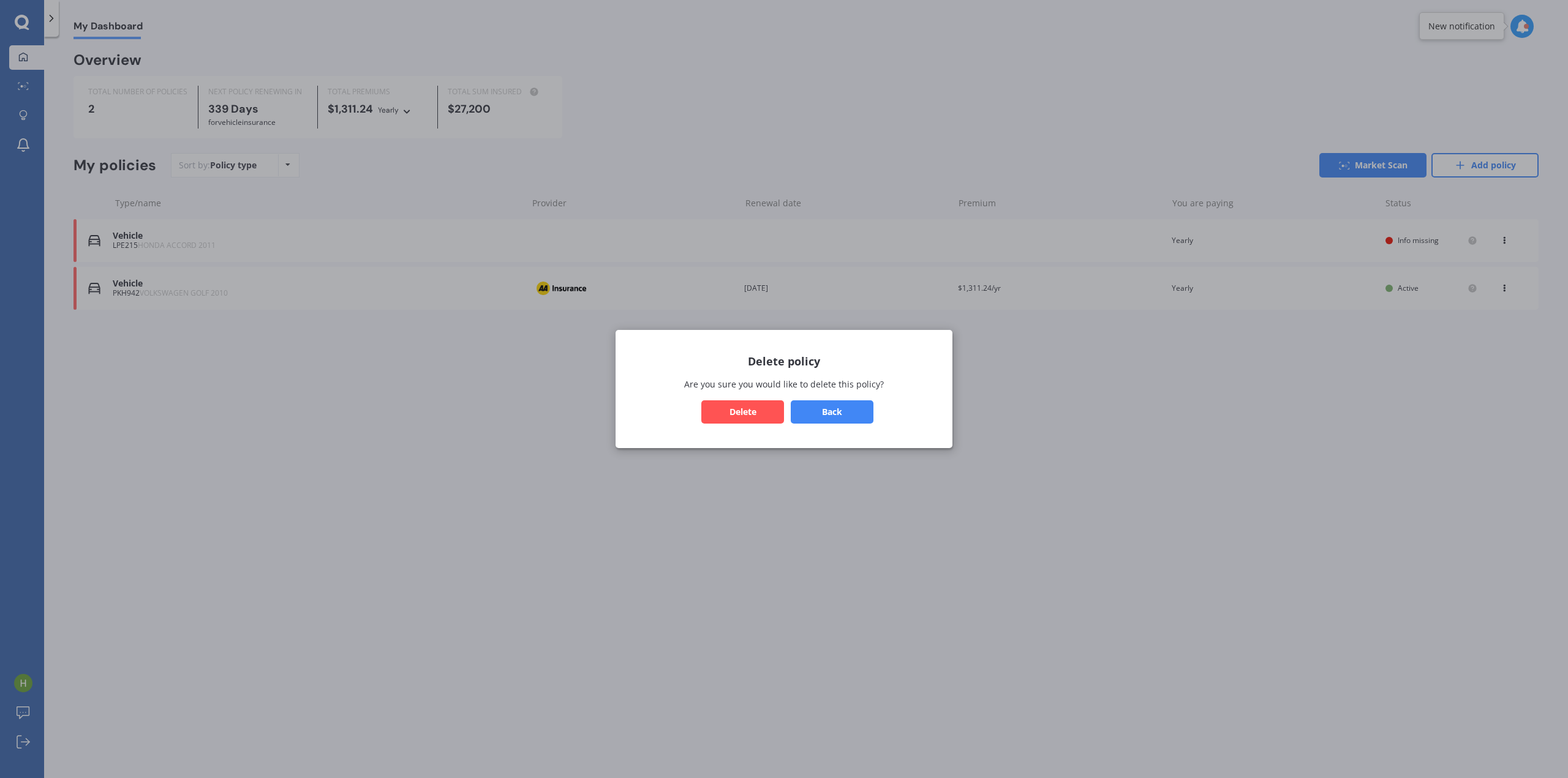
click at [727, 410] on button "Delete" at bounding box center [743, 412] width 83 height 24
